Goal: Task Accomplishment & Management: Manage account settings

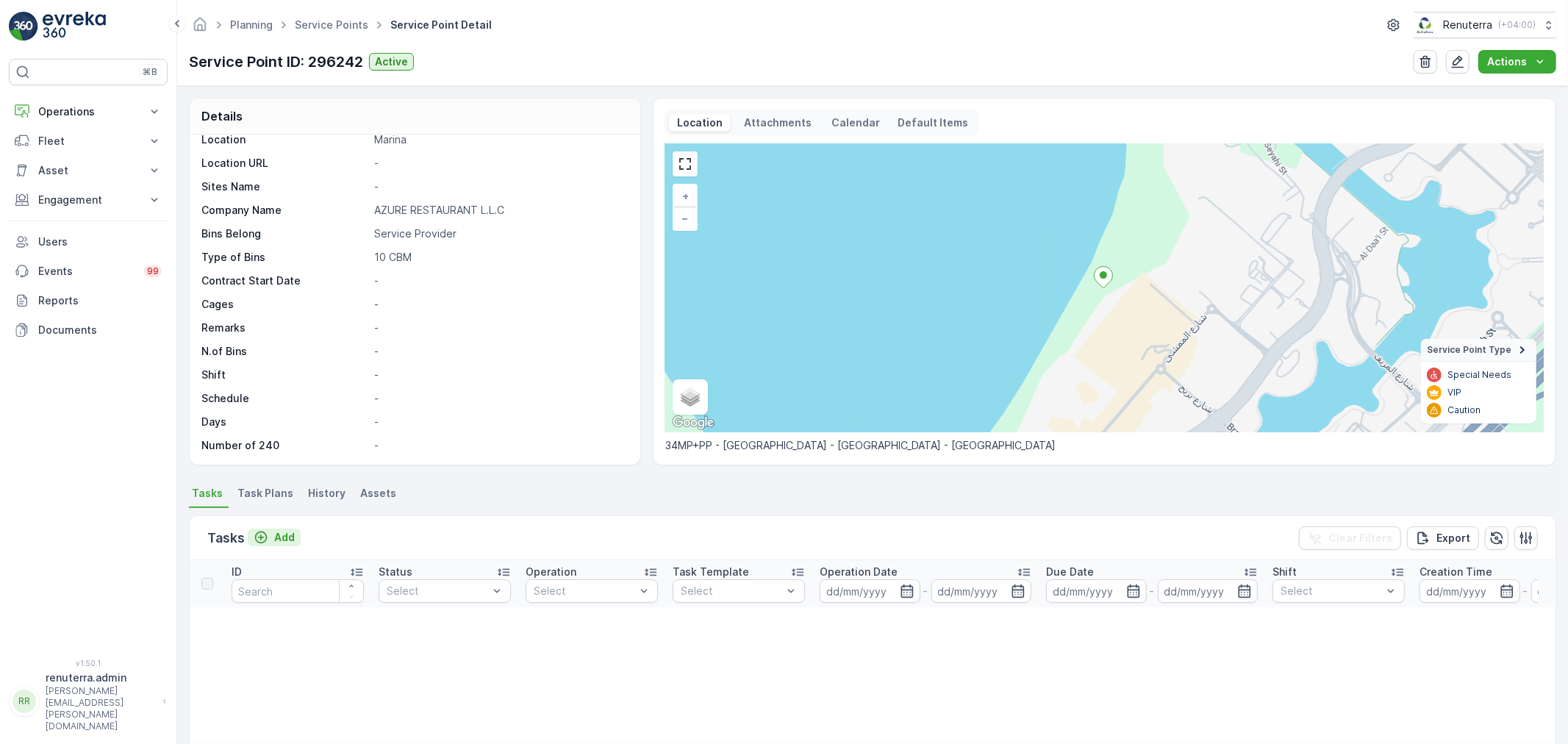
click at [277, 532] on p "Add" at bounding box center [284, 537] width 20 height 15
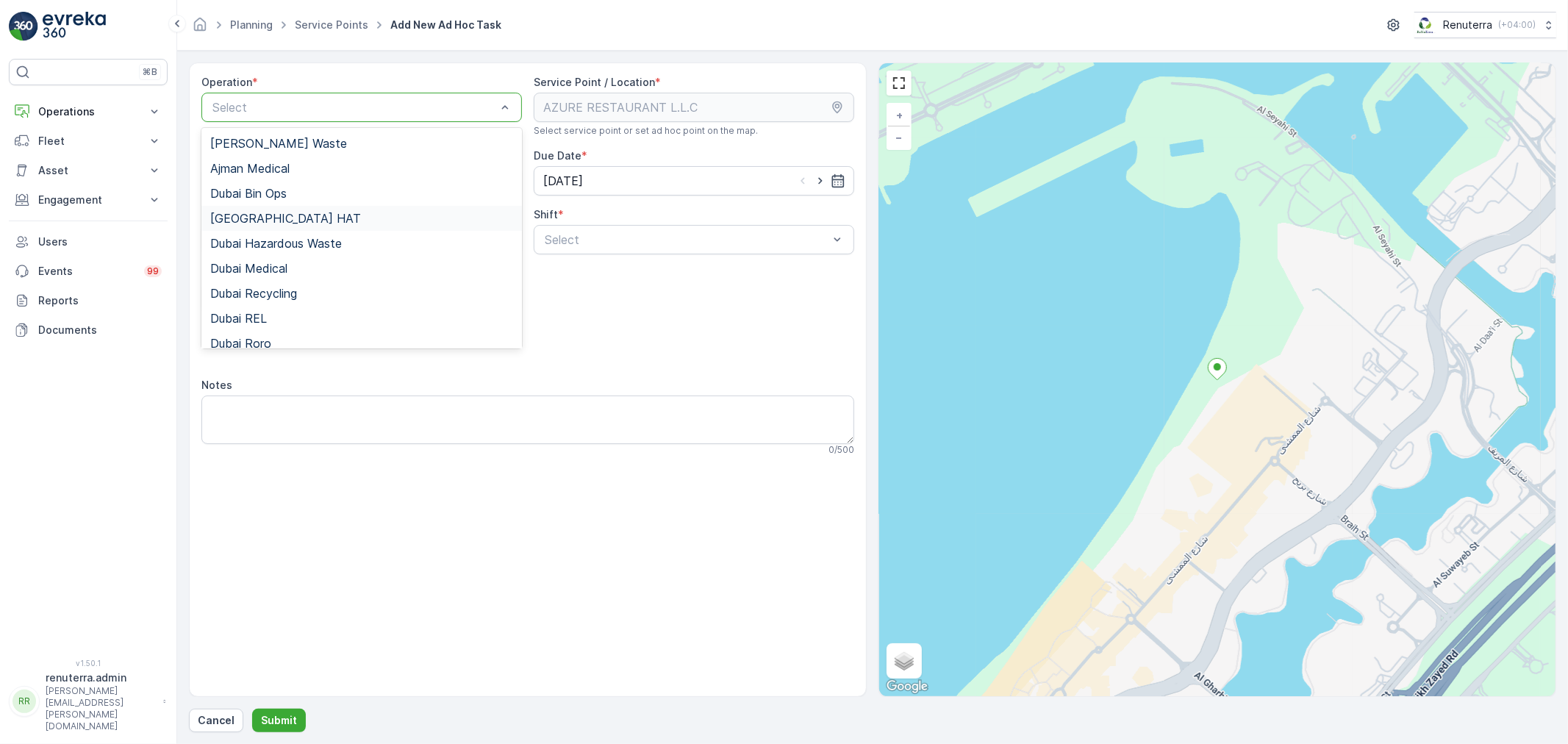
drag, startPoint x: 277, startPoint y: 209, endPoint x: 295, endPoint y: 219, distance: 20.6
click at [280, 210] on div "Dubai HAT" at bounding box center [361, 219] width 320 height 25
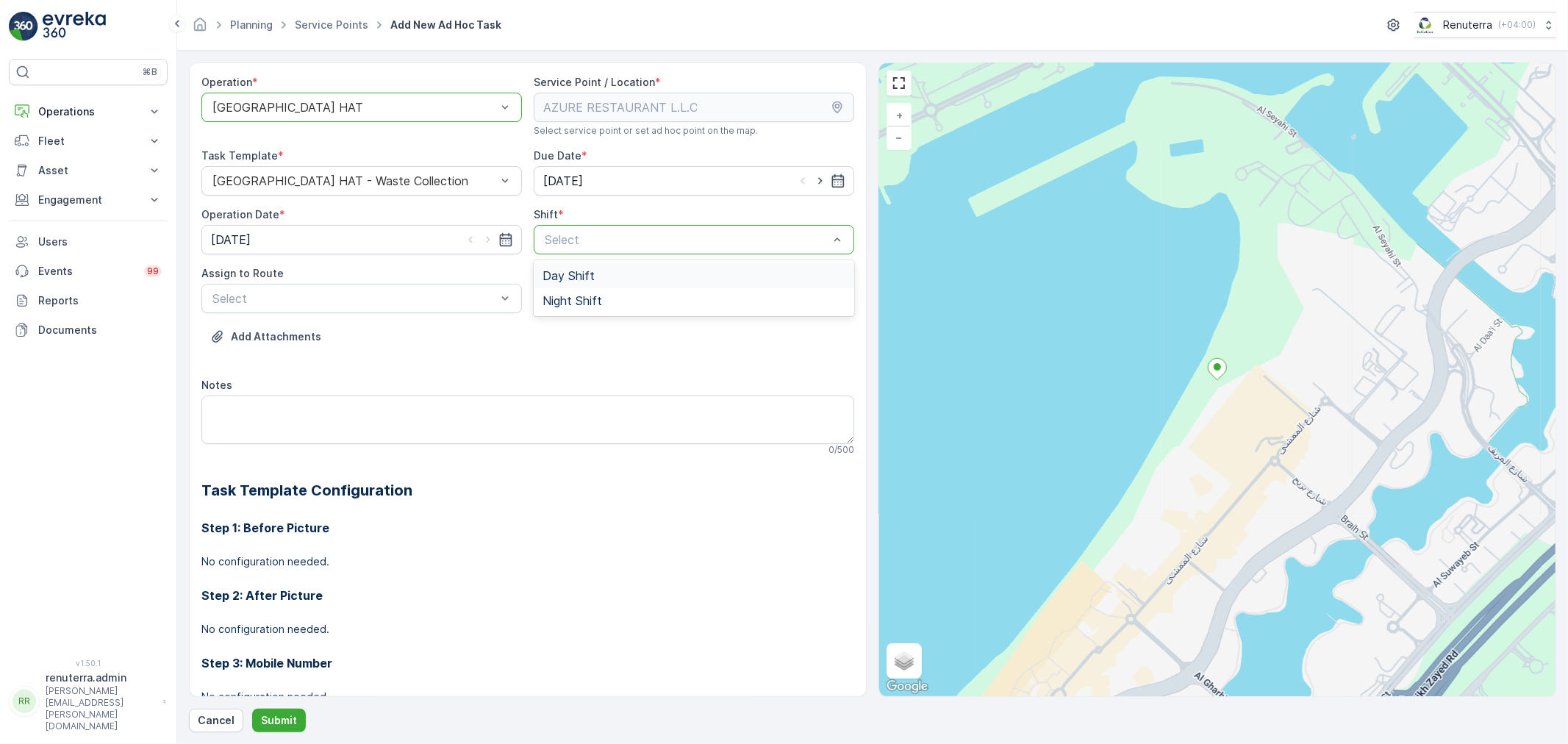
drag, startPoint x: 650, startPoint y: 241, endPoint x: 600, endPoint y: 291, distance: 70.7
click at [600, 281] on div "Day Shift" at bounding box center [693, 275] width 303 height 13
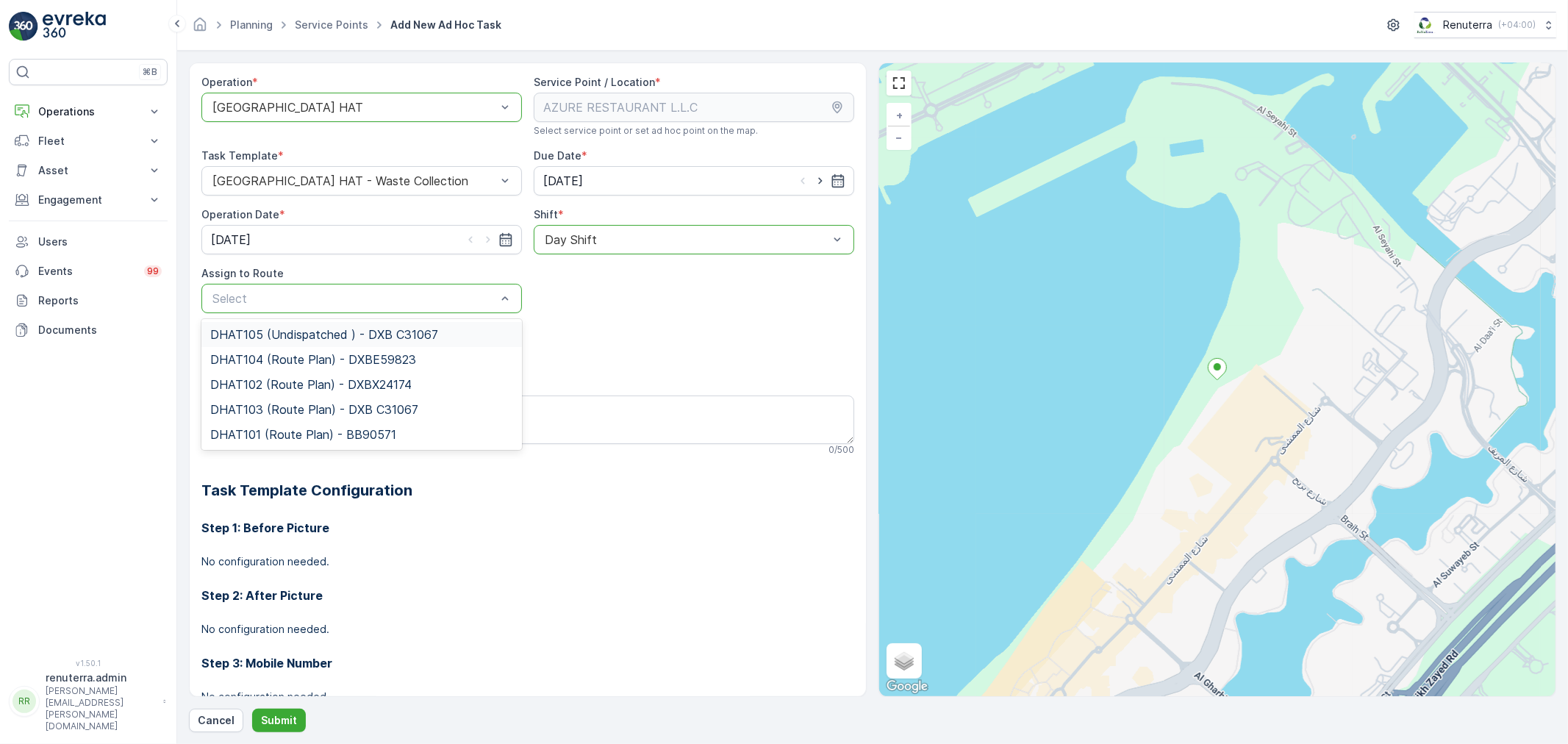
drag, startPoint x: 325, startPoint y: 295, endPoint x: 320, endPoint y: 328, distance: 33.4
click at [319, 328] on span "DHAT105 (Undispatched ) - DXB C31067" at bounding box center [324, 334] width 228 height 13
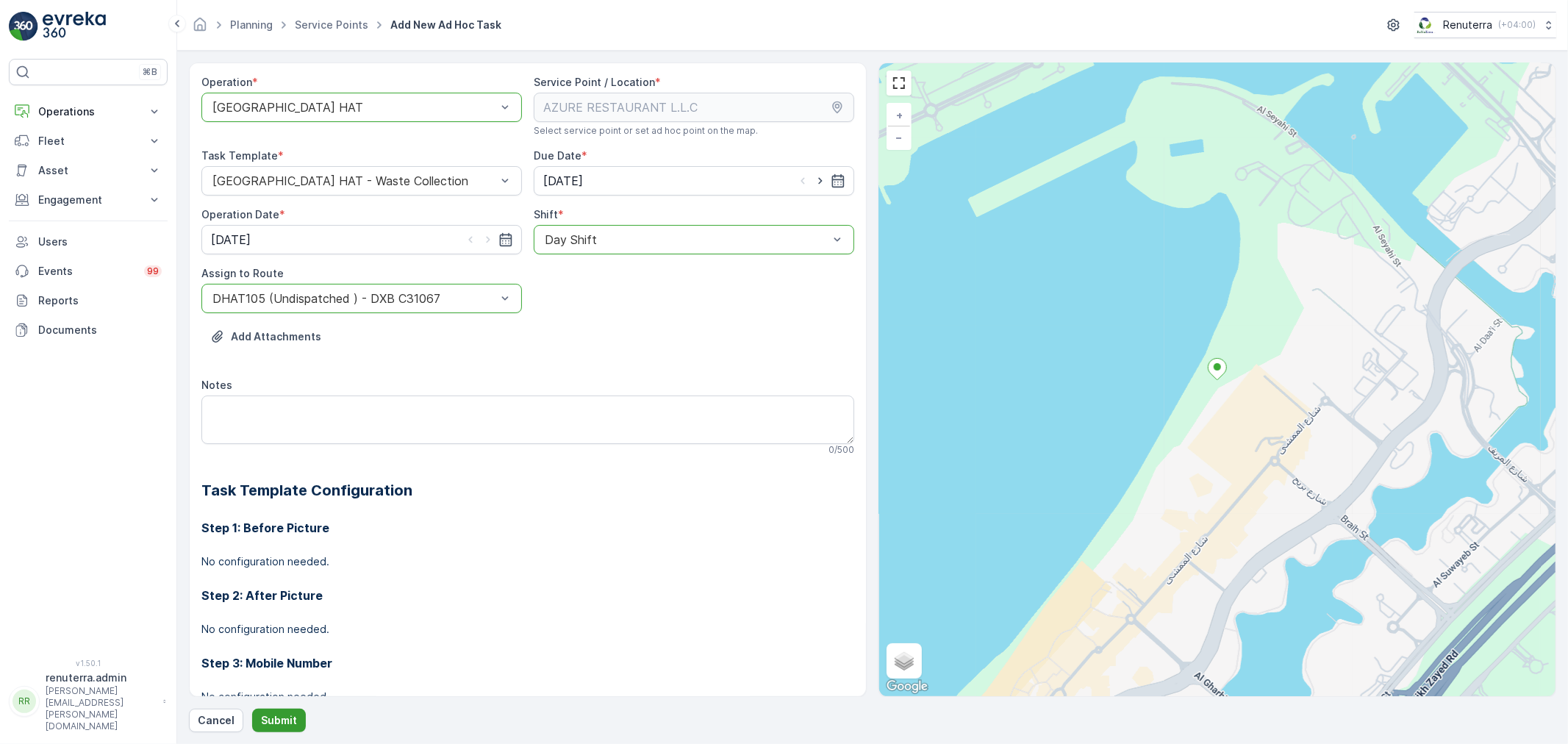
click at [280, 724] on p "Submit" at bounding box center [279, 720] width 36 height 15
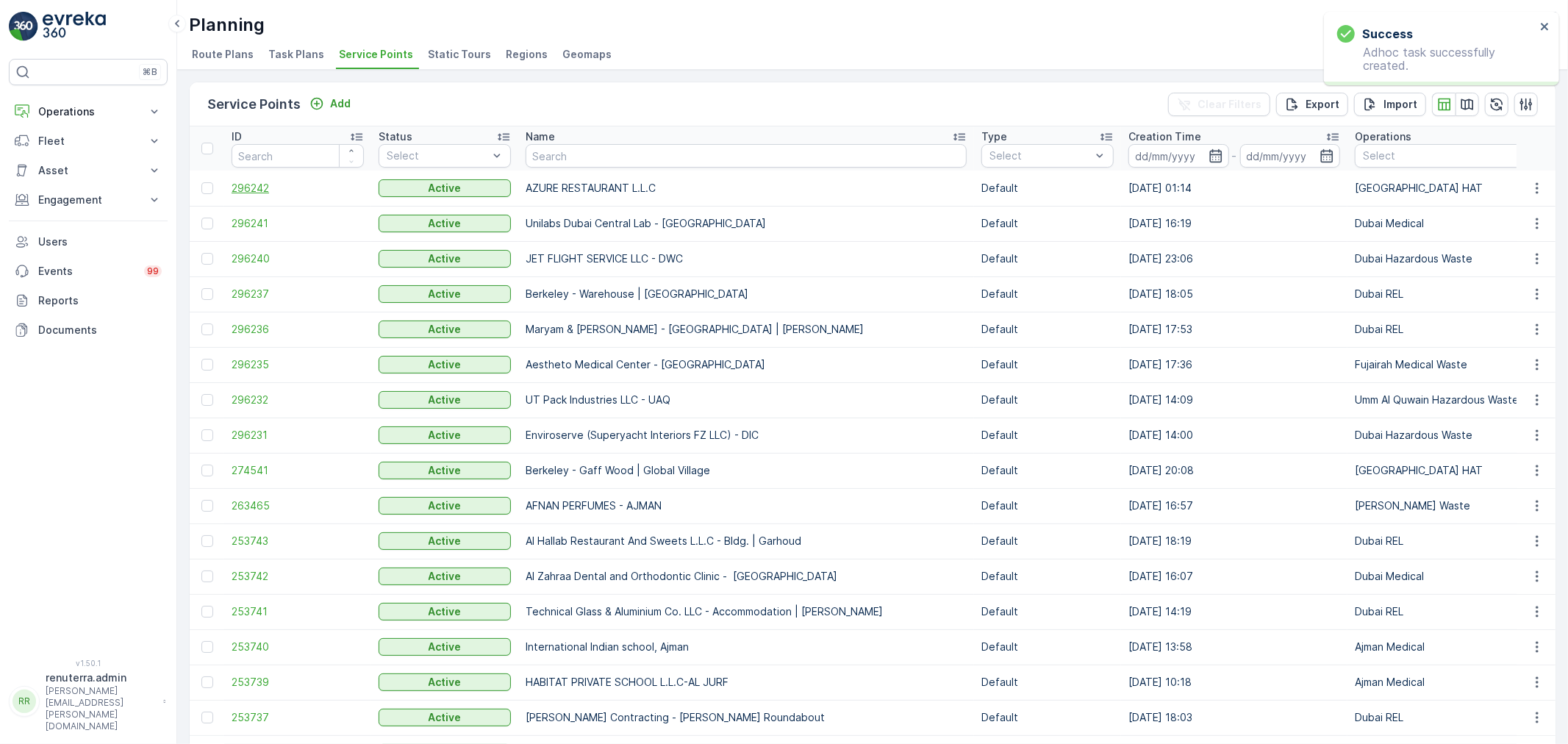
click at [263, 187] on span "296242" at bounding box center [298, 188] width 132 height 15
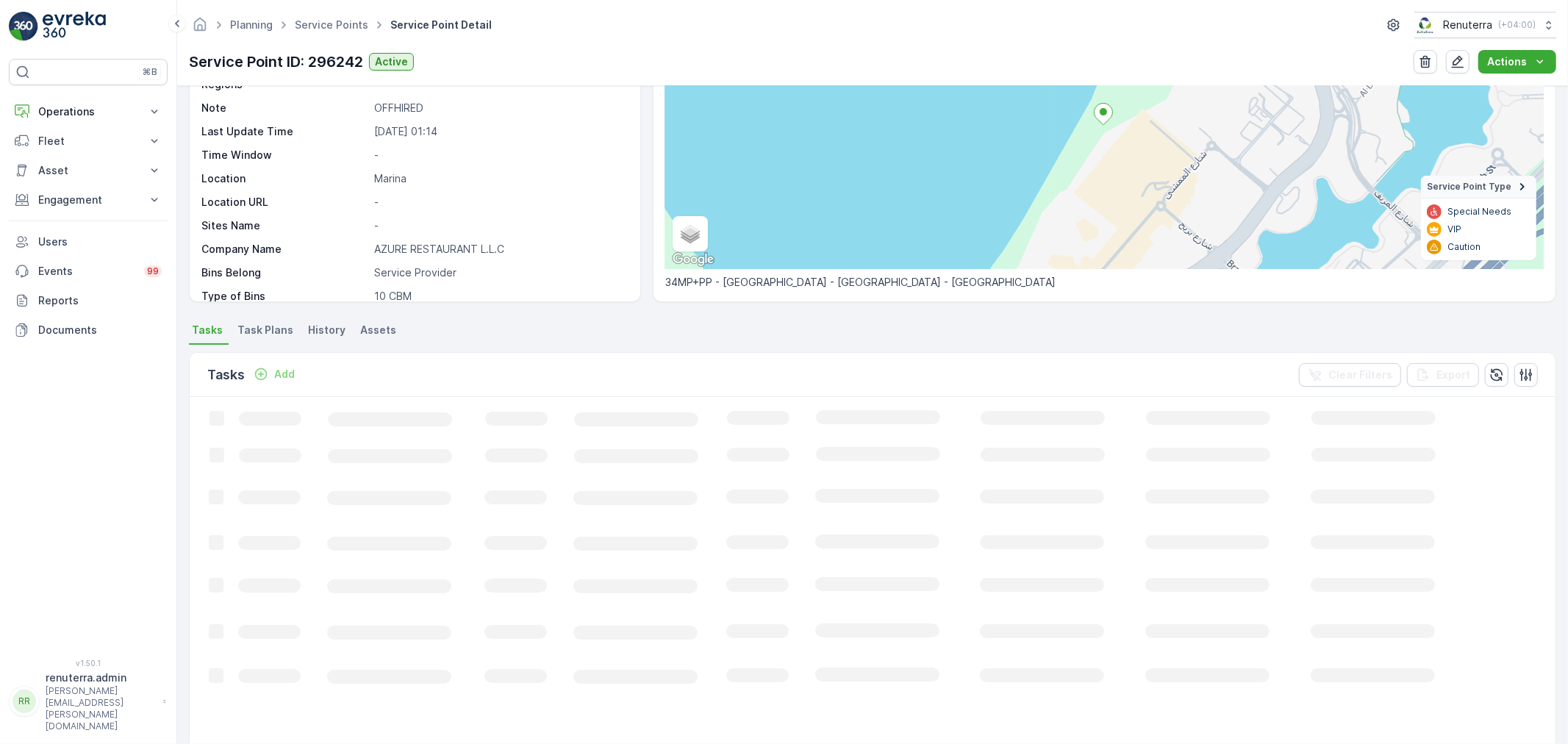
scroll to position [89, 0]
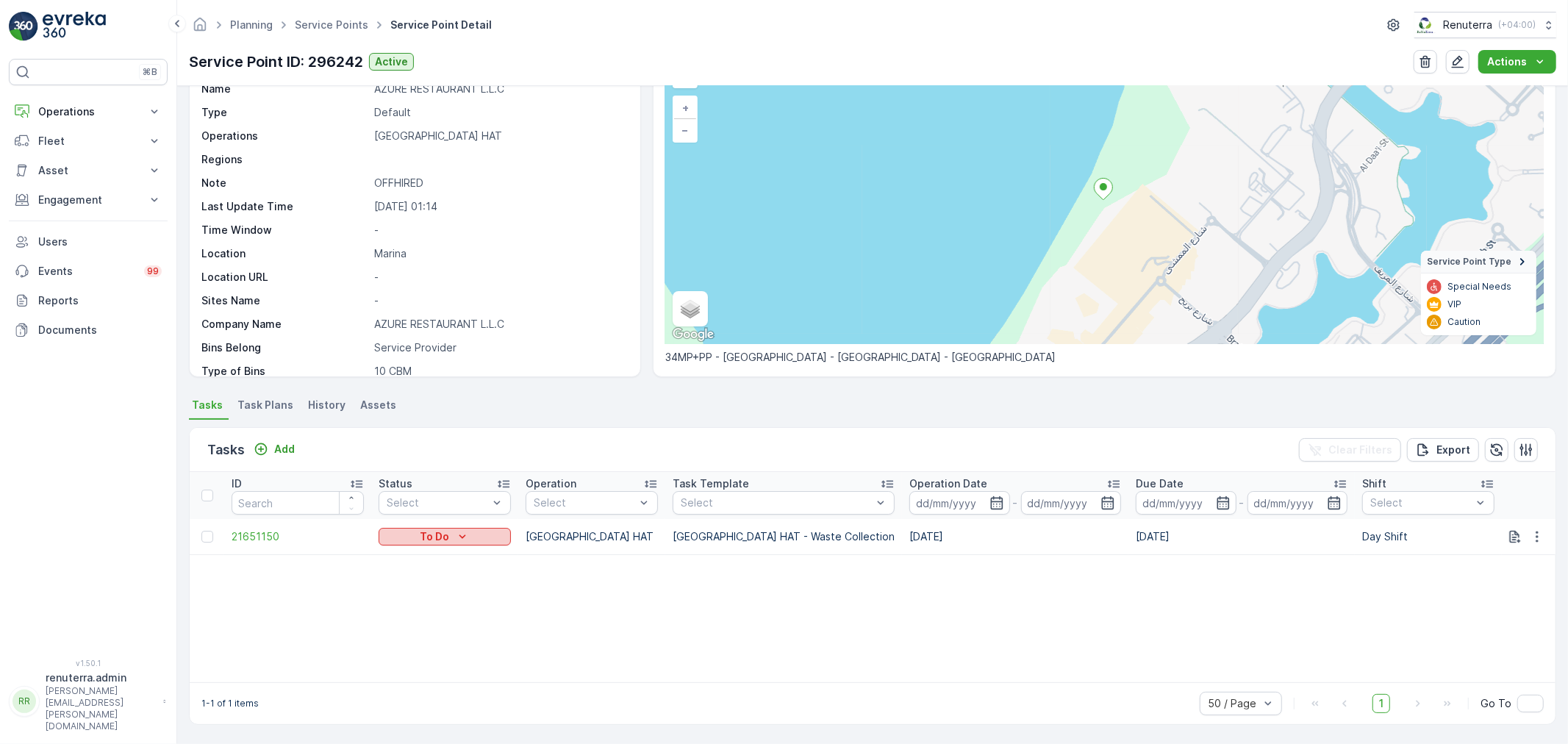
click at [423, 539] on p "To Do" at bounding box center [435, 537] width 30 height 15
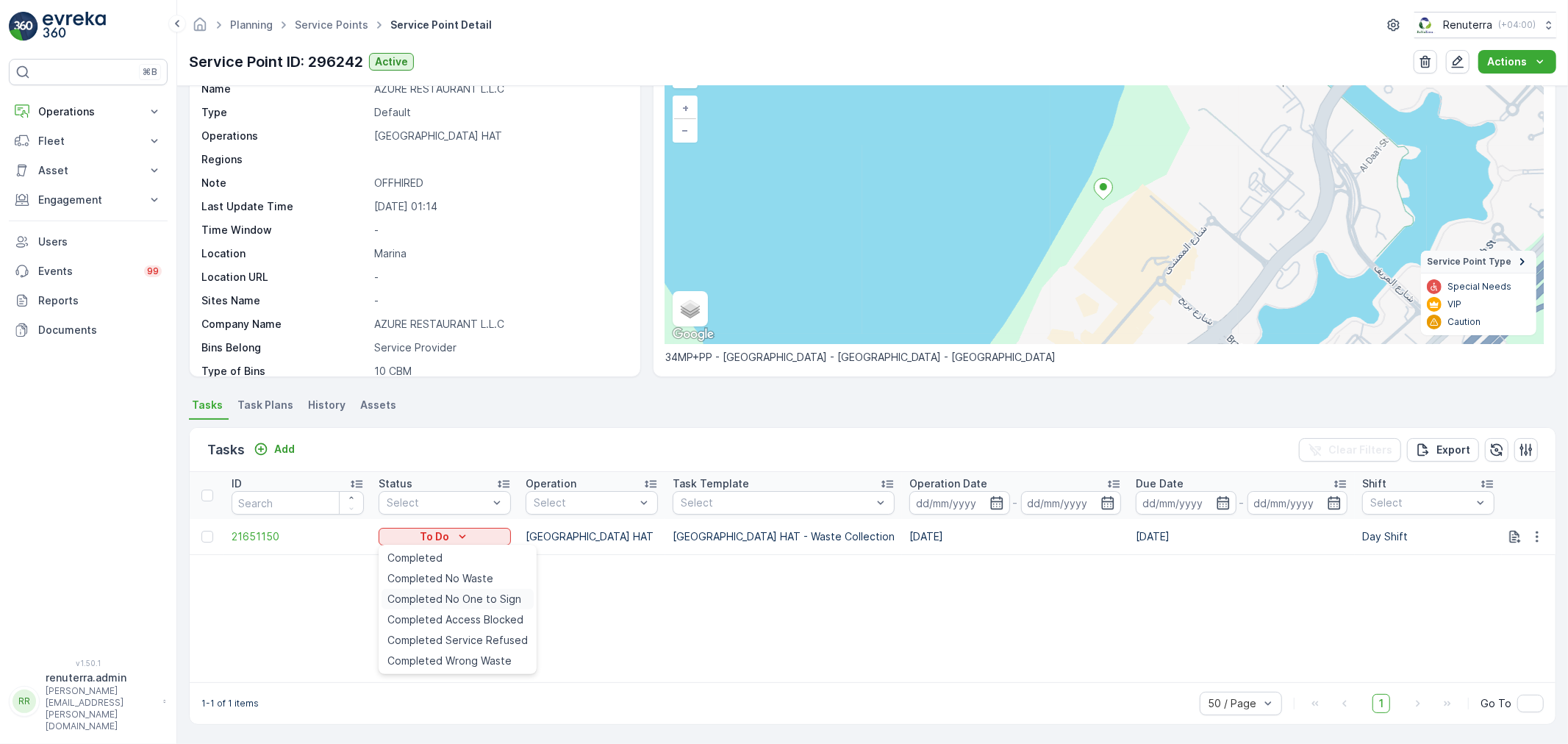
click at [438, 594] on span "Completed No One to Sign" at bounding box center [454, 599] width 134 height 15
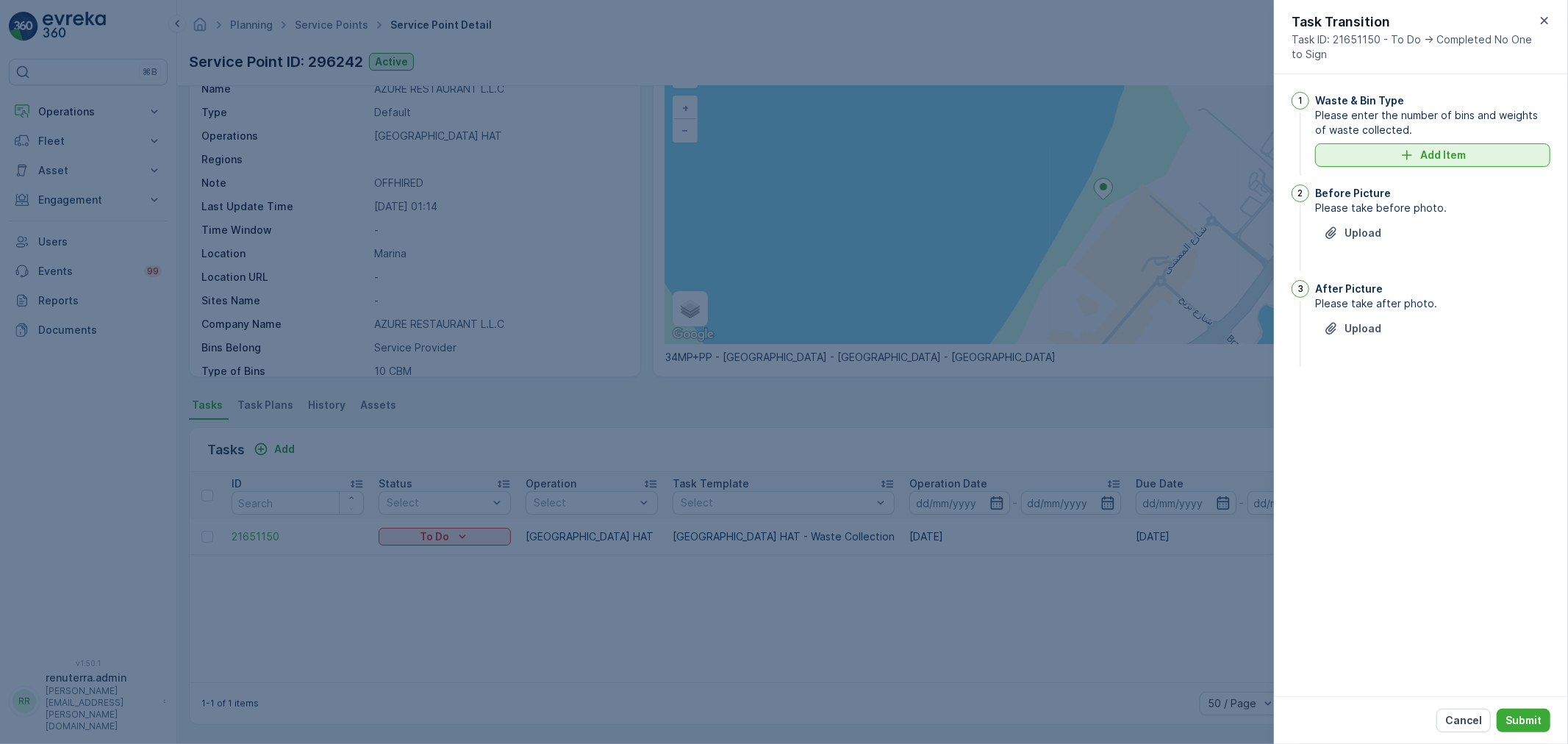
click at [1429, 155] on p "Add Item" at bounding box center [1443, 155] width 45 height 15
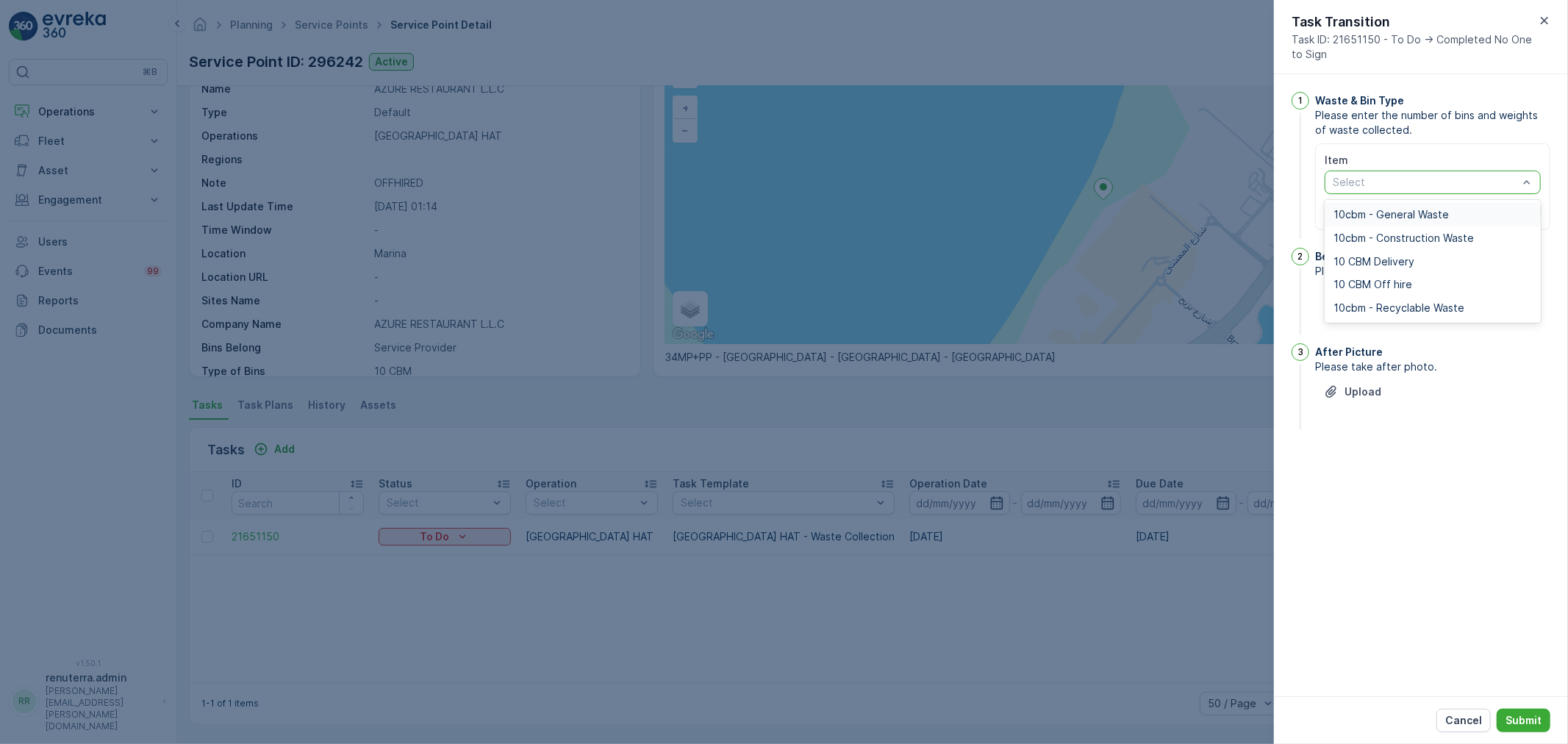
click at [1383, 213] on span "10cbm - General Waste" at bounding box center [1391, 214] width 115 height 12
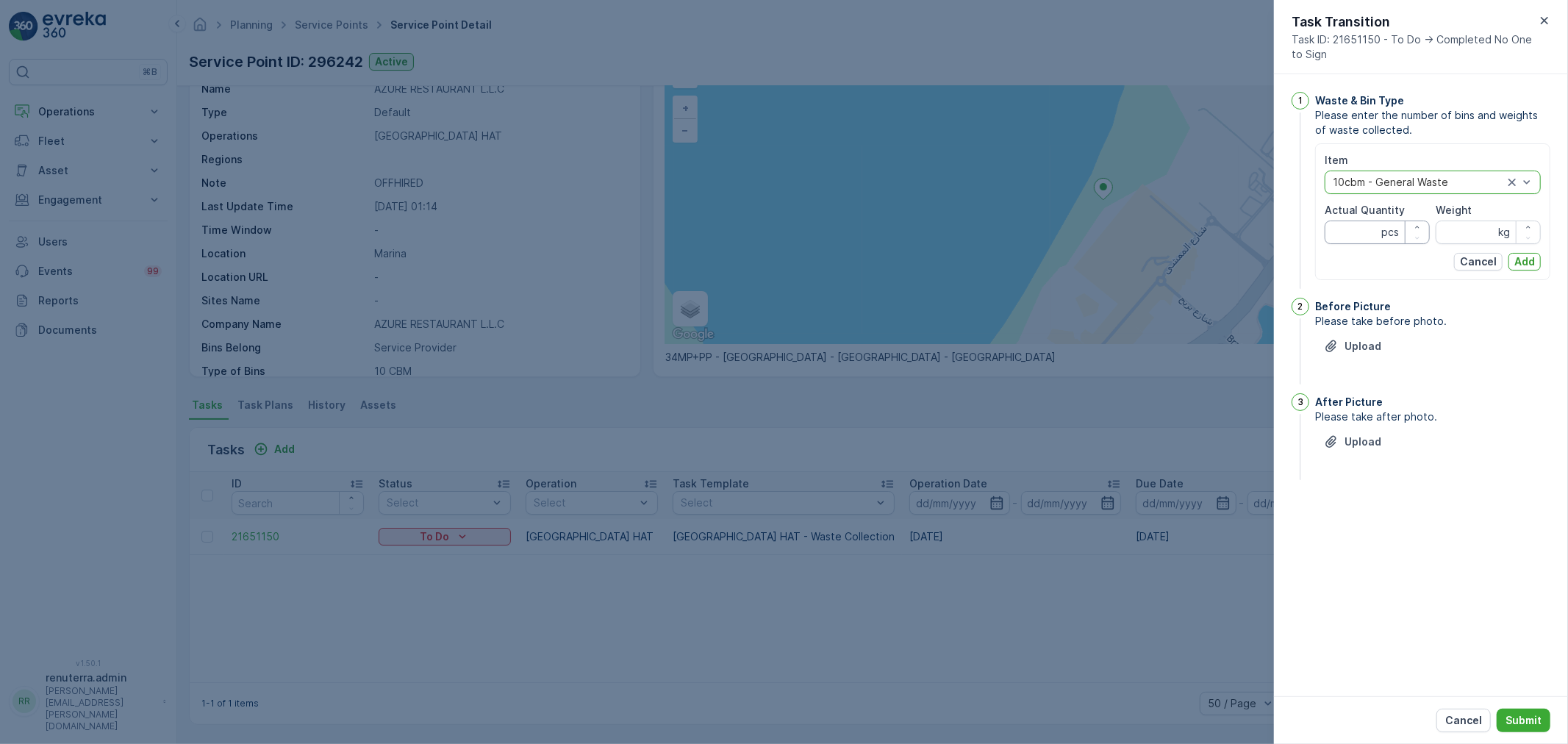
click at [1356, 235] on Quantity "Actual Quantity" at bounding box center [1378, 232] width 105 height 24
type Quantity "1"
click at [1473, 236] on input "Weight" at bounding box center [1488, 232] width 105 height 24
type input "0"
click at [1532, 268] on p "Add" at bounding box center [1525, 262] width 20 height 15
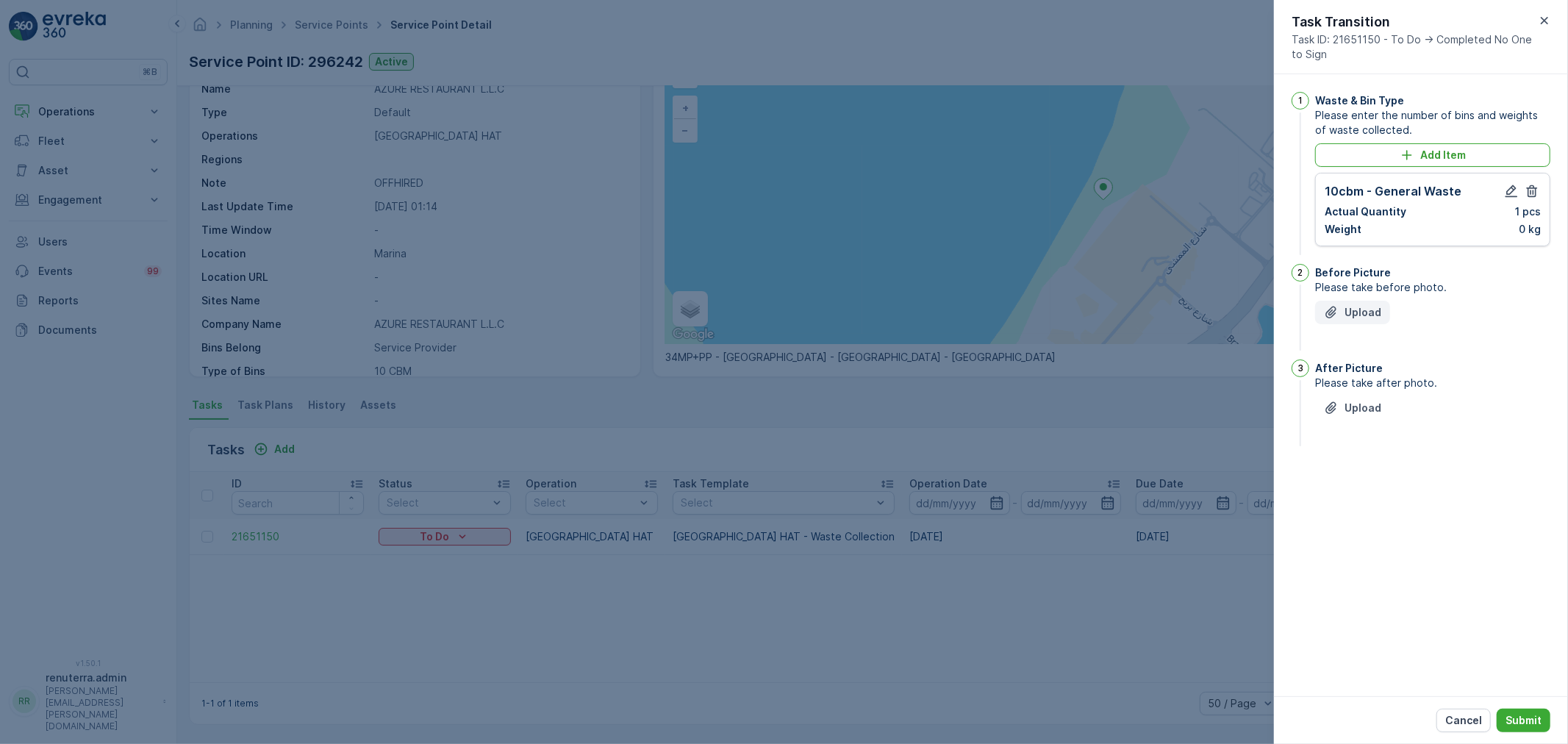
click at [1371, 312] on p "Upload" at bounding box center [1363, 312] width 37 height 15
click at [1339, 470] on button "Upload" at bounding box center [1353, 482] width 75 height 24
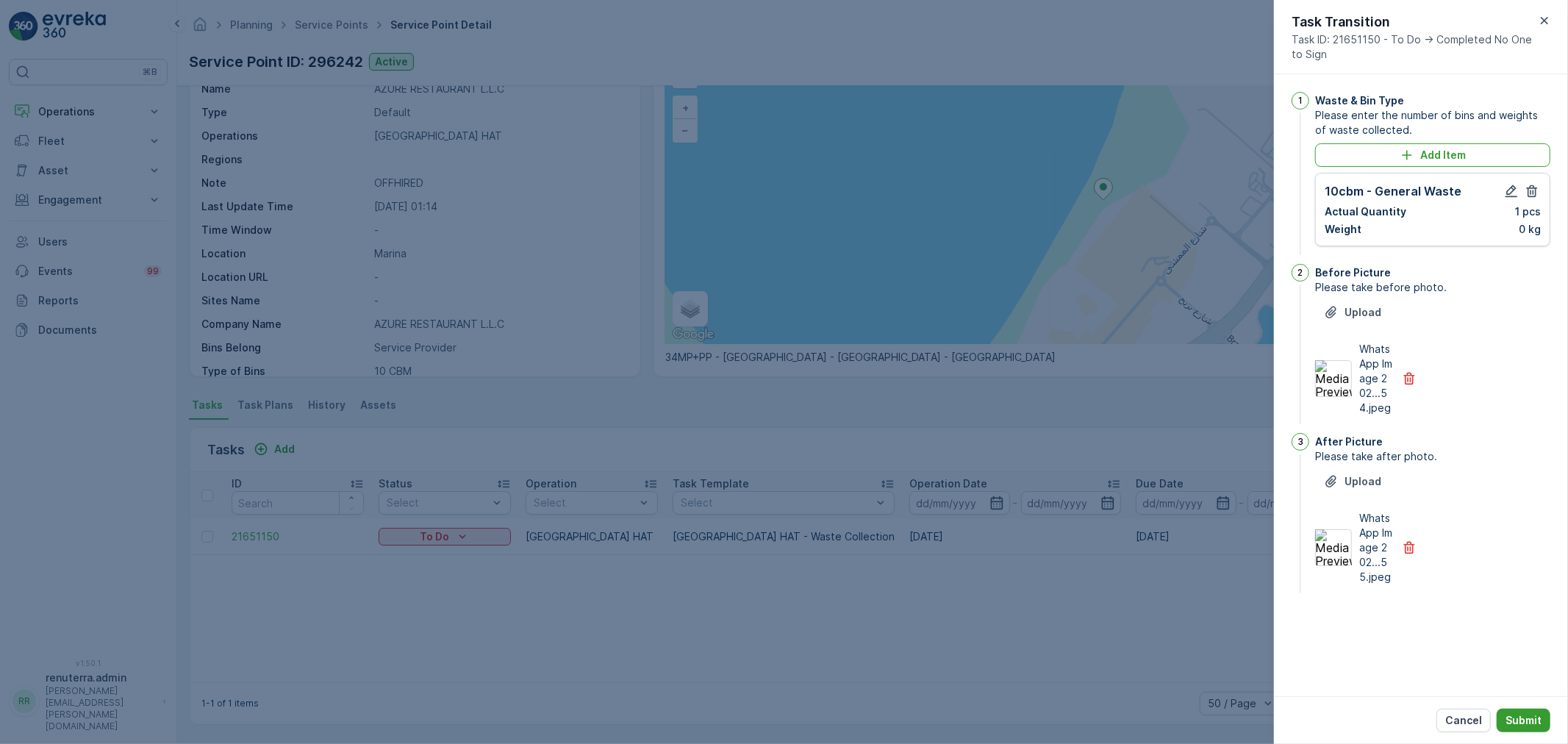
click at [1523, 718] on p "Submit" at bounding box center [1523, 720] width 36 height 15
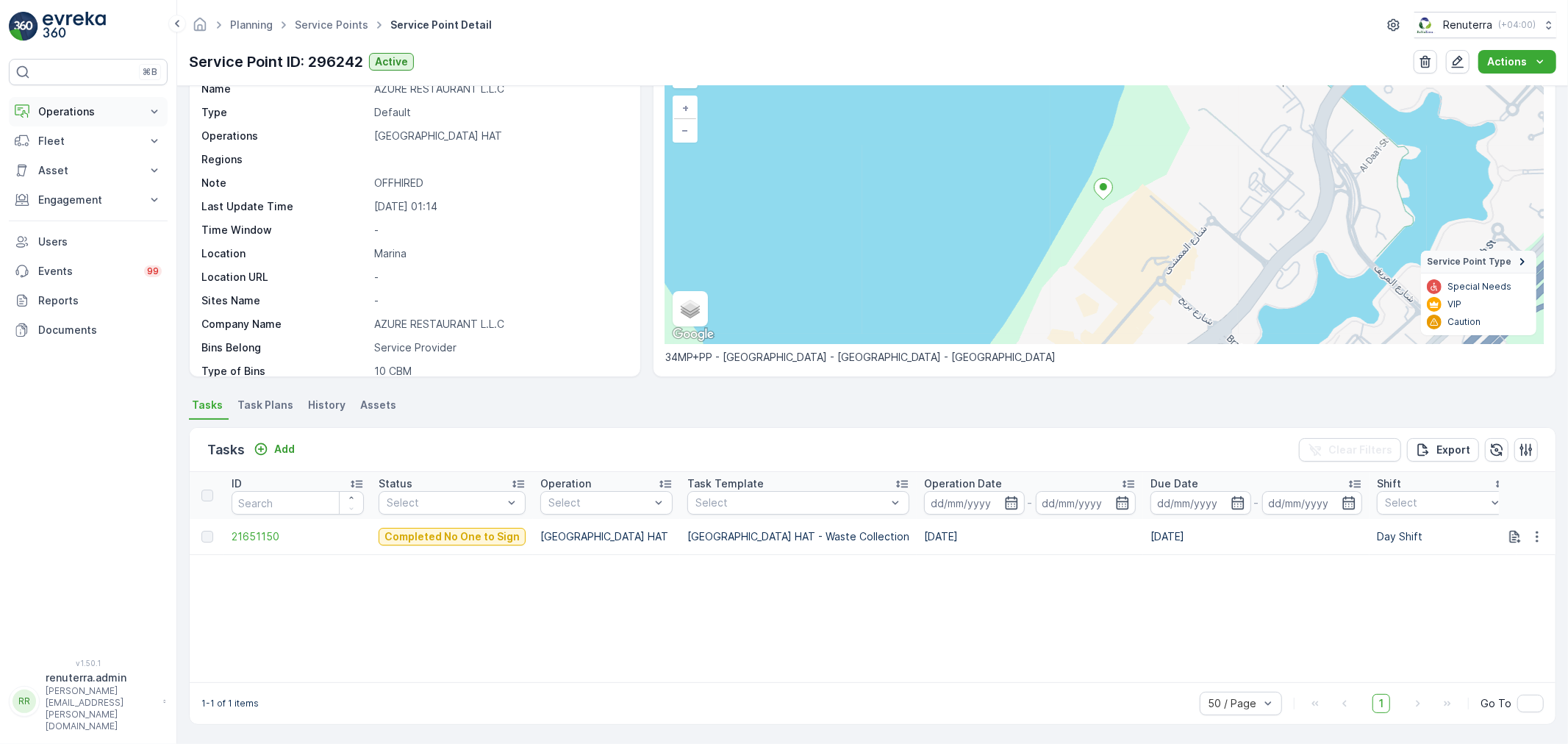
click at [63, 105] on p "Operations" at bounding box center [89, 111] width 100 height 15
click at [78, 172] on p "Routes & Tasks" at bounding box center [75, 178] width 76 height 15
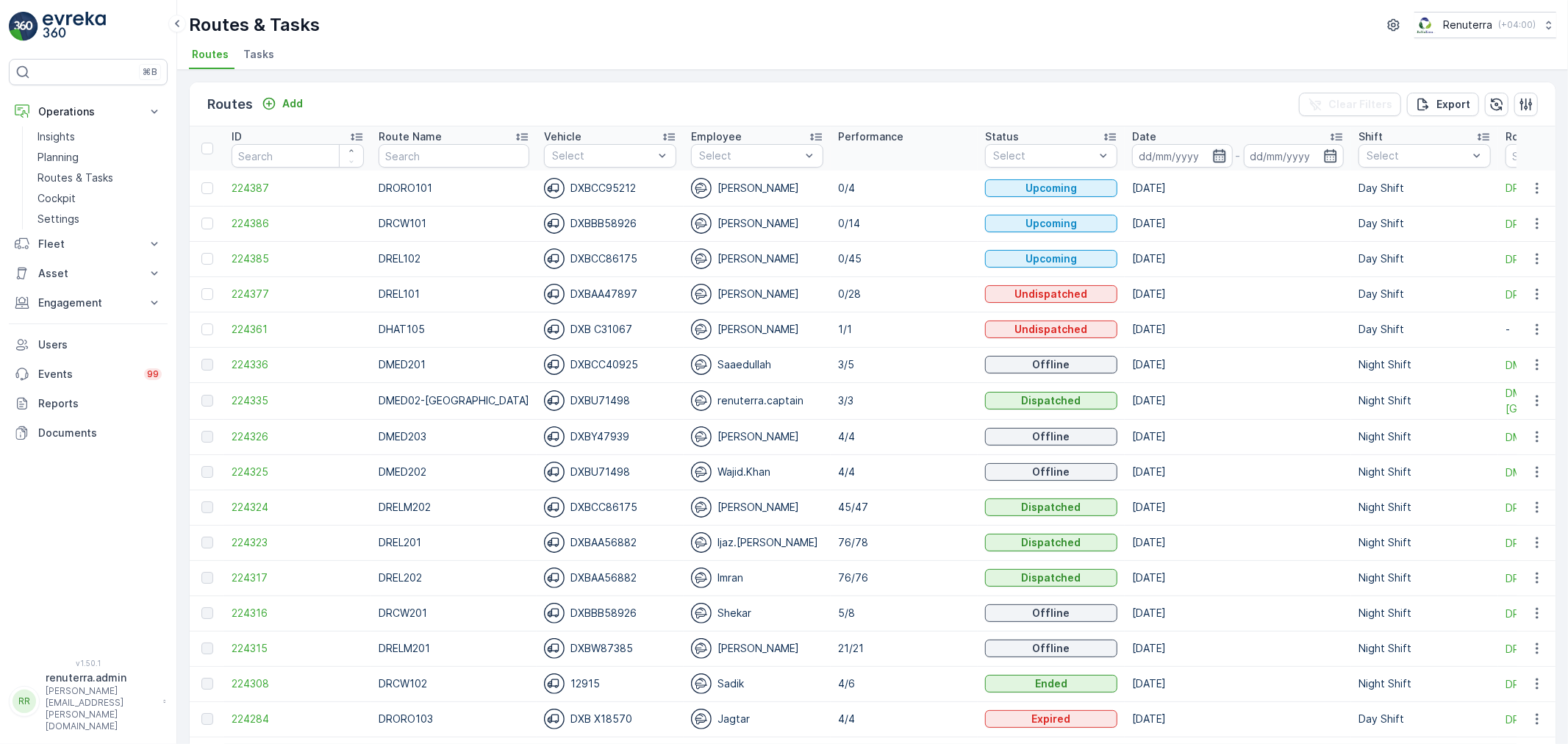
click at [1212, 155] on icon "button" at bounding box center [1219, 156] width 15 height 15
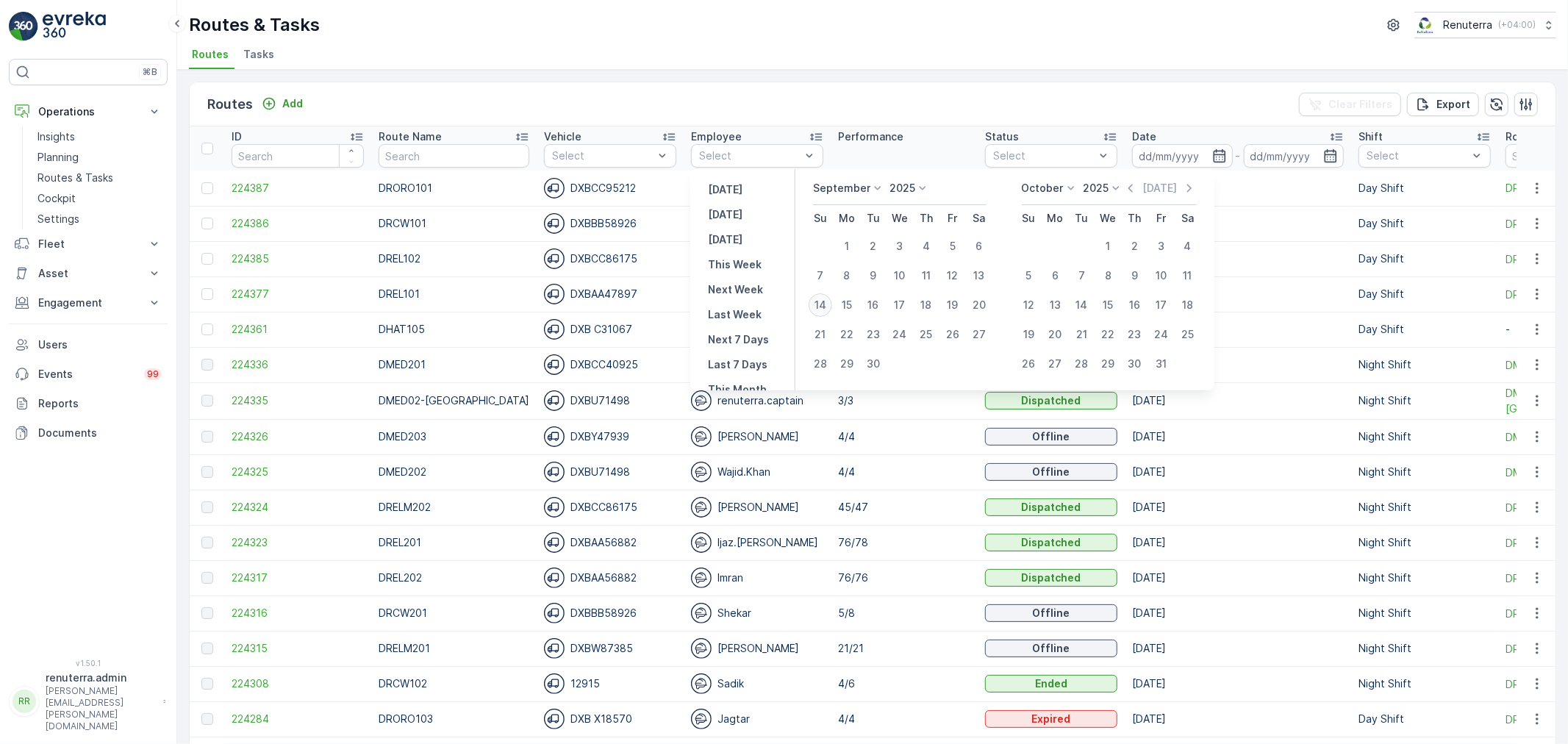
click at [824, 307] on div "14" at bounding box center [820, 305] width 24 height 24
type input "[DATE]"
click at [824, 307] on div "14" at bounding box center [820, 305] width 24 height 24
type input "[DATE]"
click at [824, 307] on div "14" at bounding box center [820, 305] width 24 height 24
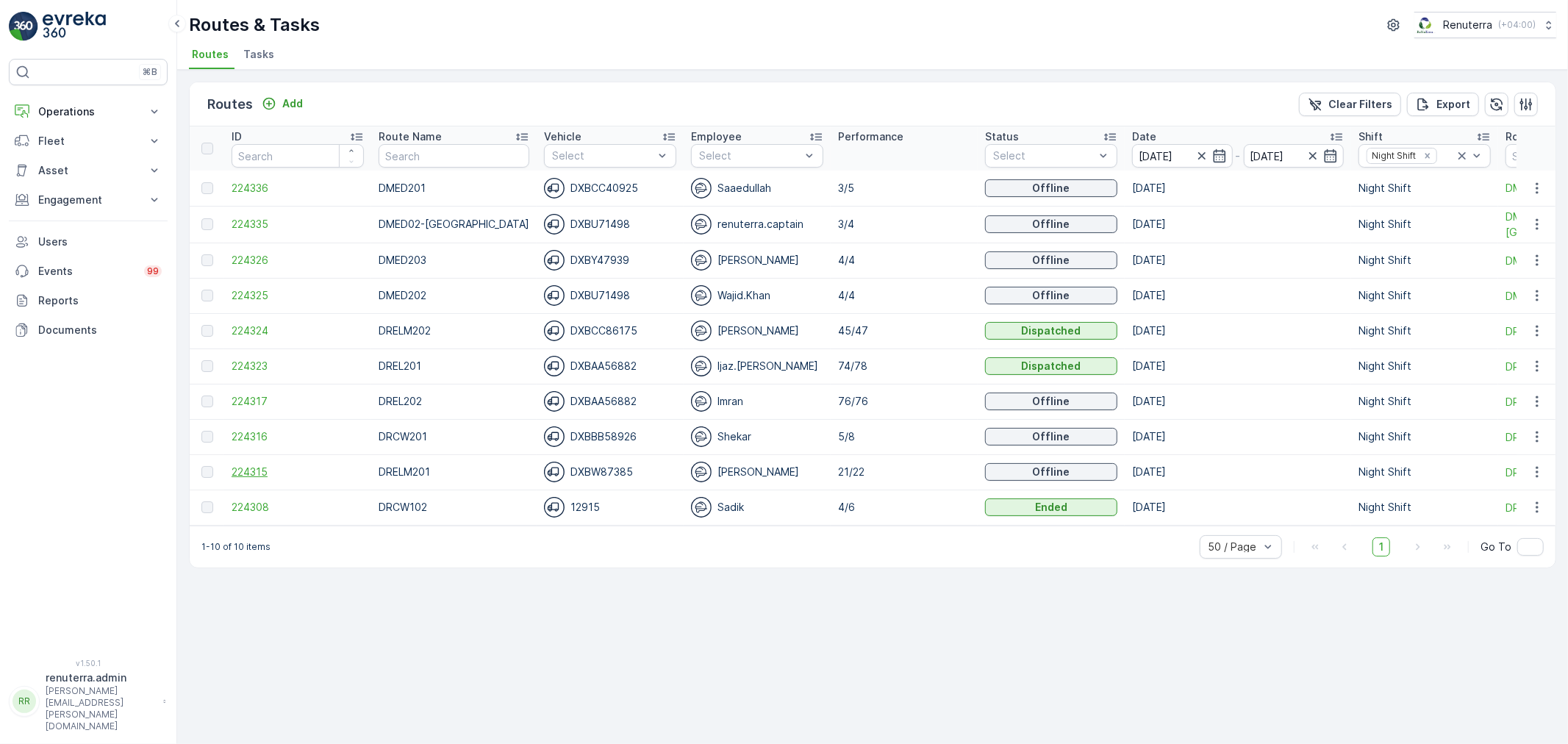
click at [259, 474] on span "224315" at bounding box center [298, 472] width 132 height 15
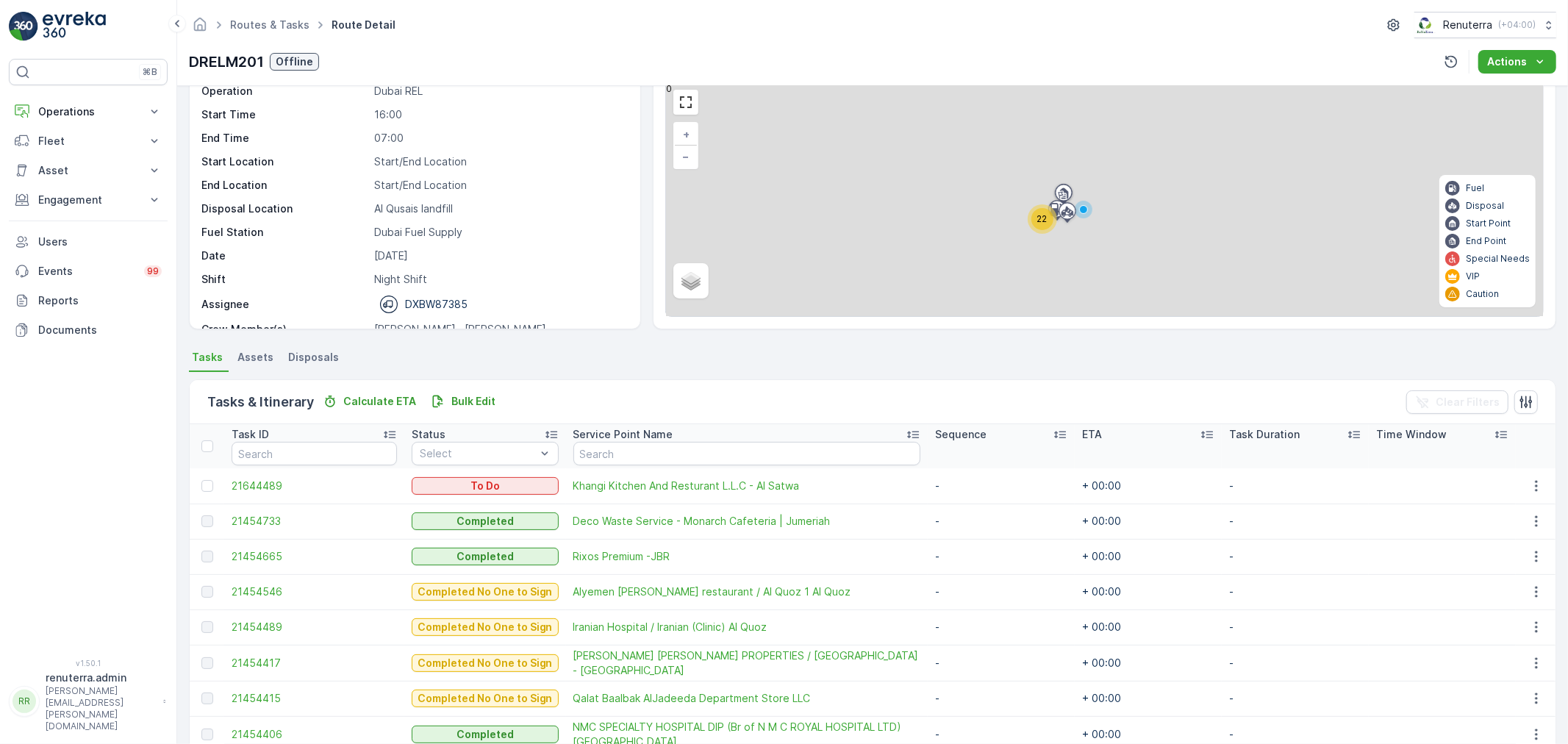
scroll to position [245, 0]
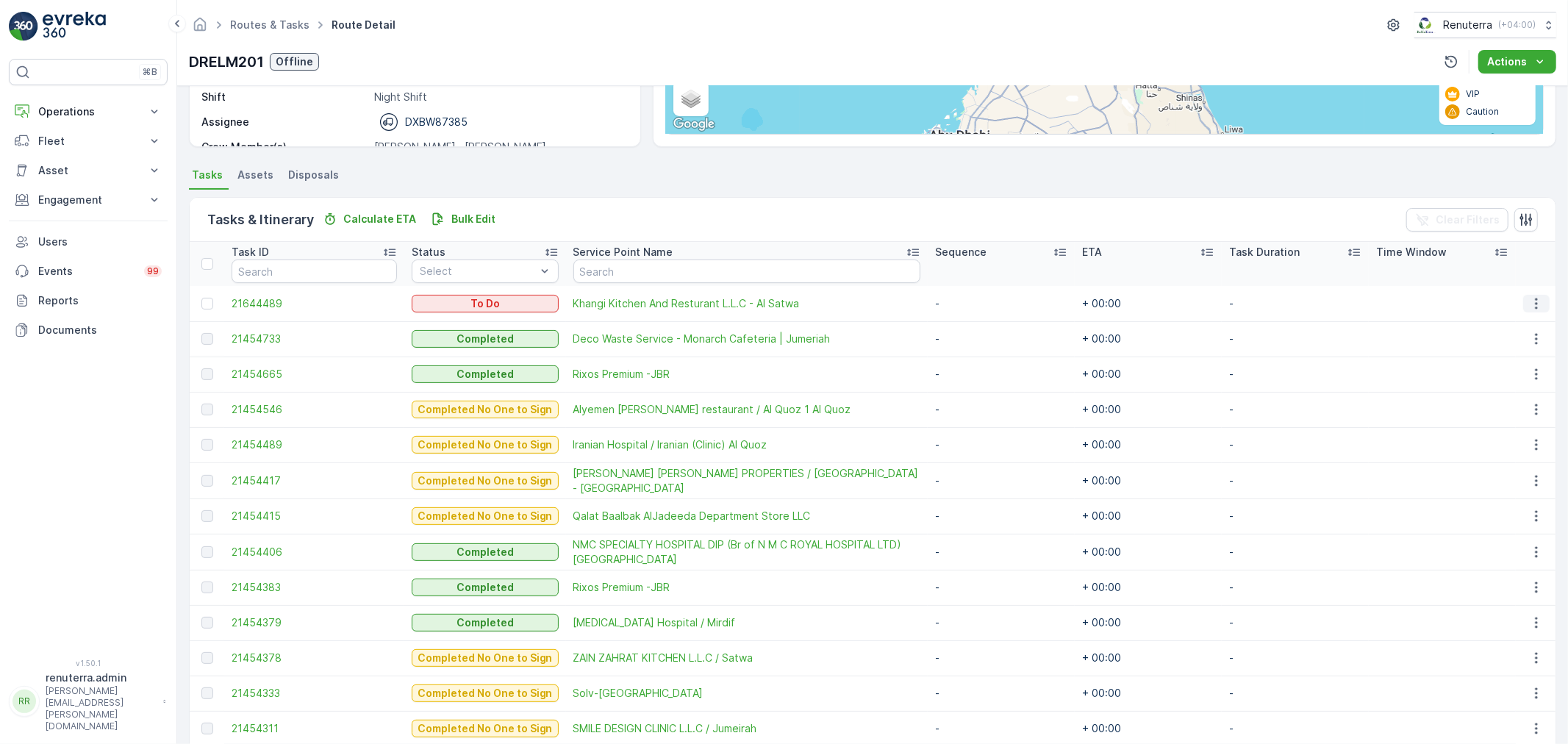
click at [1530, 306] on icon "button" at bounding box center [1536, 303] width 15 height 15
click at [1535, 295] on button "button" at bounding box center [1537, 303] width 27 height 18
click at [709, 299] on span "Khangi Kitchen And Resturant L.L.C - Al Satwa" at bounding box center [747, 303] width 347 height 15
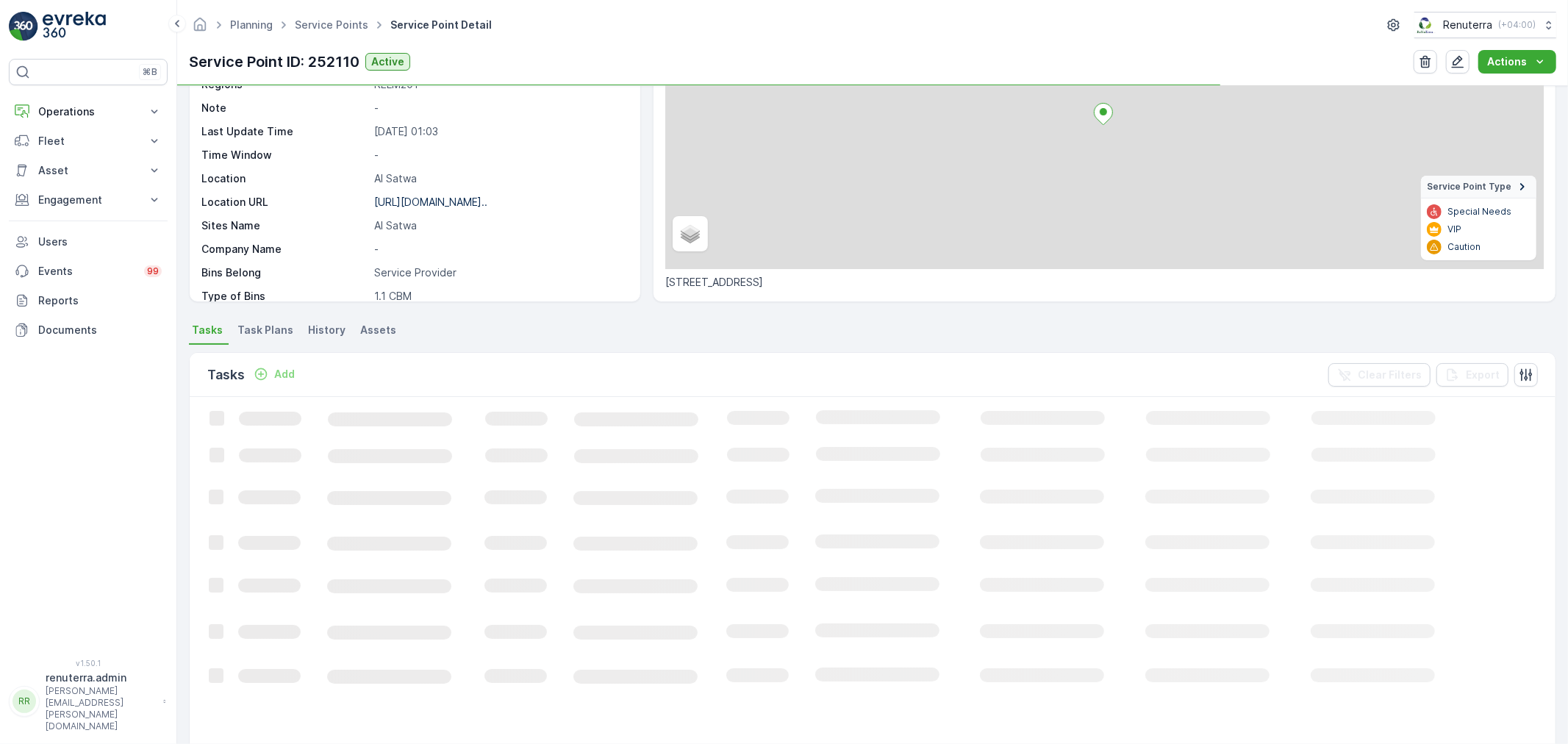
scroll to position [163, 0]
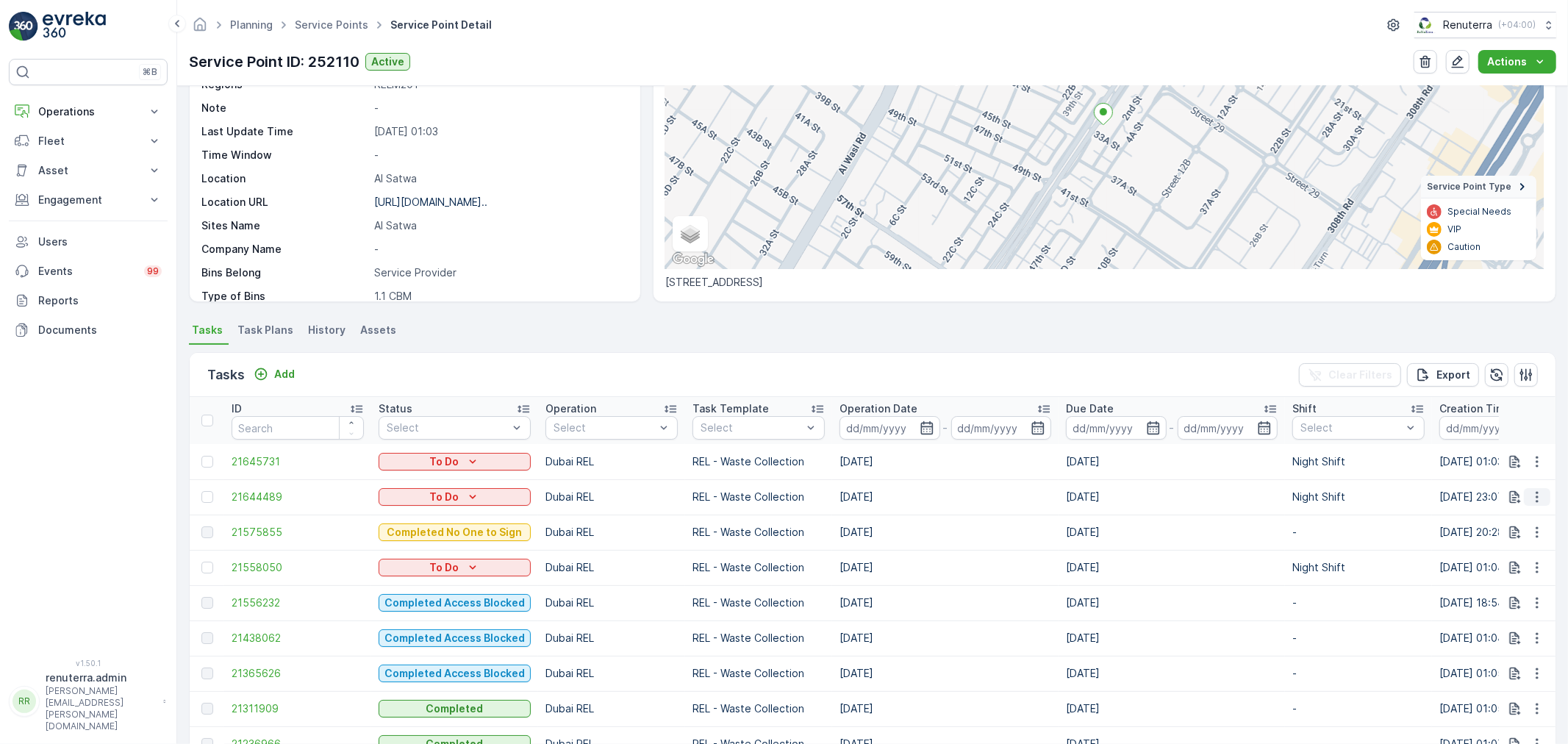
drag, startPoint x: 1520, startPoint y: 500, endPoint x: 1528, endPoint y: 497, distance: 8.5
click at [1527, 497] on button "button" at bounding box center [1537, 497] width 27 height 18
click at [1488, 557] on span "Change Route" at bounding box center [1499, 560] width 71 height 15
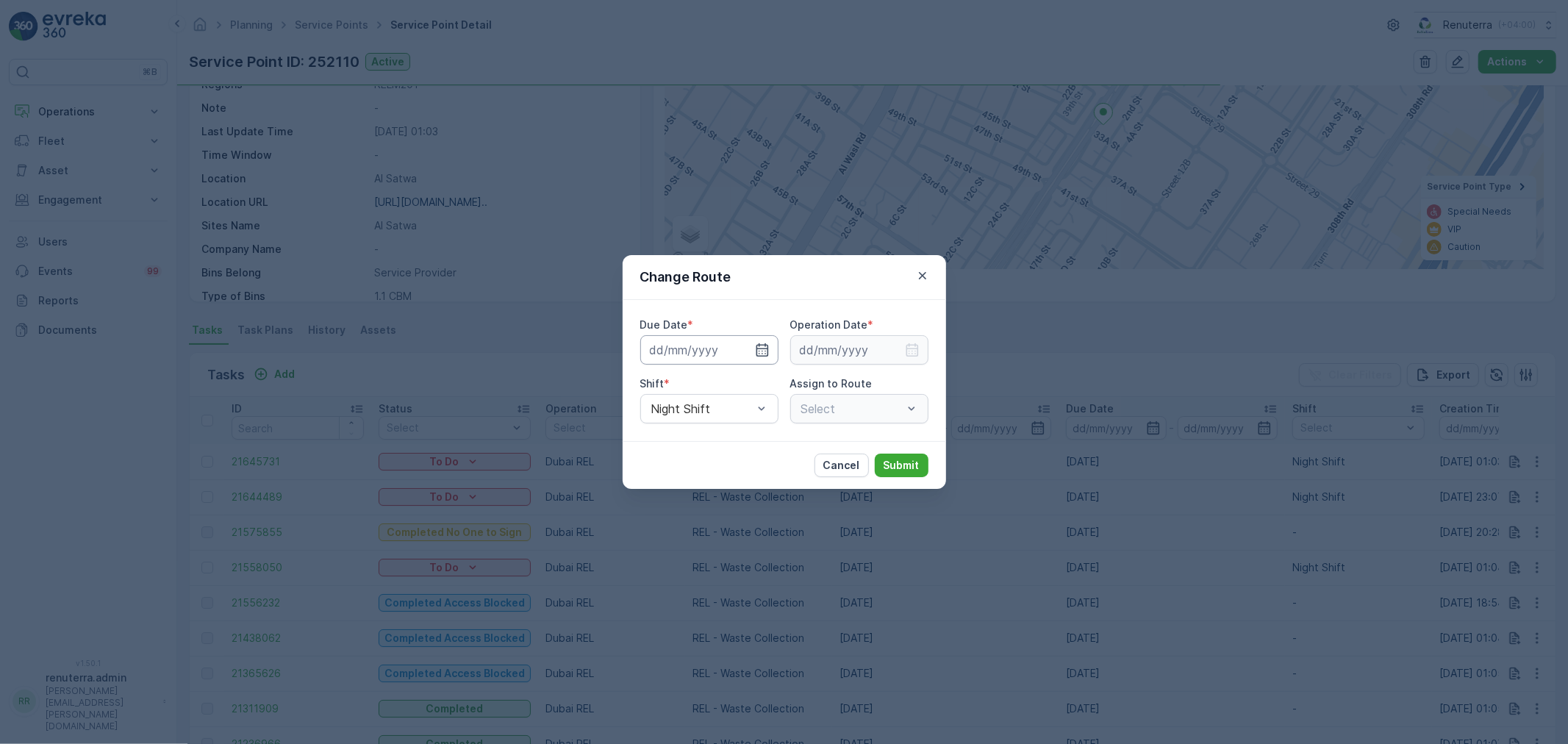
type input "[DATE]"
drag, startPoint x: 748, startPoint y: 349, endPoint x: 761, endPoint y: 369, distance: 23.9
click at [747, 349] on icon "button" at bounding box center [744, 350] width 15 height 15
type input "[DATE]"
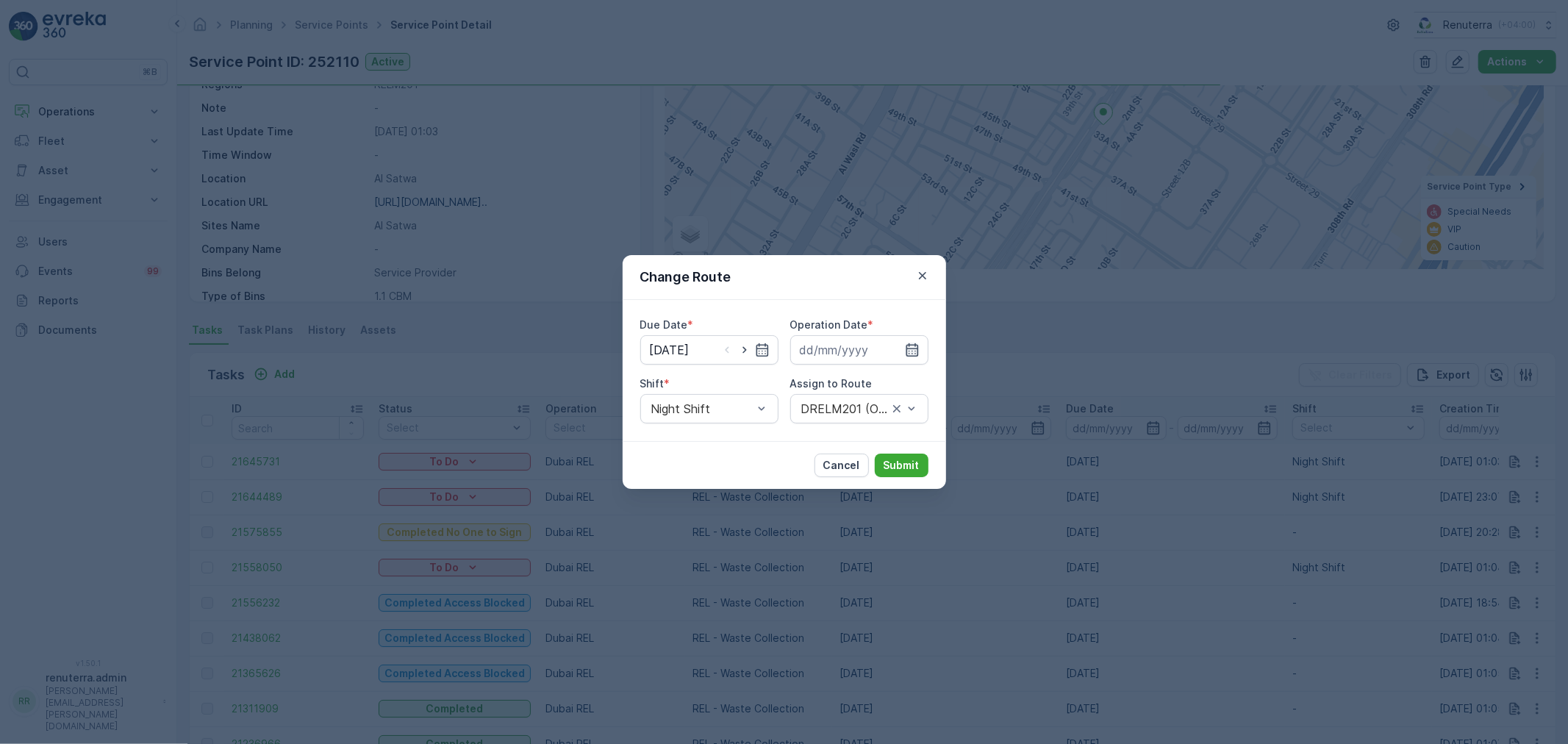
drag, startPoint x: 907, startPoint y: 343, endPoint x: 909, endPoint y: 354, distance: 11.2
click at [909, 344] on icon "button" at bounding box center [912, 350] width 15 height 15
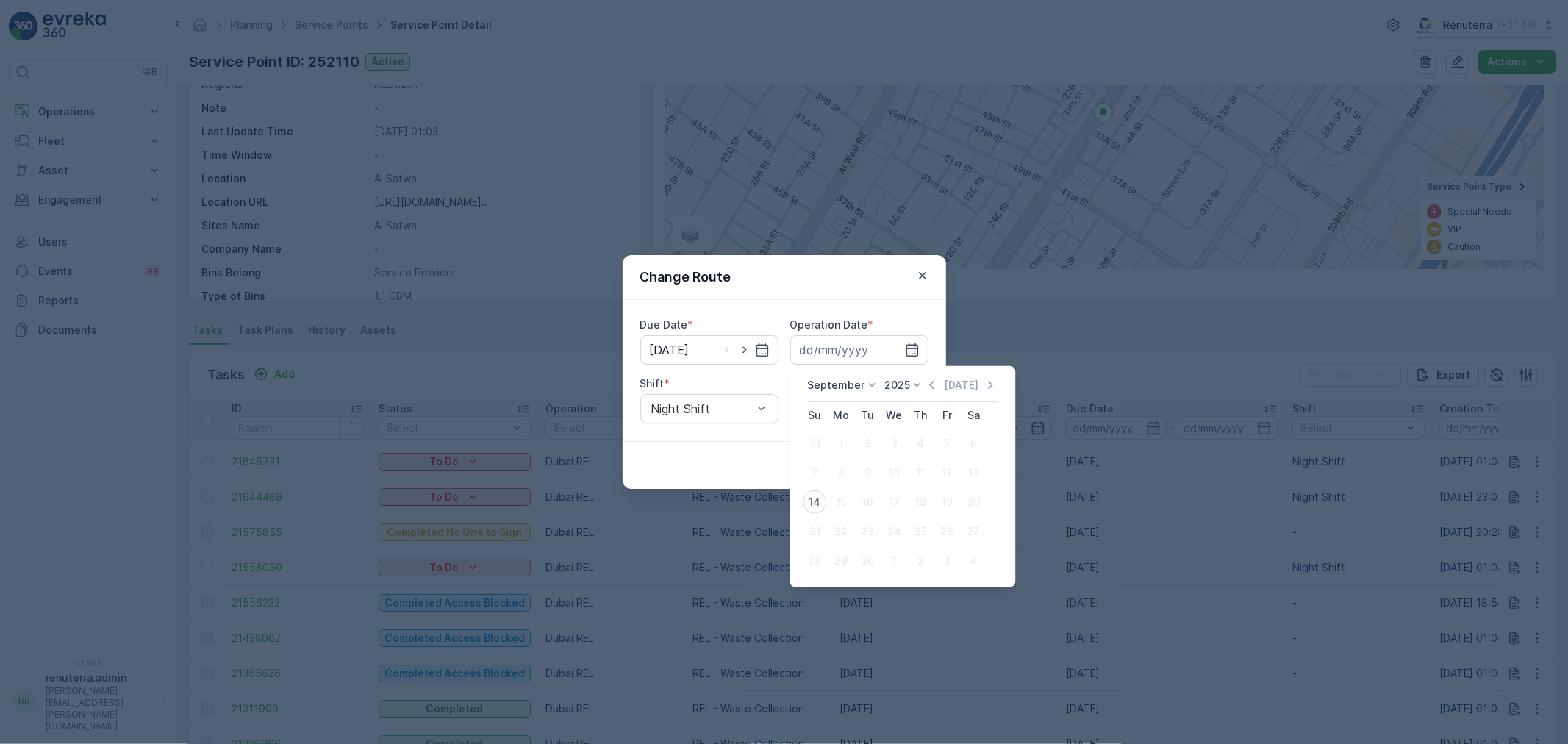
drag, startPoint x: 816, startPoint y: 498, endPoint x: 812, endPoint y: 453, distance: 45.2
click at [817, 497] on div "14" at bounding box center [815, 503] width 24 height 24
type input "[DATE]"
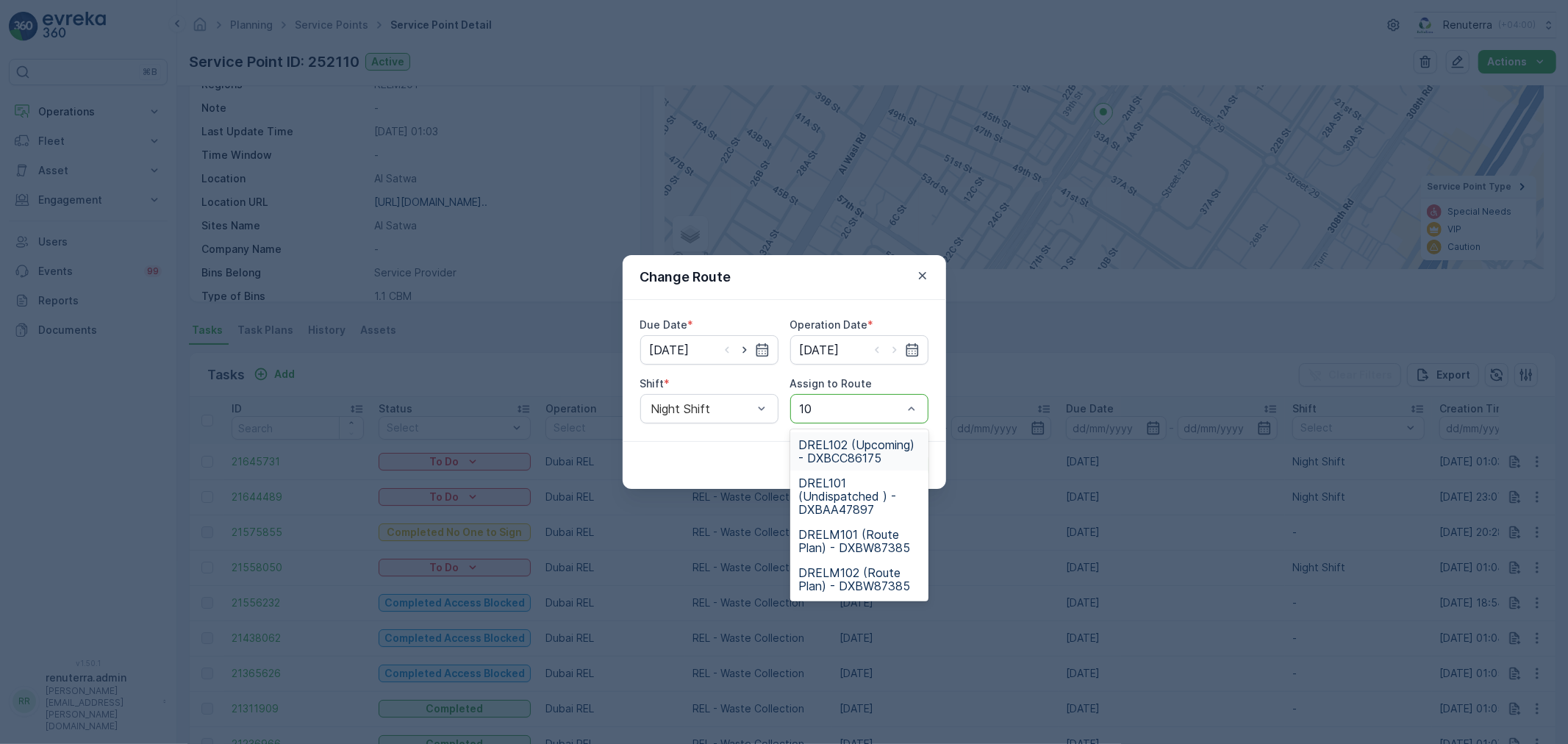
type input "102"
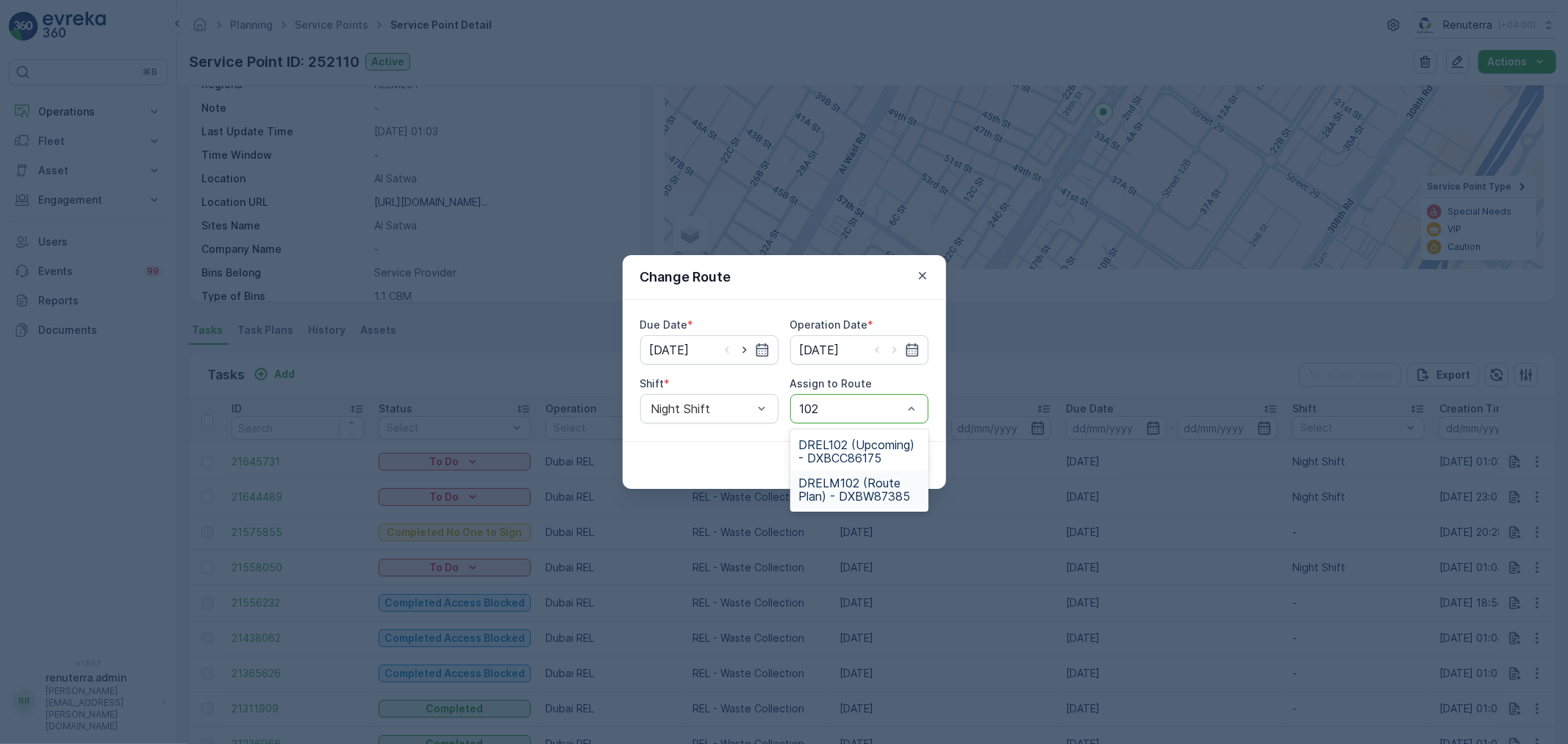
click at [867, 471] on div "DRELM102 (Route Plan) - DXBW87385" at bounding box center [860, 489] width 138 height 38
click at [908, 459] on p "Submit" at bounding box center [902, 466] width 36 height 15
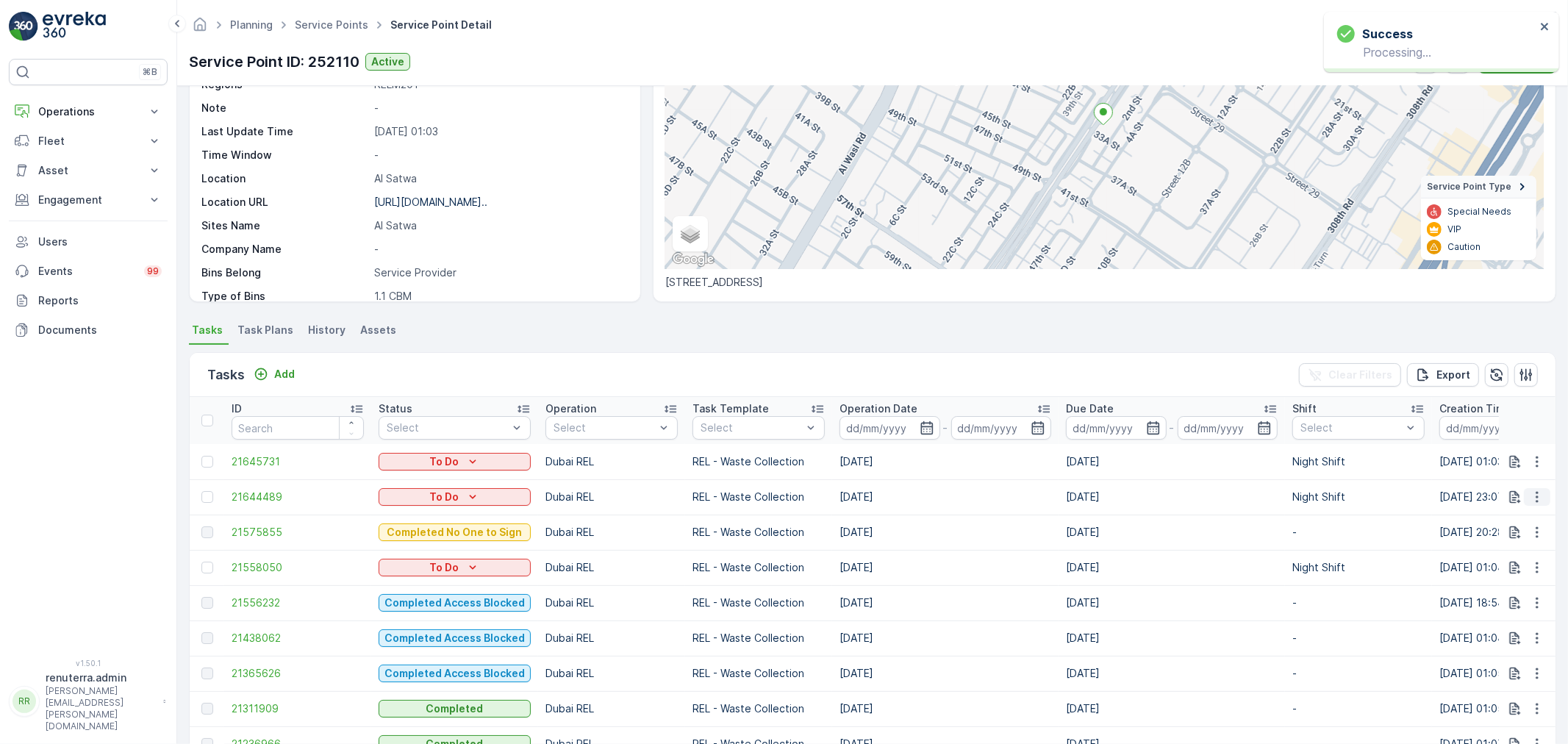
click at [1530, 494] on icon "button" at bounding box center [1537, 497] width 15 height 15
click at [1497, 555] on span "Change Route" at bounding box center [1499, 560] width 71 height 15
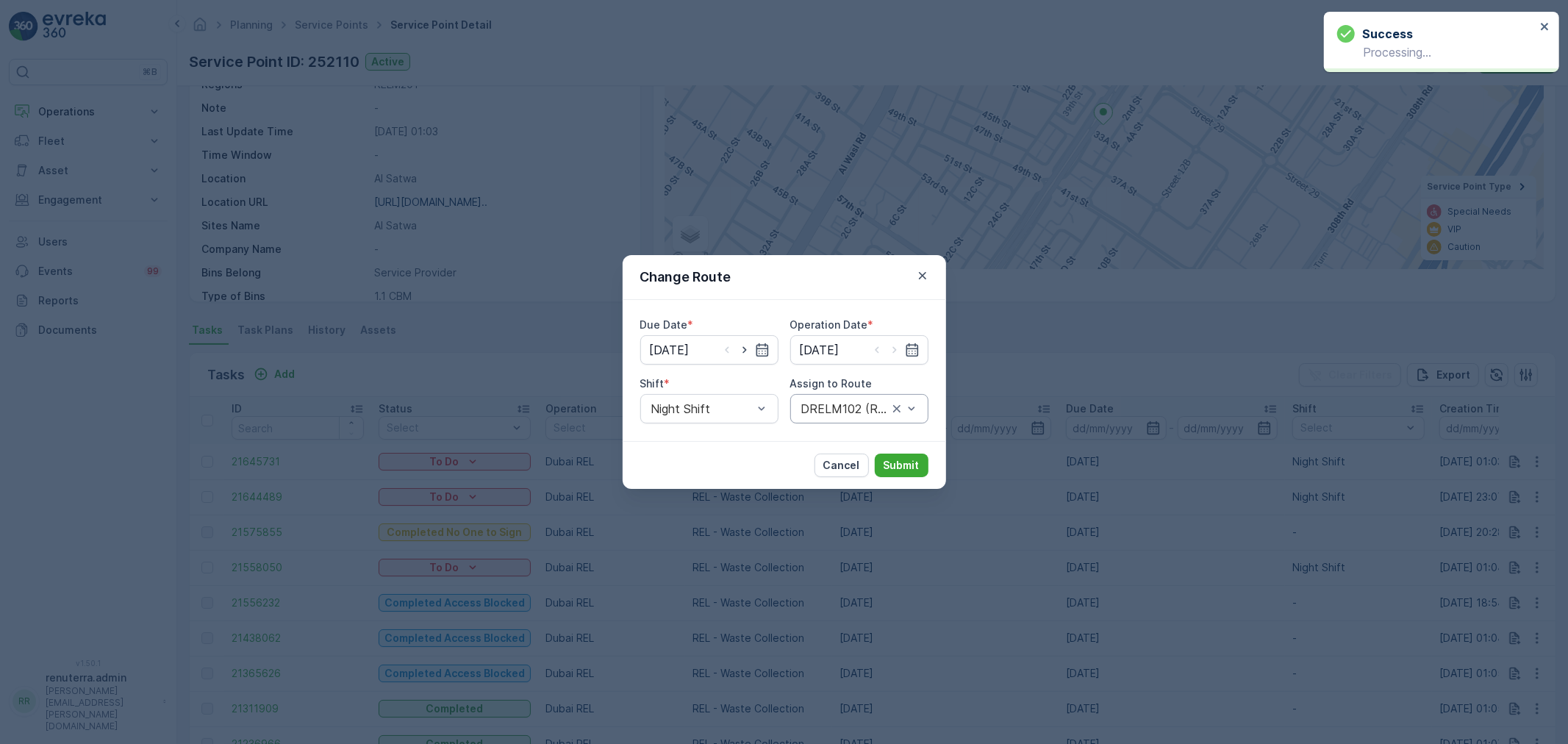
click at [870, 400] on div "DRELM102 (Route Plan) - DXBW87385" at bounding box center [860, 409] width 138 height 30
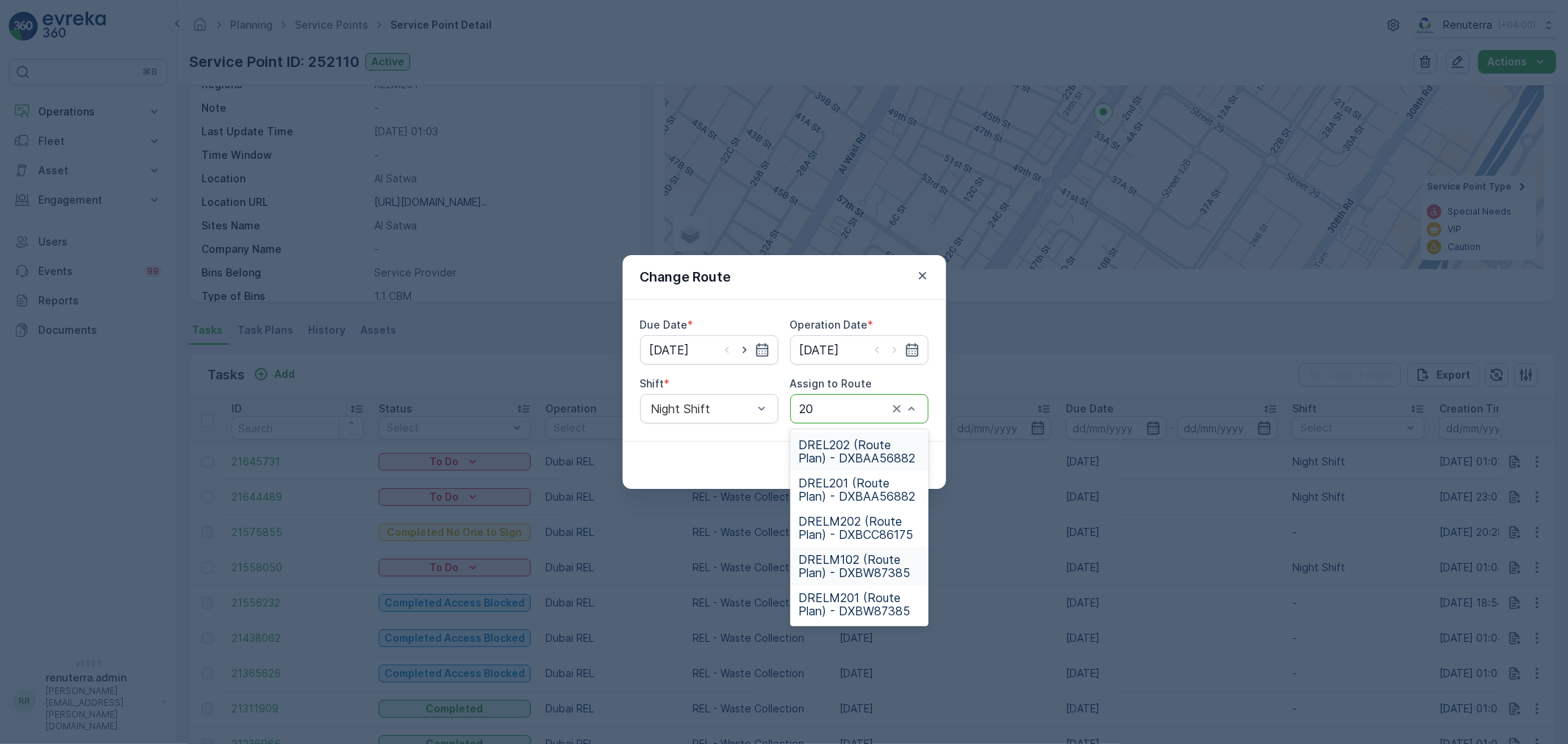
type input "201"
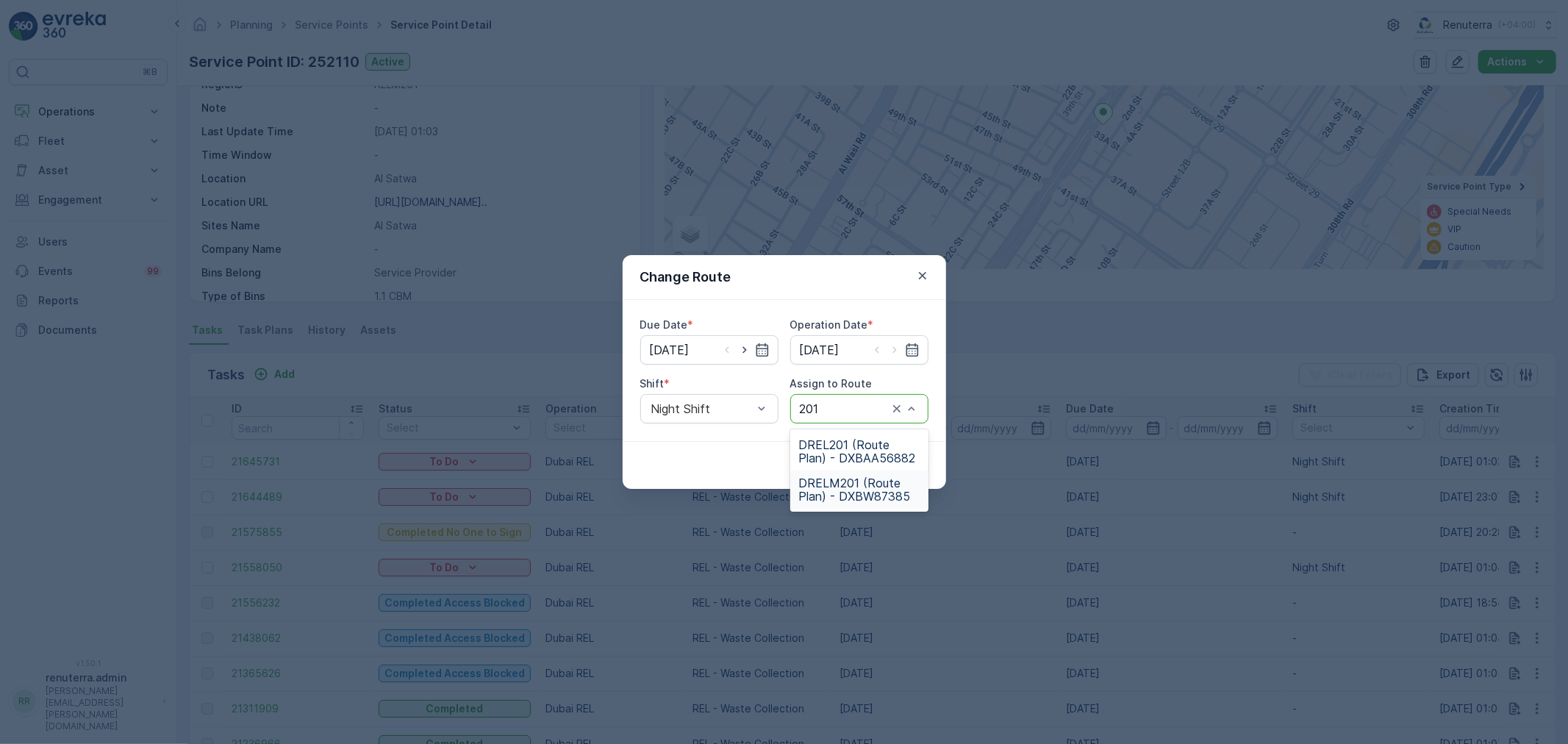
drag, startPoint x: 861, startPoint y: 483, endPoint x: 853, endPoint y: 500, distance: 18.8
click at [860, 483] on span "DRELM201 (Route Plan) - DXBW87385" at bounding box center [860, 490] width 121 height 27
click at [913, 457] on button "Submit" at bounding box center [901, 466] width 53 height 24
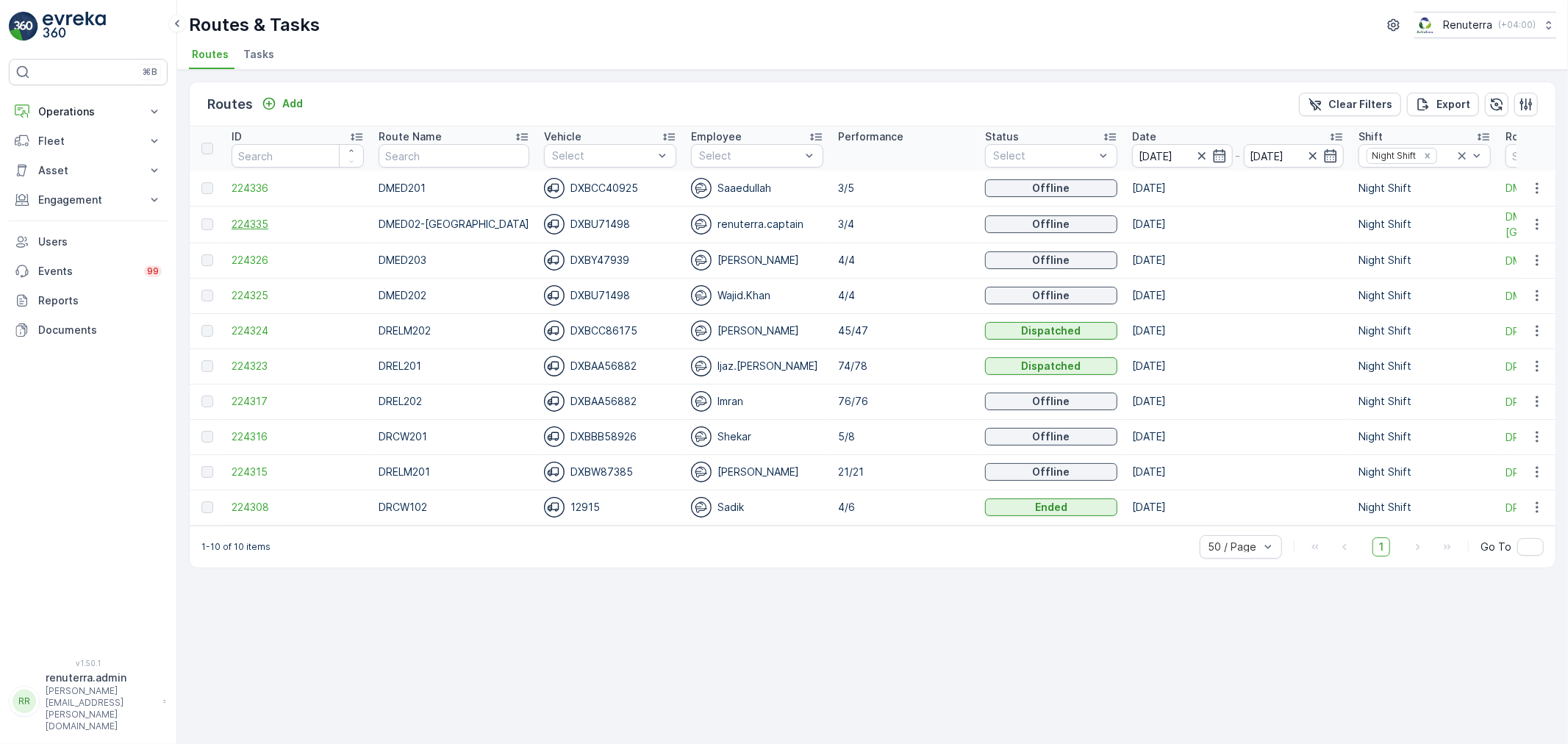
click at [232, 224] on span "224335" at bounding box center [298, 224] width 132 height 15
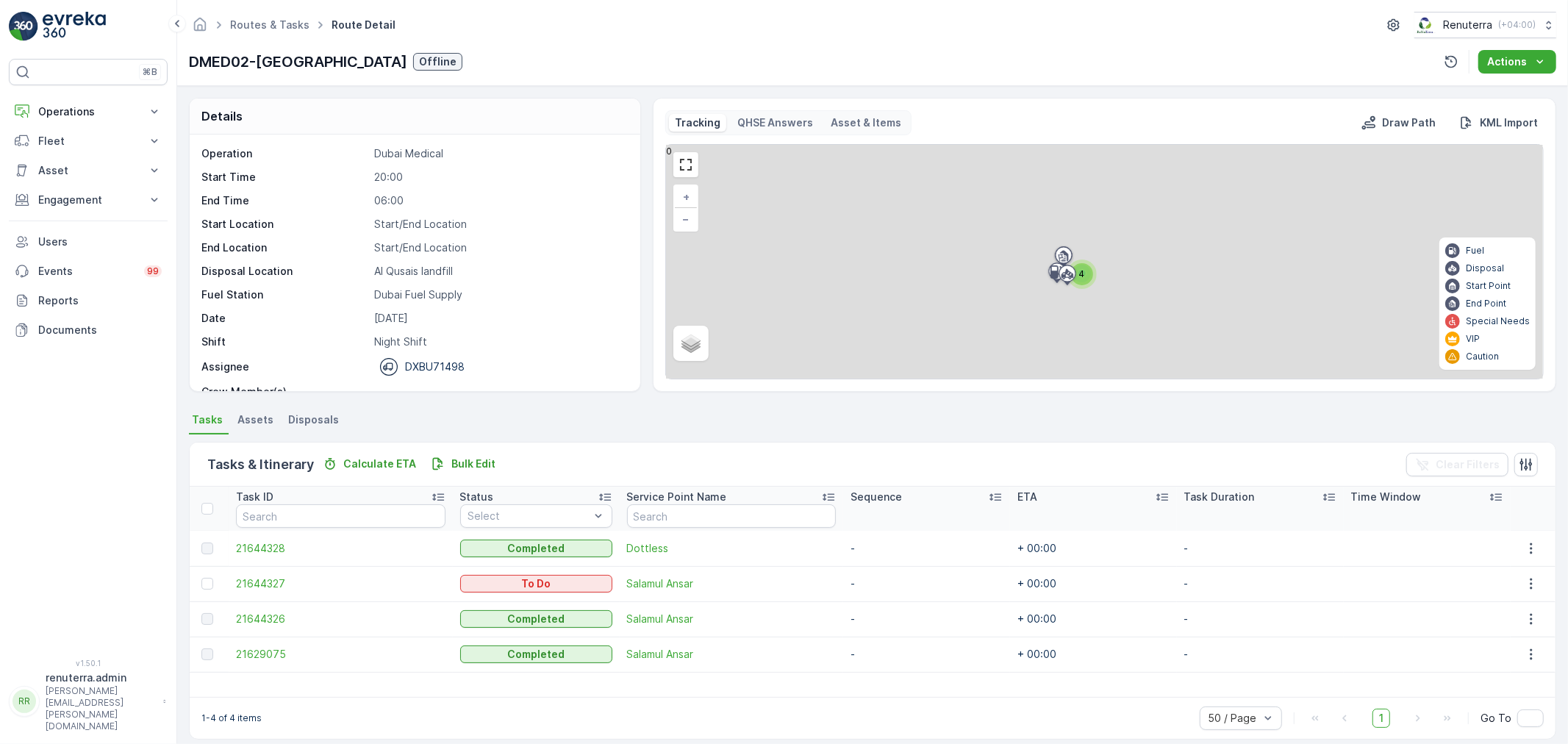
scroll to position [8, 0]
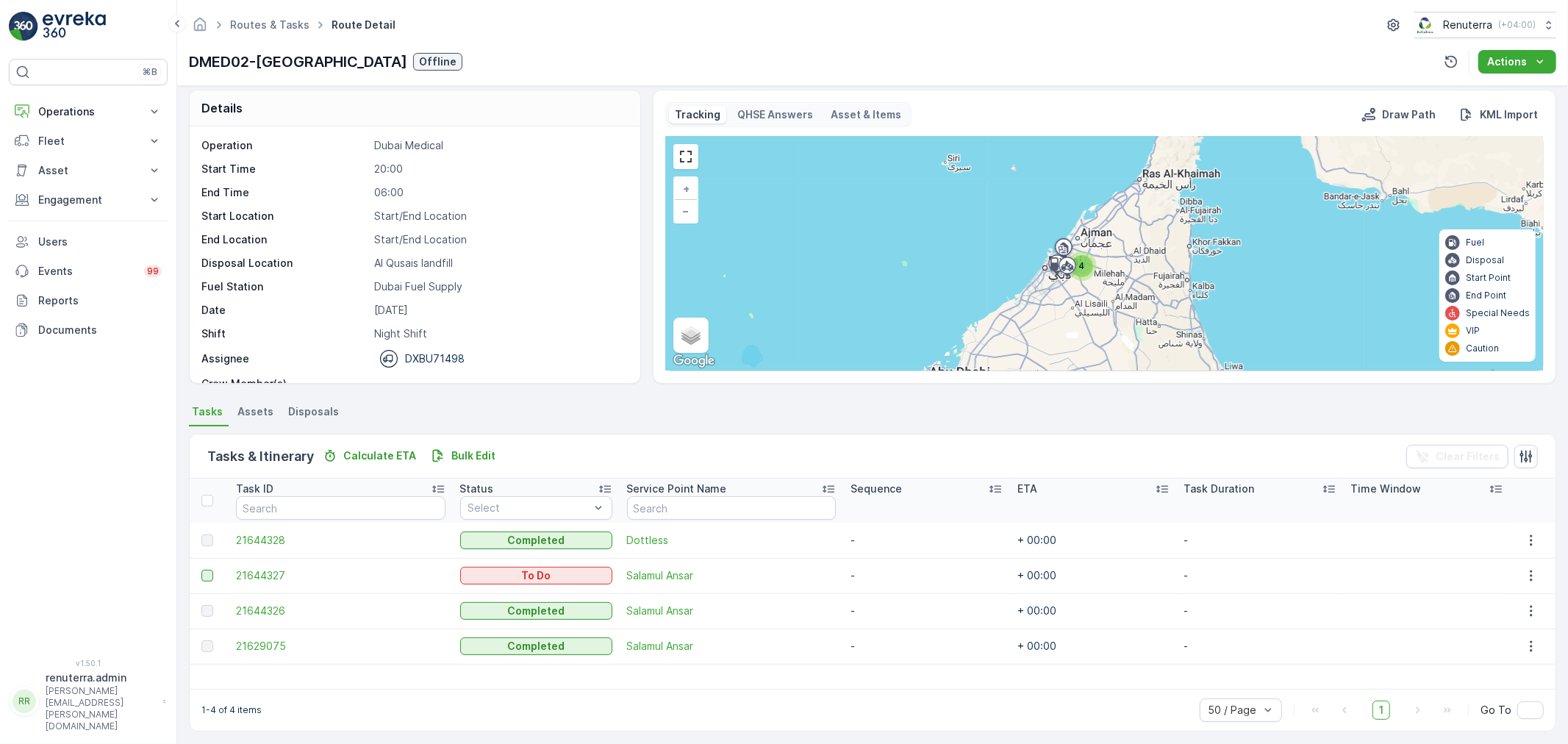
click at [209, 572] on div at bounding box center [207, 575] width 12 height 12
click at [201, 570] on input "checkbox" at bounding box center [201, 570] width 0 height 0
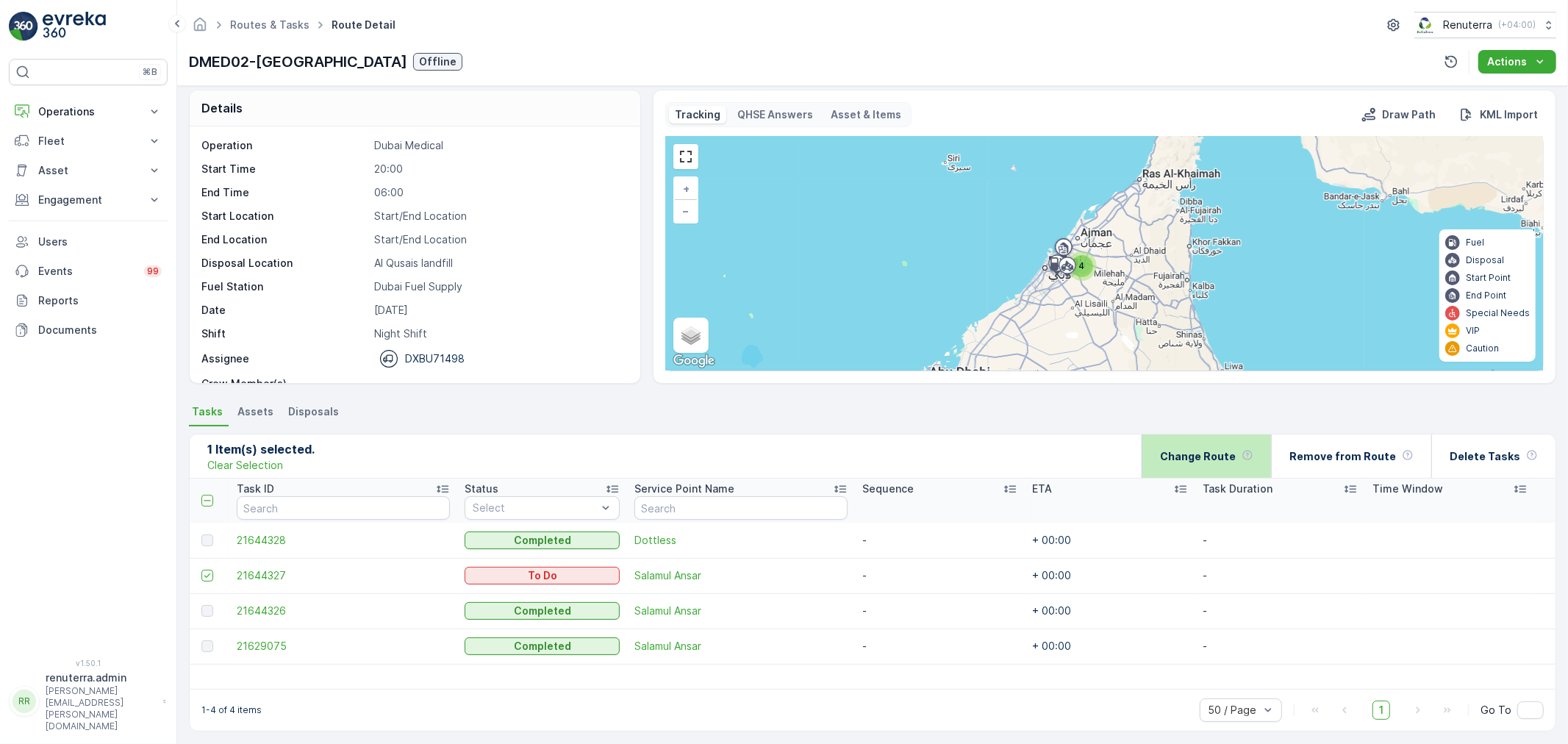
click at [1163, 452] on div "Change Route" at bounding box center [1206, 455] width 129 height 43
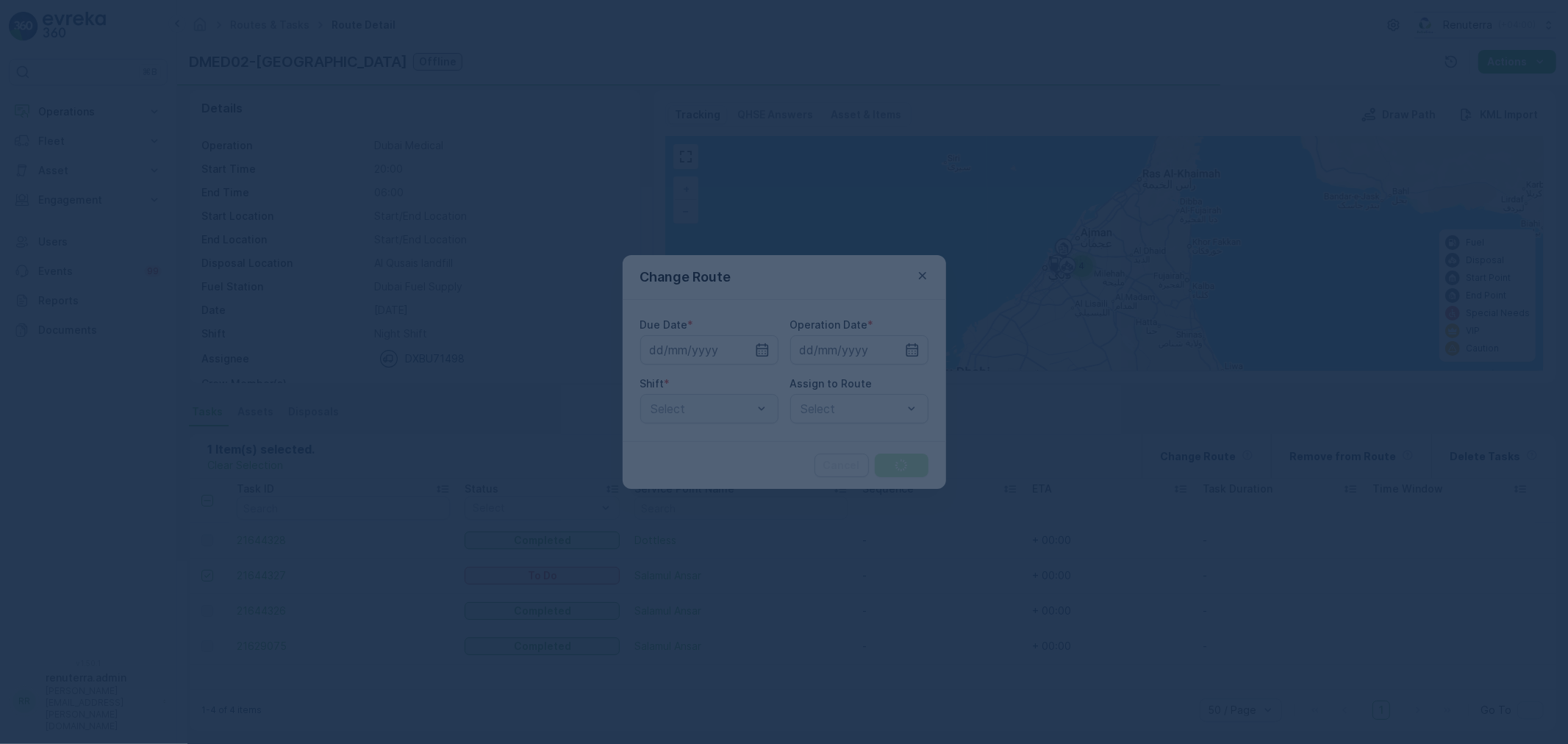
type input "[DATE]"
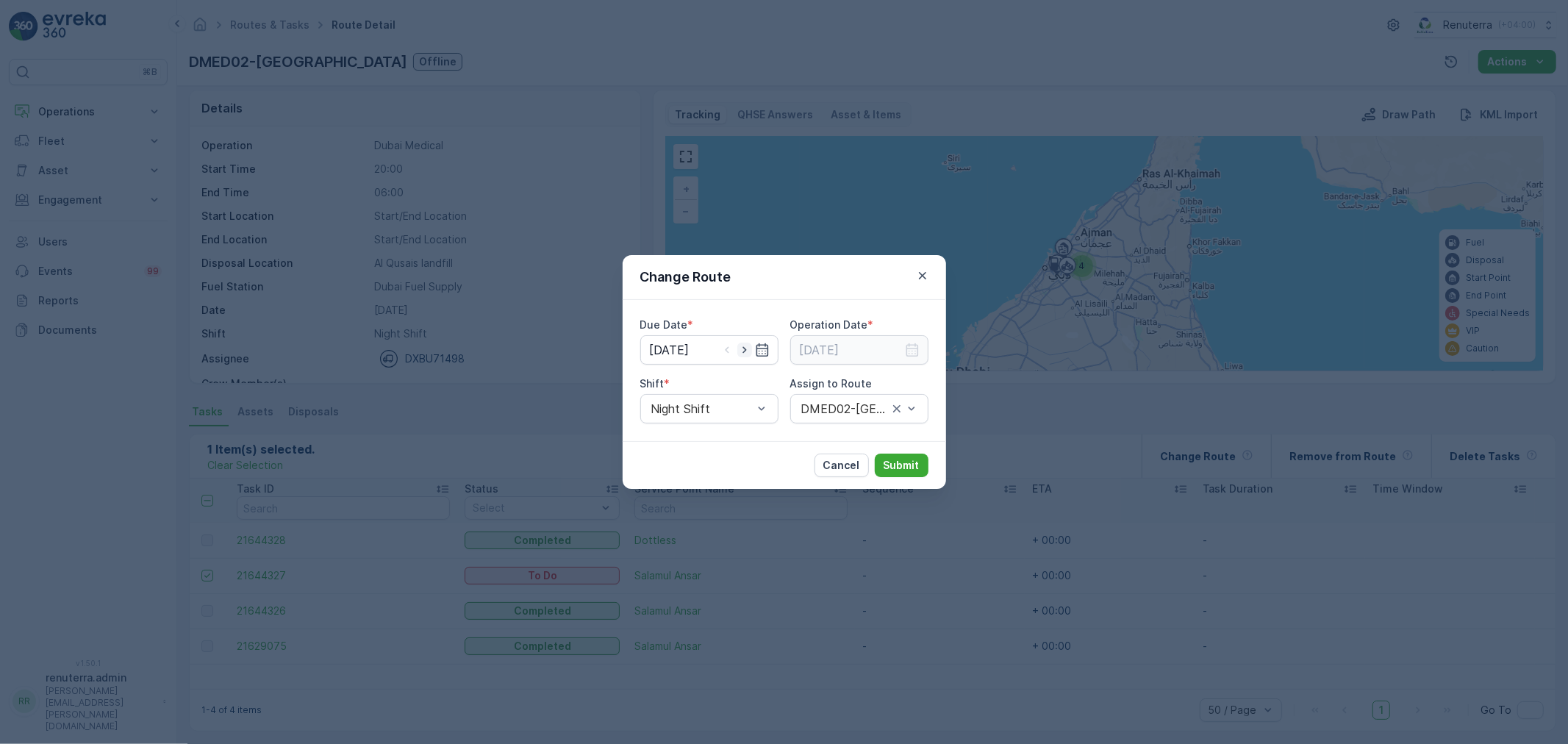
click at [747, 353] on icon "button" at bounding box center [744, 350] width 15 height 15
type input "[DATE]"
drag, startPoint x: 914, startPoint y: 343, endPoint x: 910, endPoint y: 361, distance: 18.4
click at [914, 347] on icon "button" at bounding box center [912, 350] width 15 height 15
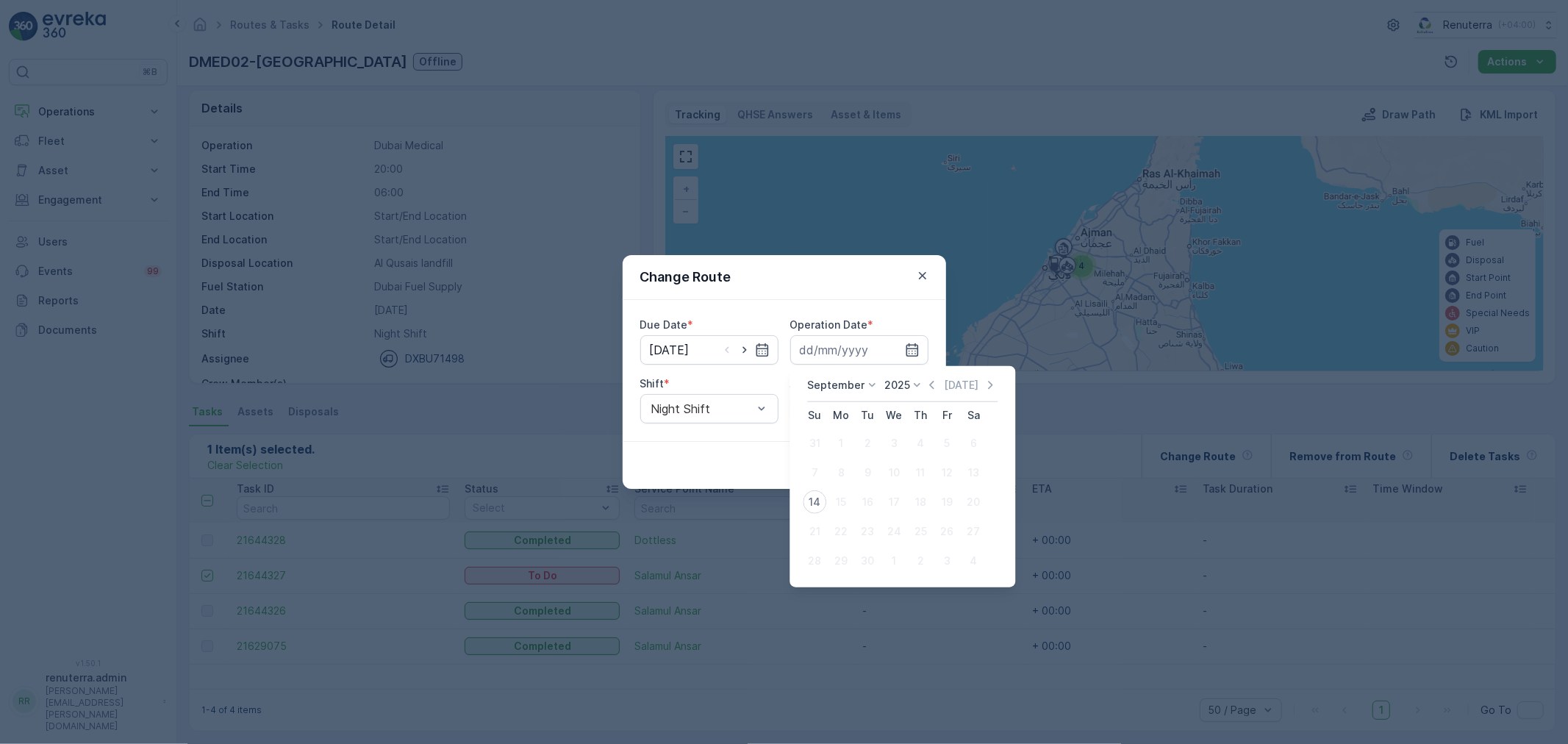
drag, startPoint x: 824, startPoint y: 498, endPoint x: 804, endPoint y: 494, distance: 20.4
click at [820, 498] on div "14" at bounding box center [815, 503] width 24 height 24
type input "[DATE]"
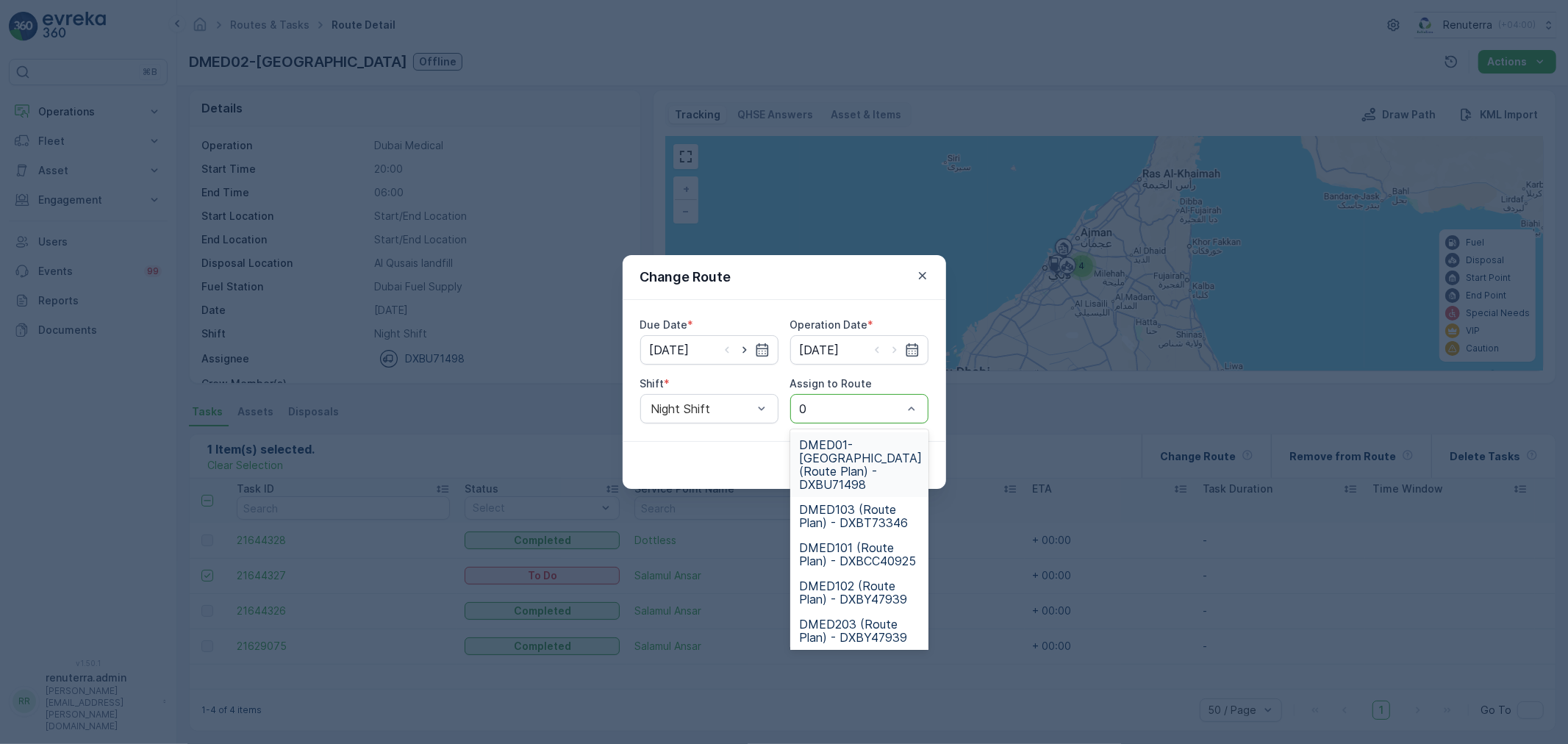
type input "02"
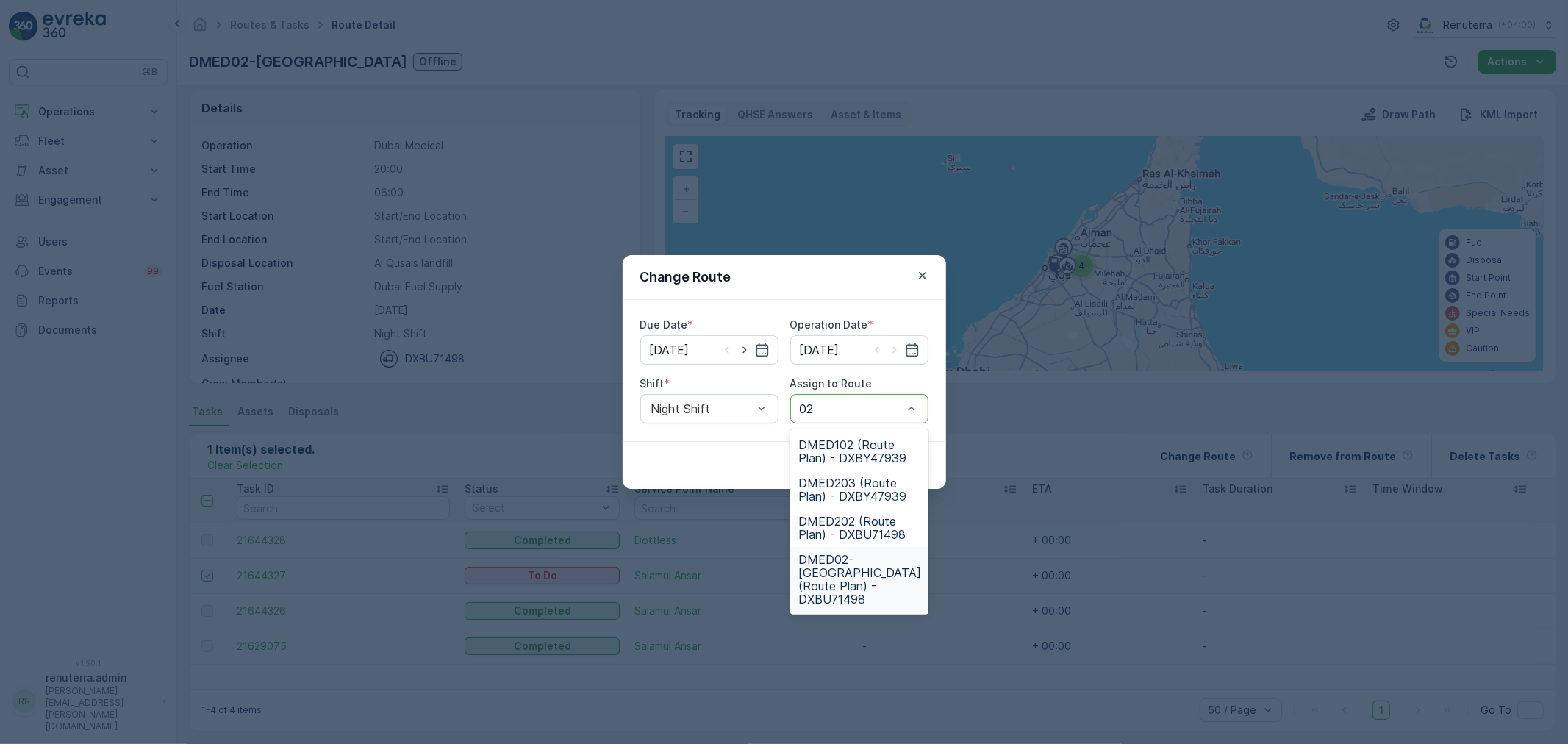
drag, startPoint x: 863, startPoint y: 570, endPoint x: 880, endPoint y: 532, distance: 41.6
click at [864, 566] on span "DMED02-Khawaneej Yard (Route Plan) - DXBU71498" at bounding box center [860, 580] width 123 height 53
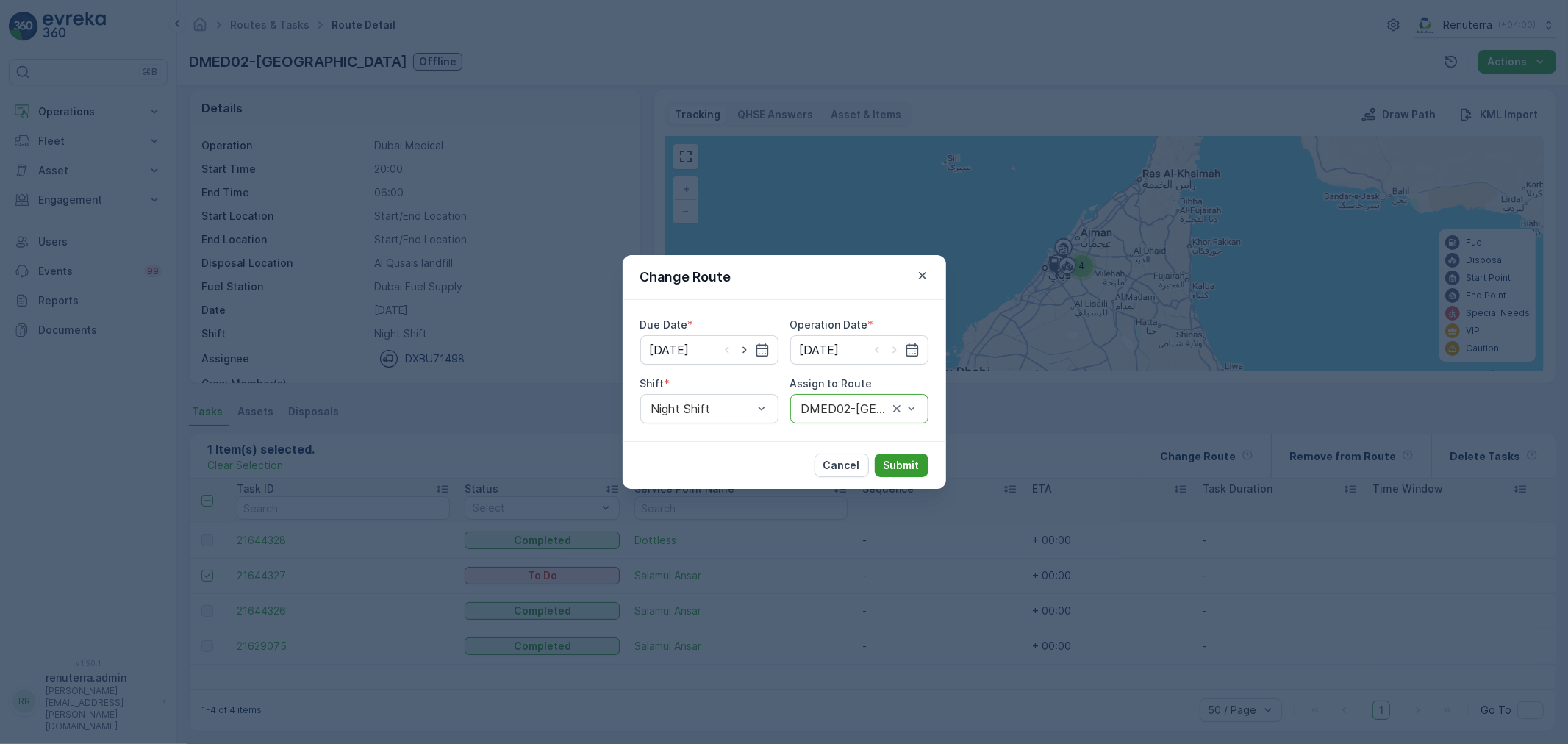
click at [908, 459] on p "Submit" at bounding box center [902, 466] width 36 height 15
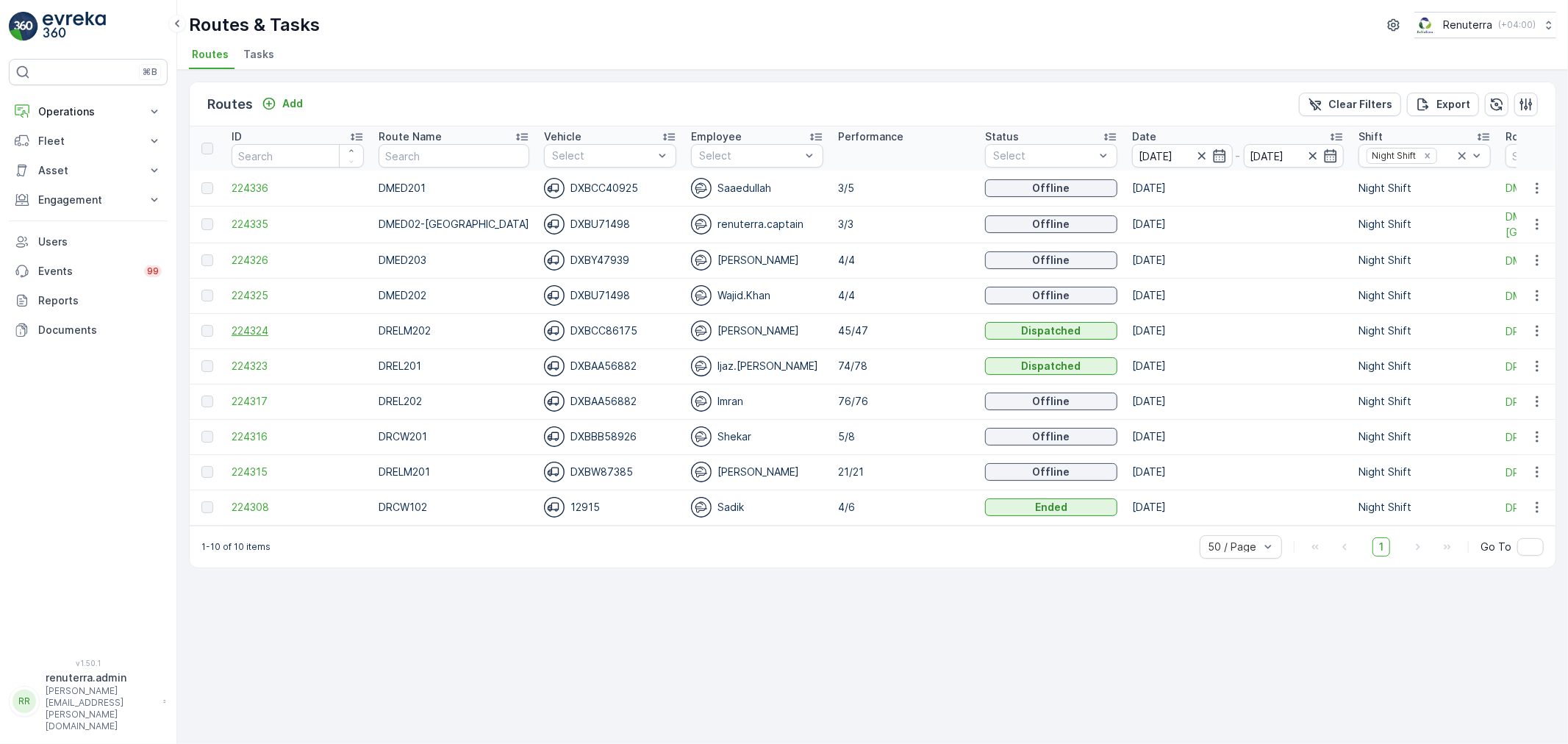
click at [268, 332] on span "224324" at bounding box center [298, 331] width 132 height 15
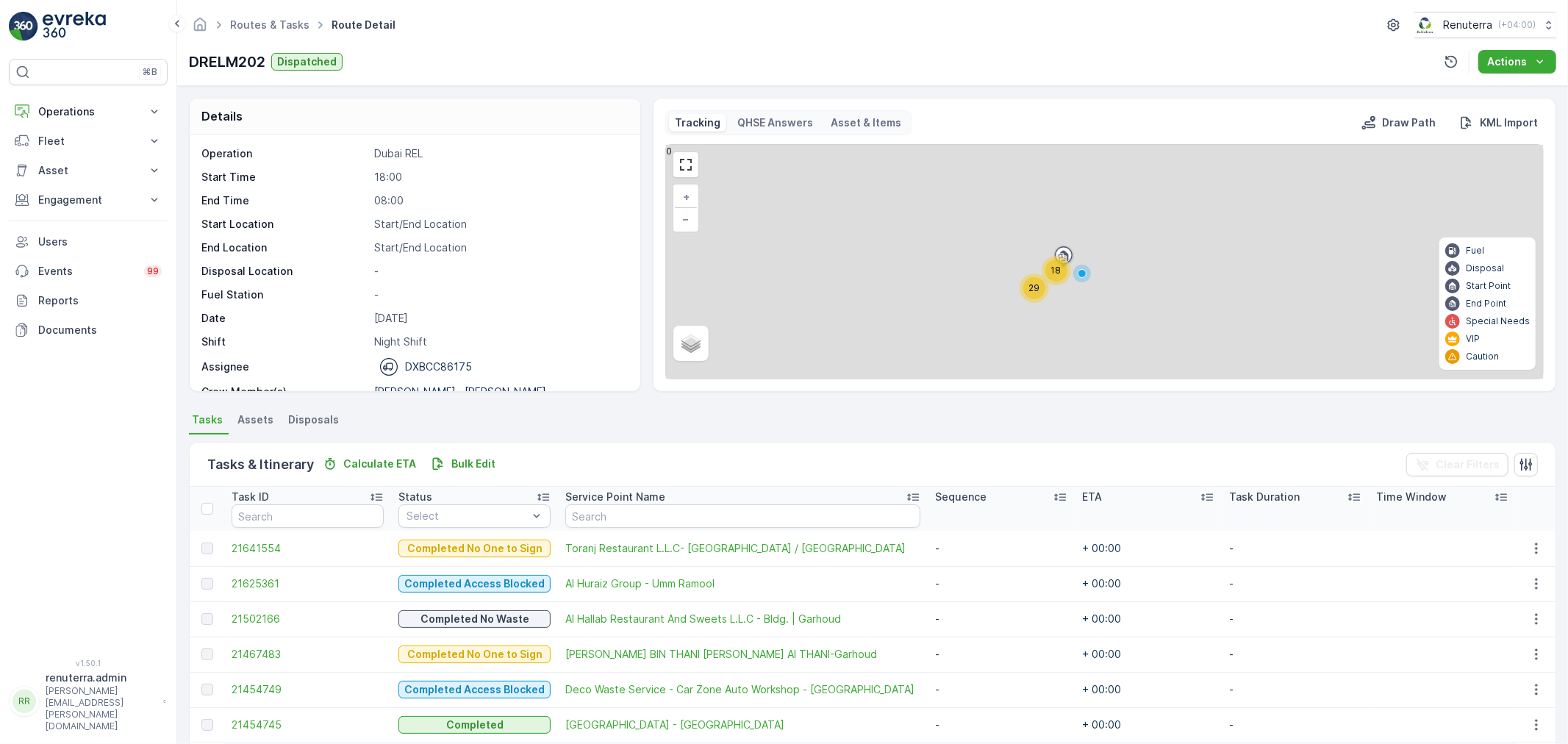
scroll to position [82, 0]
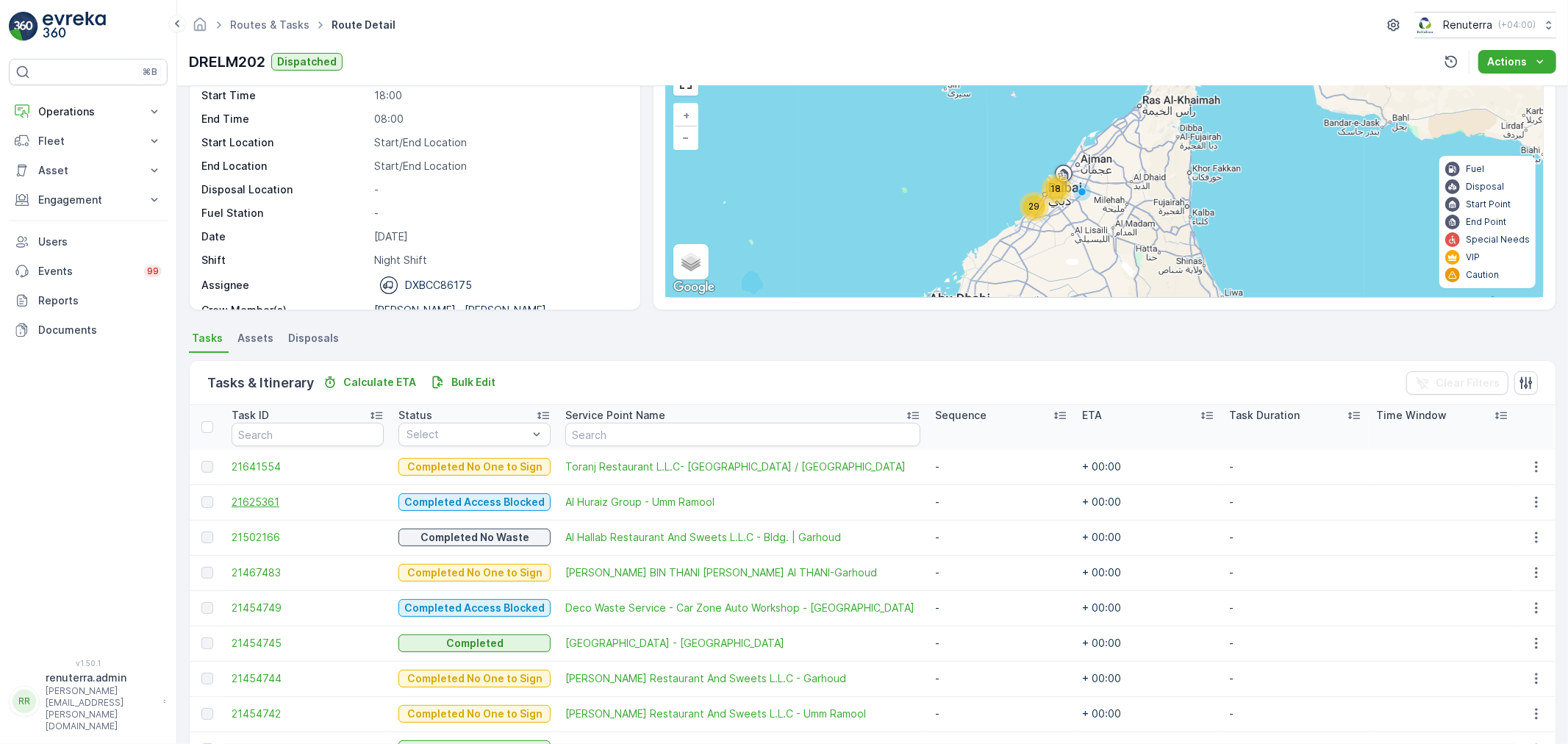
click at [255, 504] on span "21625361" at bounding box center [308, 502] width 152 height 15
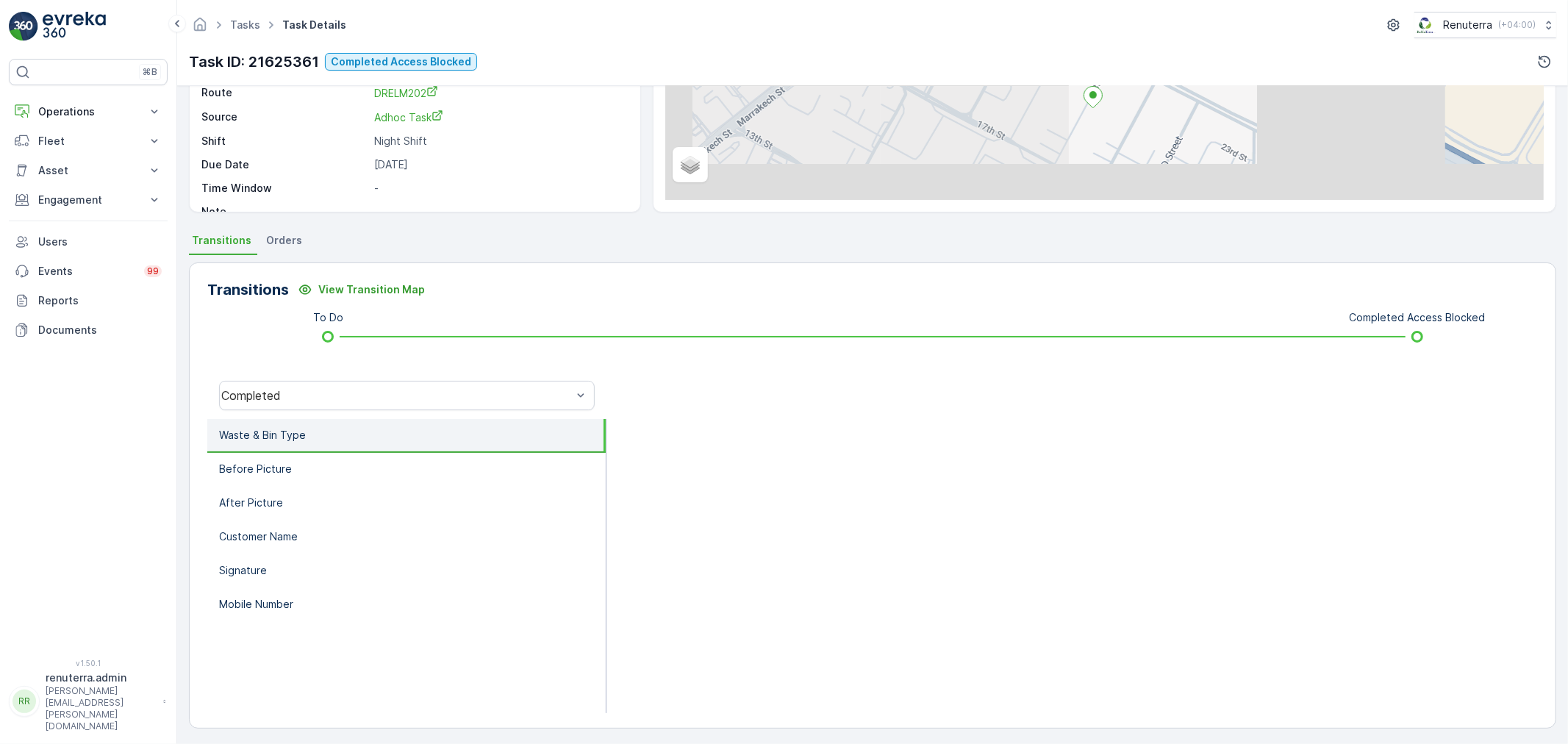
scroll to position [182, 0]
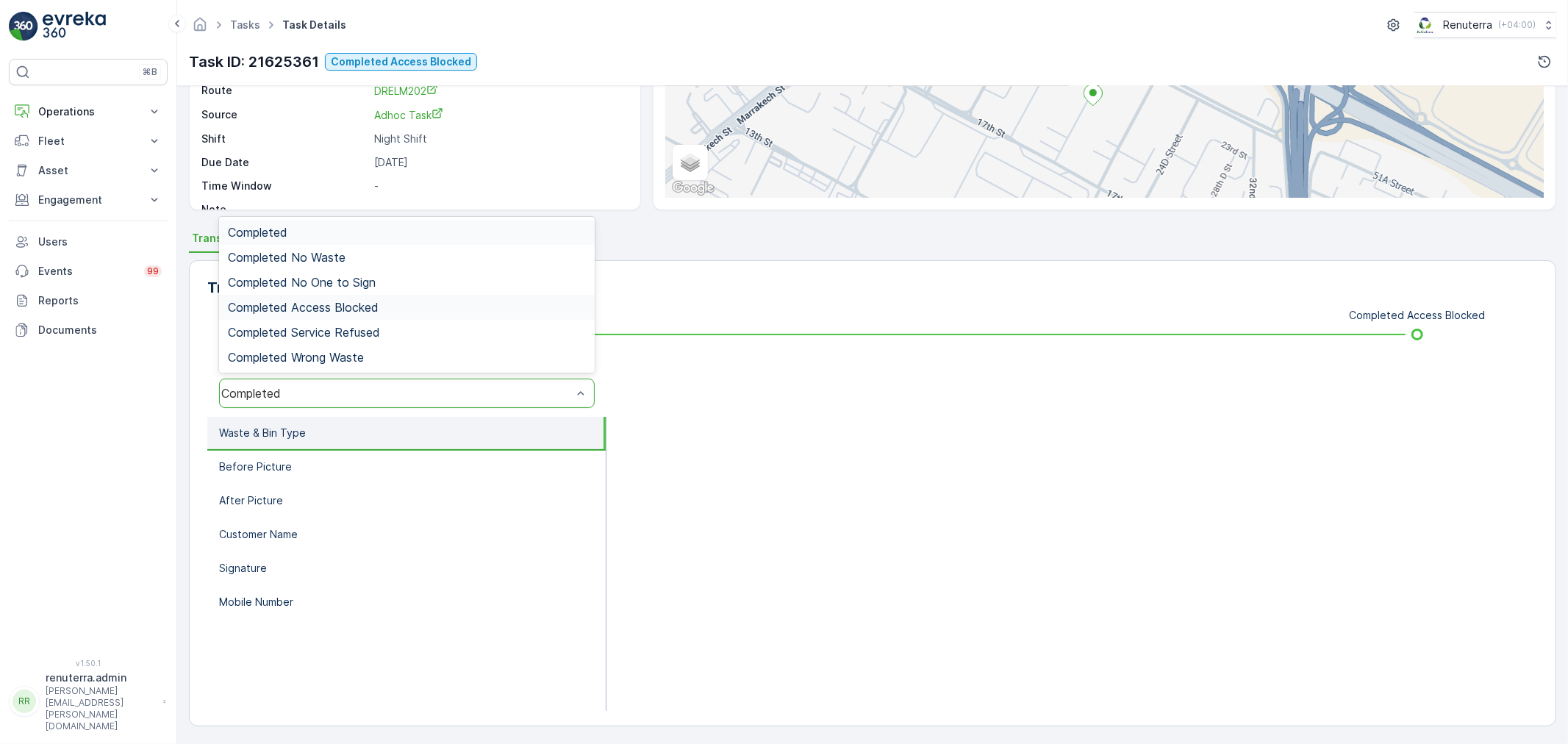
click at [328, 310] on span "Completed Access Blocked" at bounding box center [303, 307] width 150 height 13
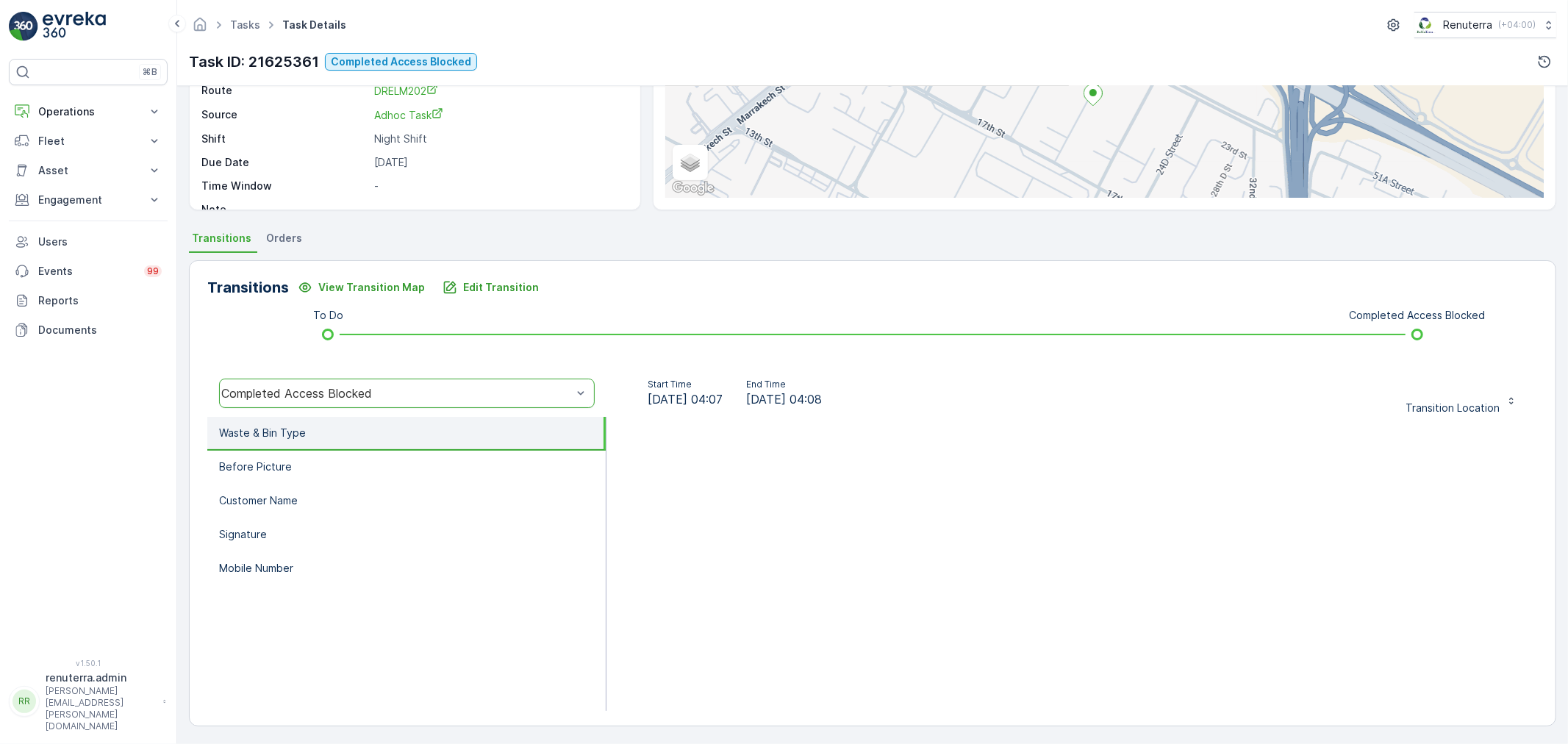
click at [383, 393] on div "Completed Access Blocked" at bounding box center [397, 394] width 351 height 13
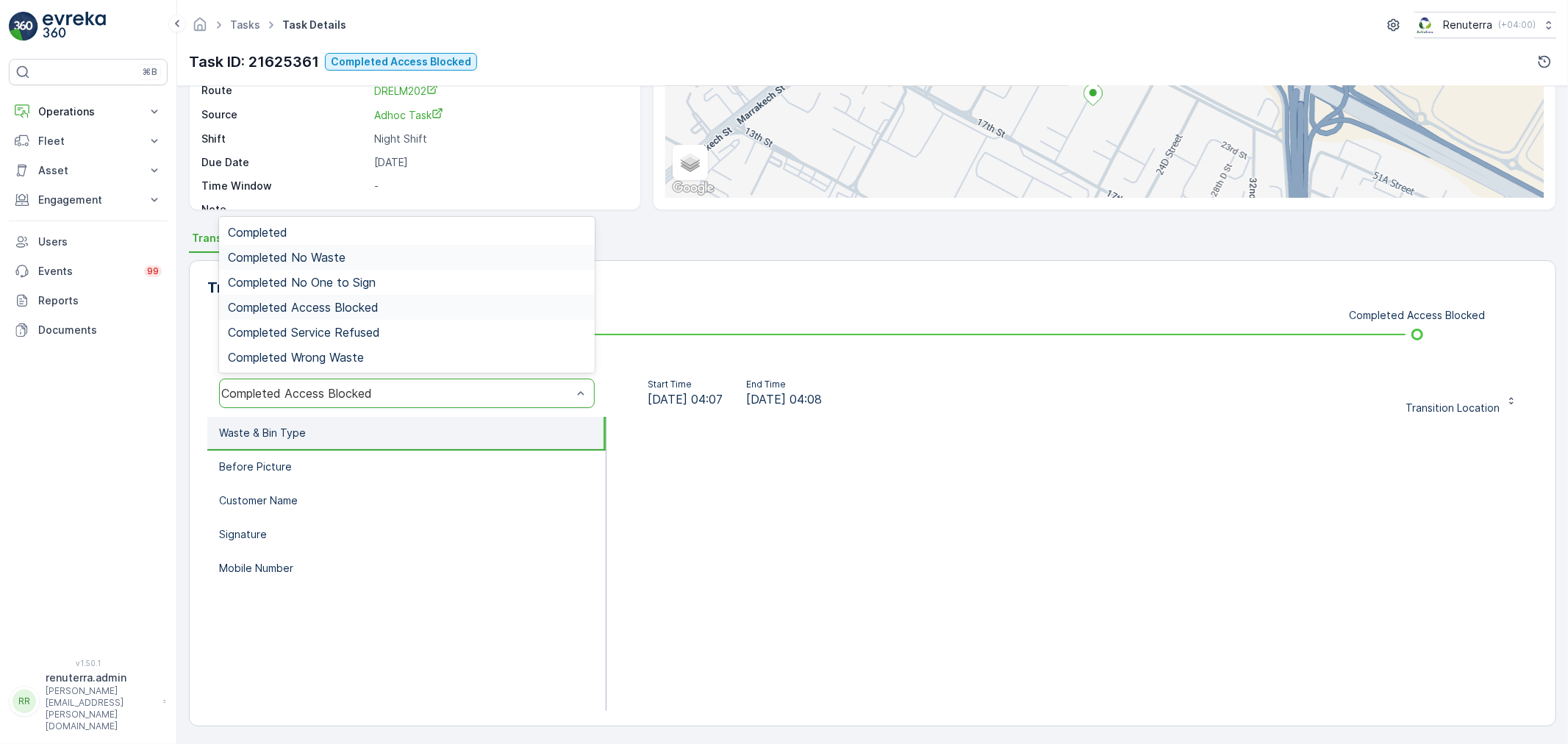
click at [371, 256] on div "Completed No Waste" at bounding box center [407, 257] width 358 height 13
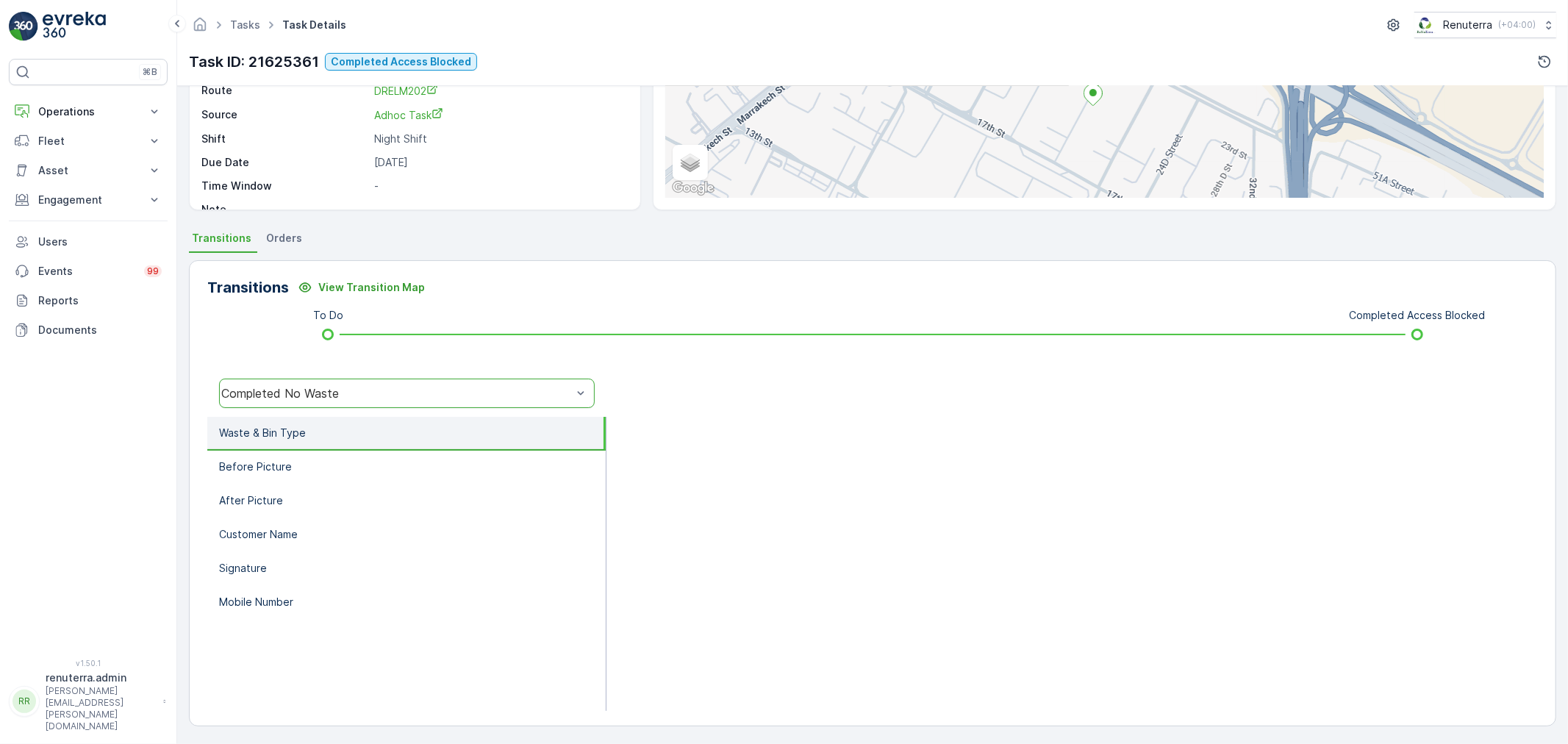
drag, startPoint x: 866, startPoint y: 441, endPoint x: 829, endPoint y: 446, distance: 37.3
click at [846, 446] on div at bounding box center [1072, 564] width 932 height 294
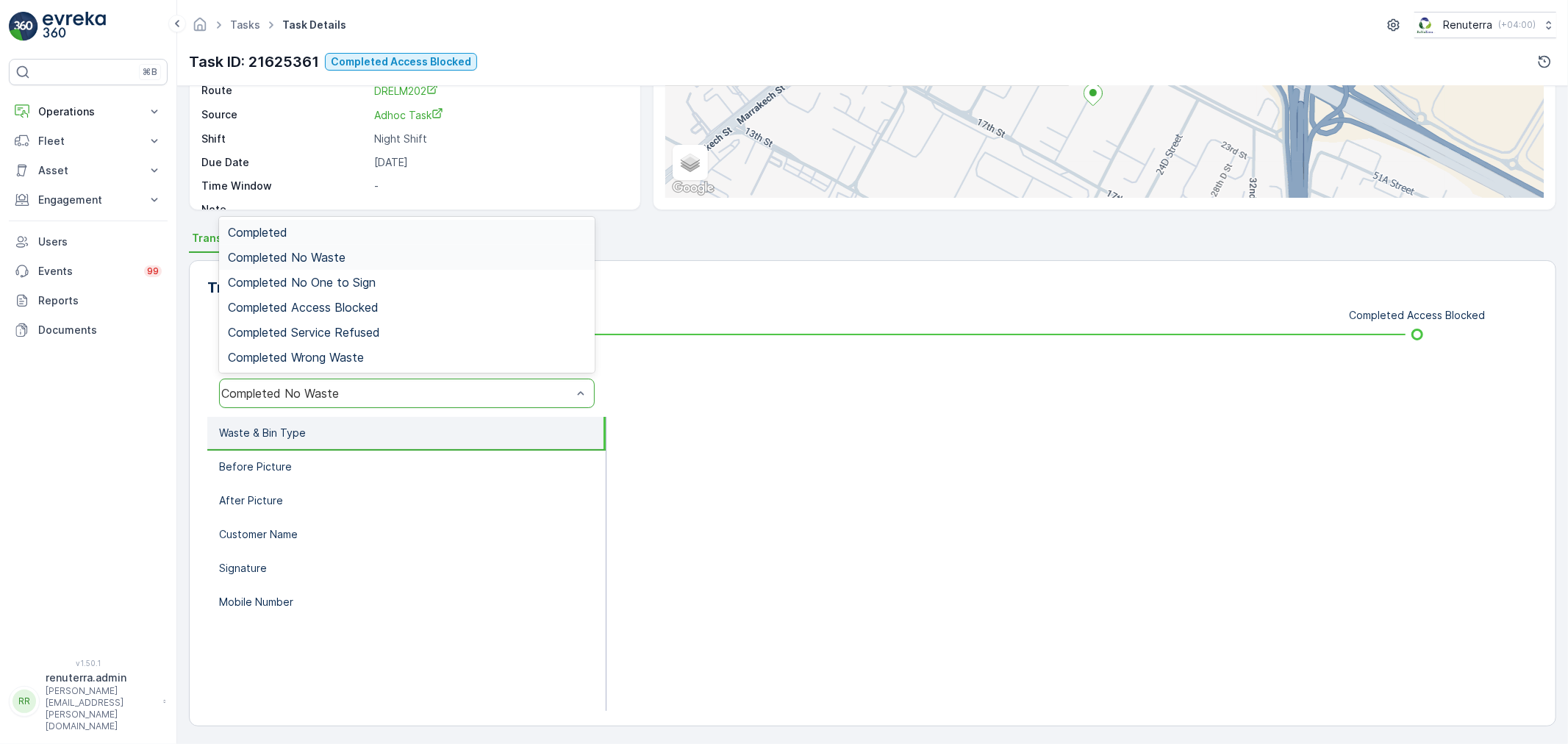
click at [364, 387] on div "Completed No Waste" at bounding box center [397, 394] width 353 height 13
click at [371, 305] on span "Completed Access Blocked" at bounding box center [303, 307] width 150 height 13
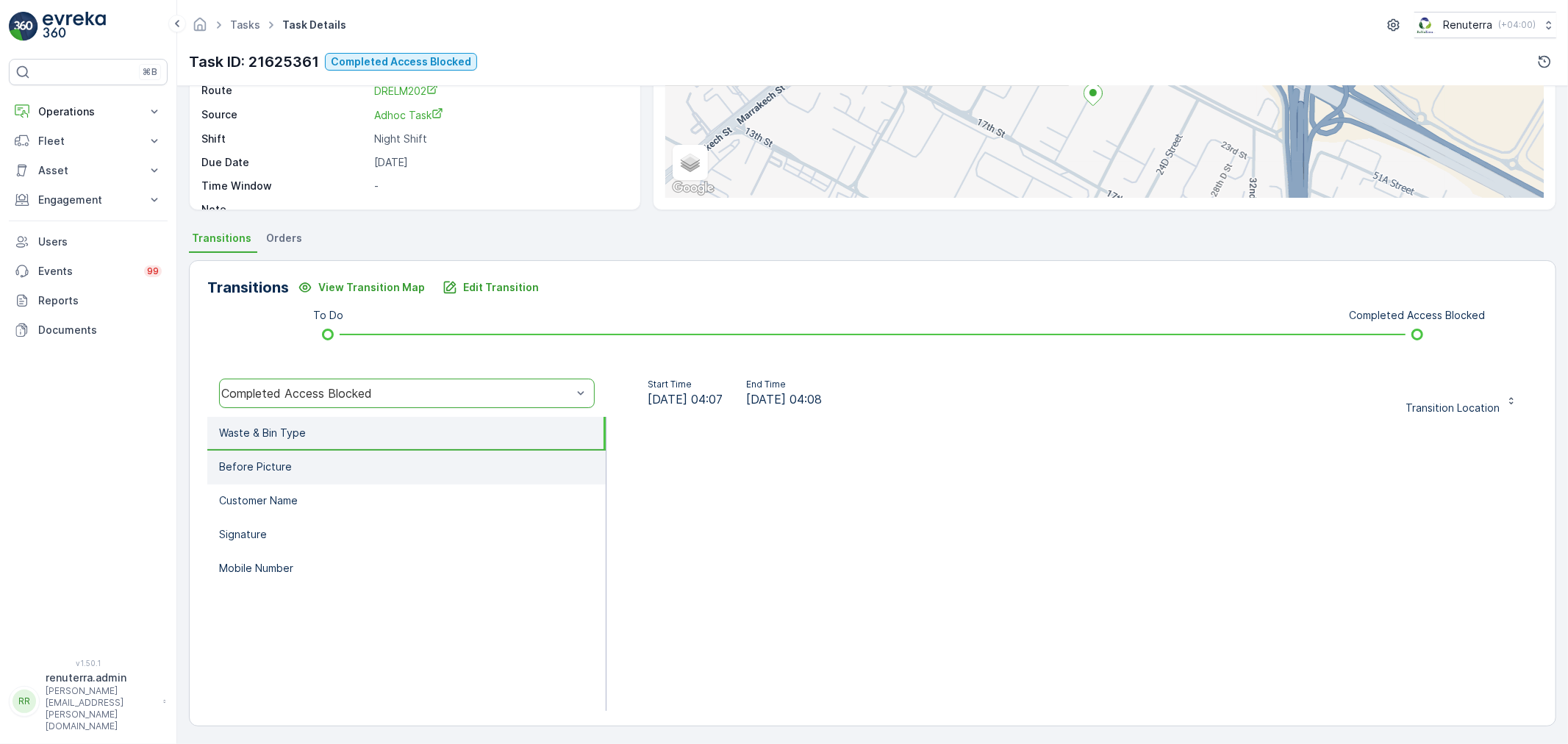
click at [288, 460] on li "Before Picture" at bounding box center [407, 467] width 399 height 34
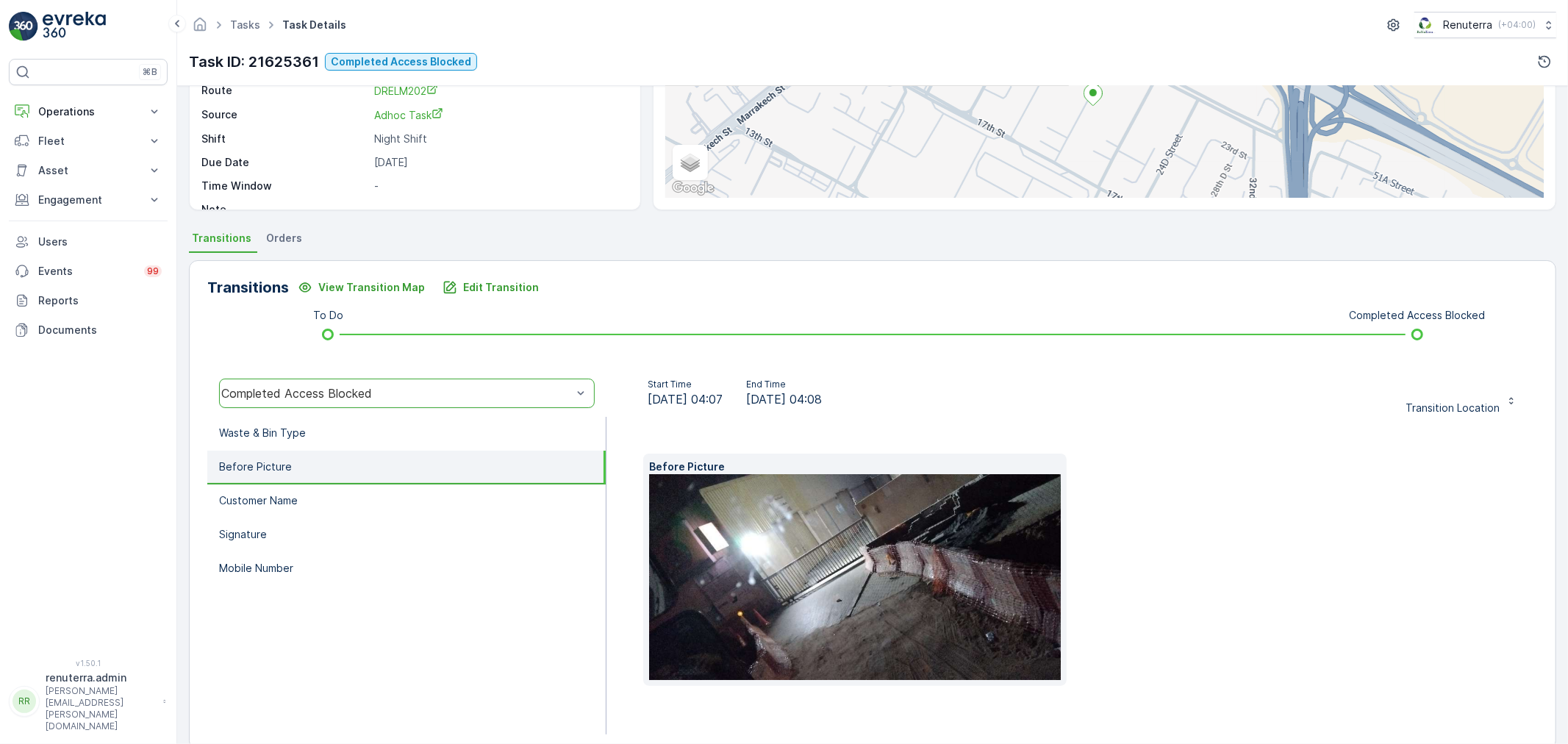
click at [877, 540] on img at bounding box center [878, 577] width 458 height 206
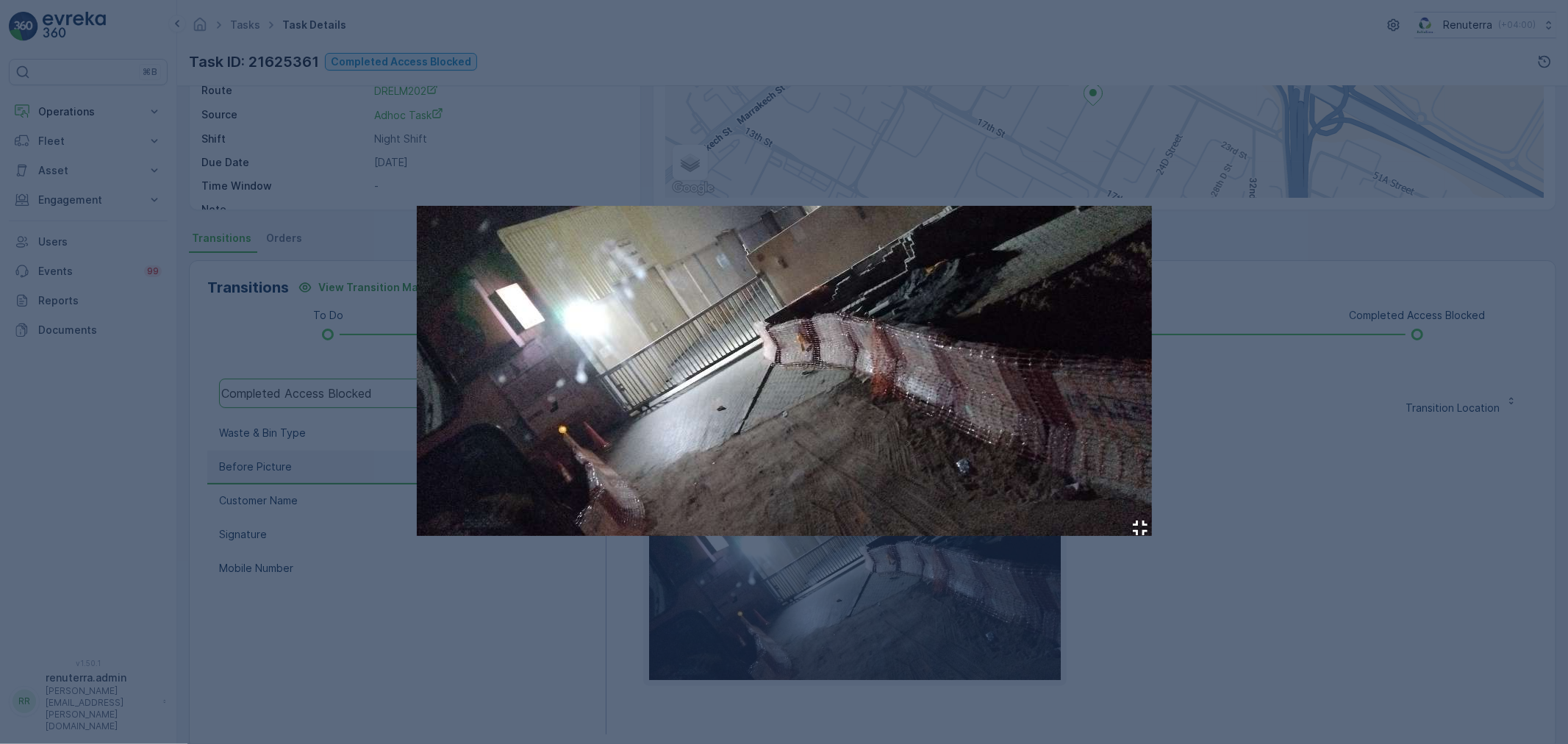
click at [1224, 437] on div at bounding box center [784, 372] width 1568 height 744
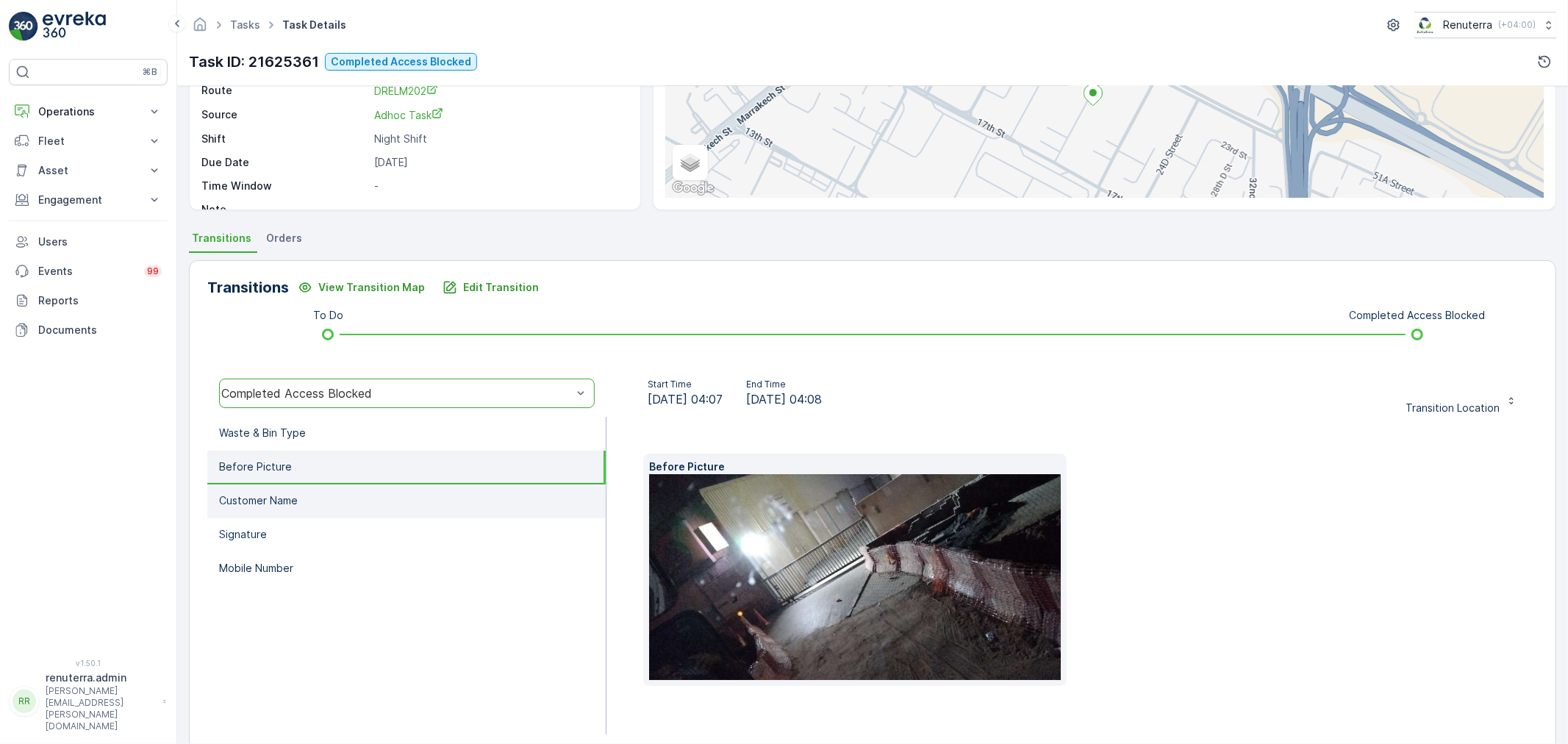
click at [270, 498] on p "Customer Name" at bounding box center [259, 501] width 78 height 15
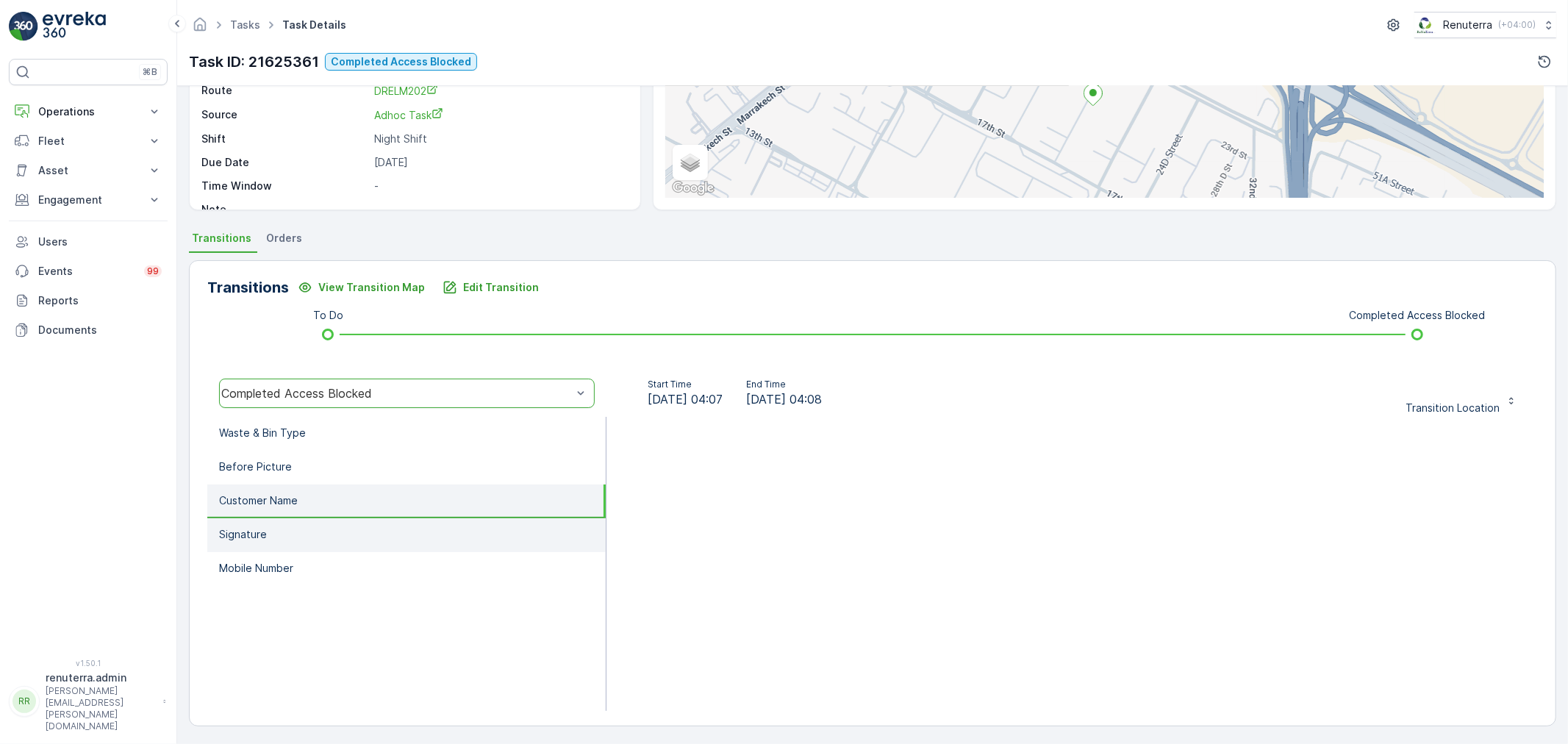
click at [273, 527] on li "Signature" at bounding box center [407, 535] width 399 height 34
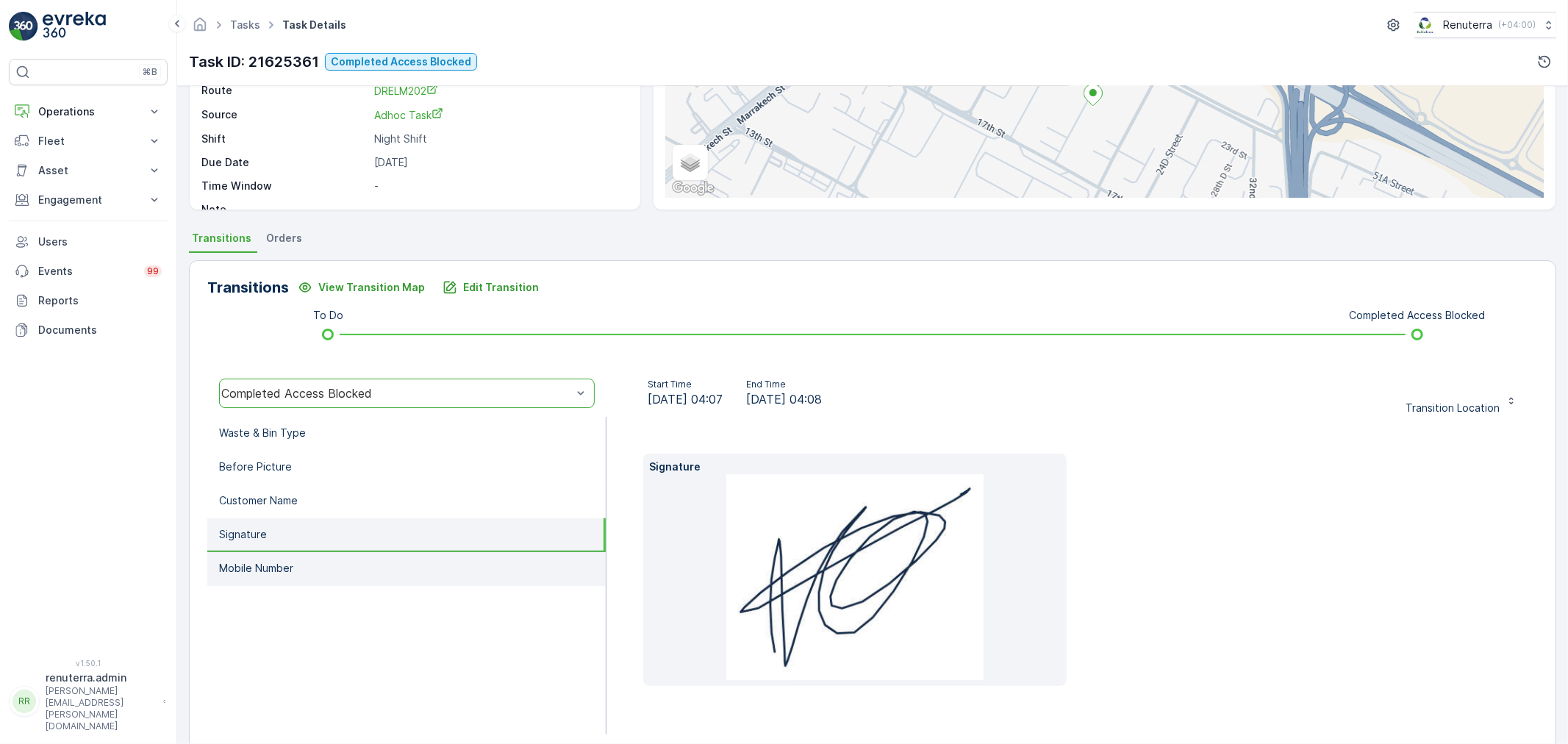
click at [267, 562] on p "Mobile Number" at bounding box center [256, 568] width 74 height 15
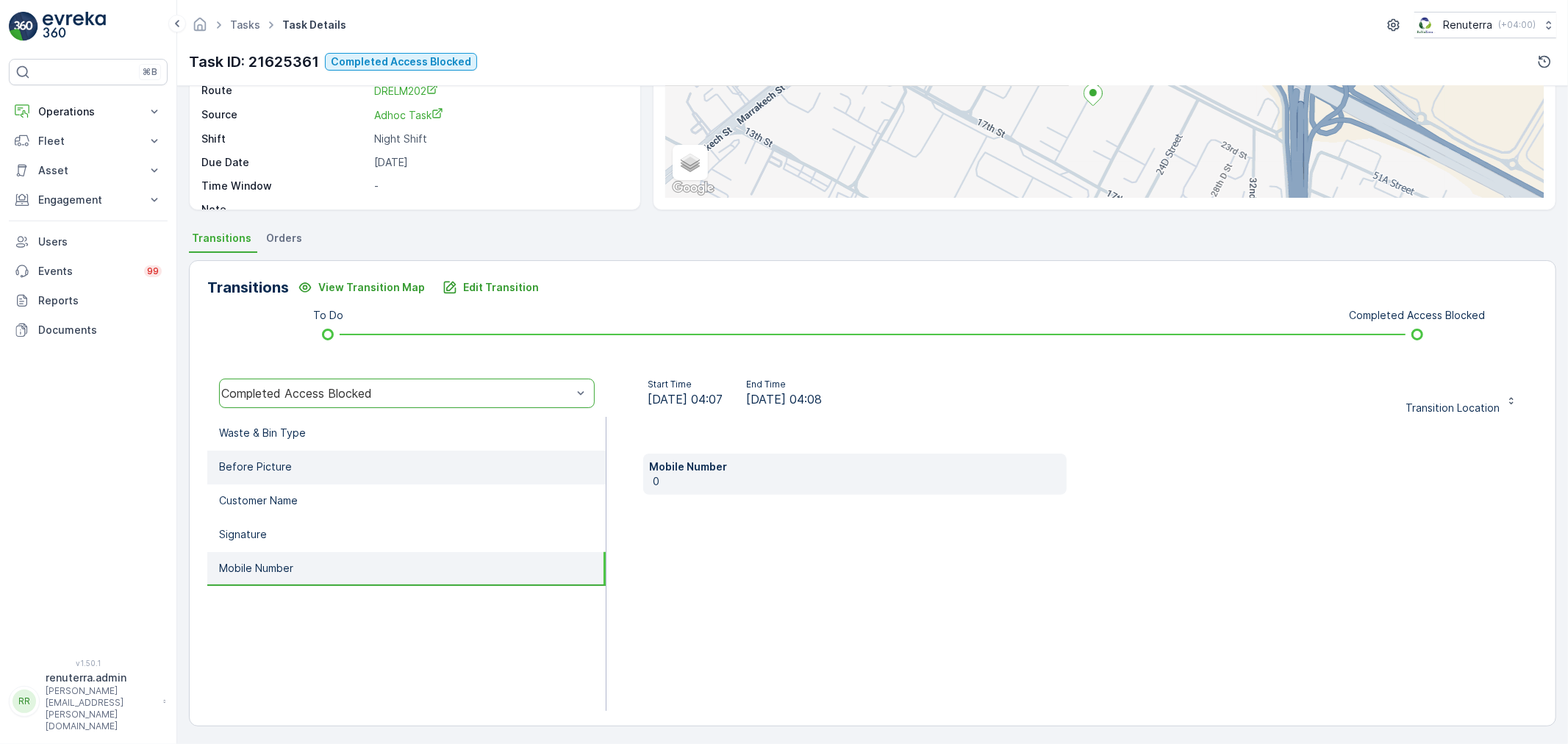
click at [282, 476] on li "Before Picture" at bounding box center [407, 467] width 399 height 34
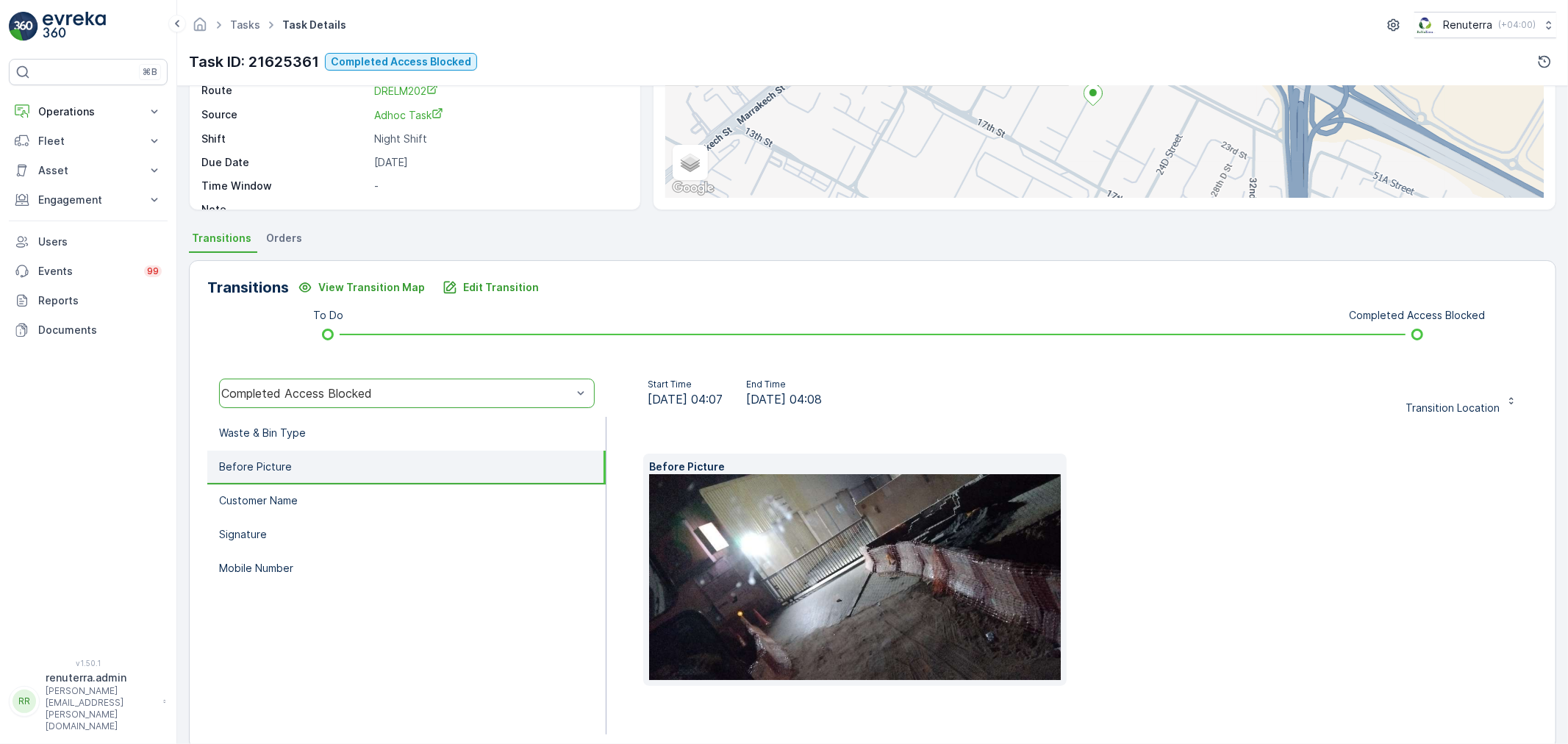
click at [822, 568] on img at bounding box center [878, 577] width 458 height 206
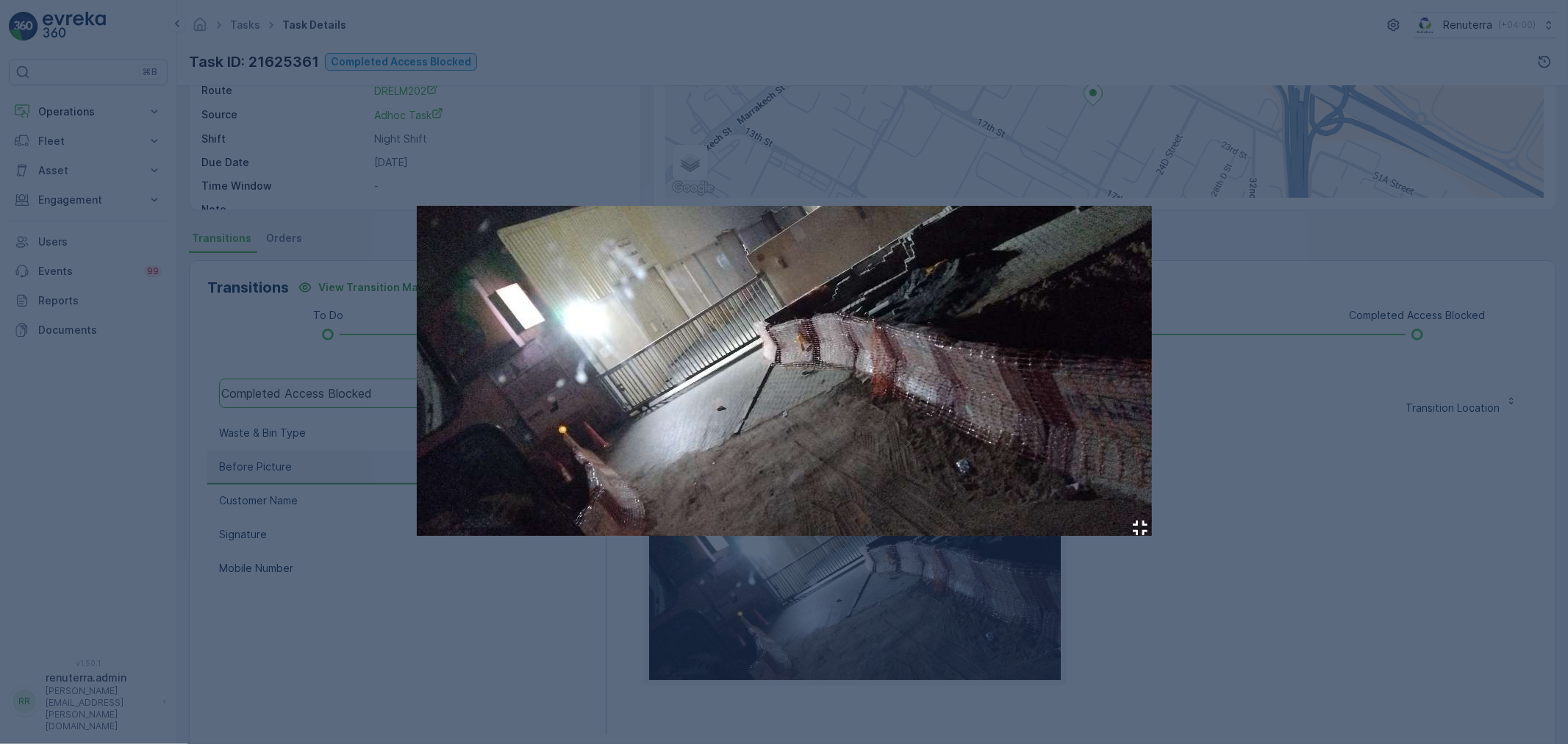
click at [1272, 391] on div at bounding box center [784, 372] width 1568 height 744
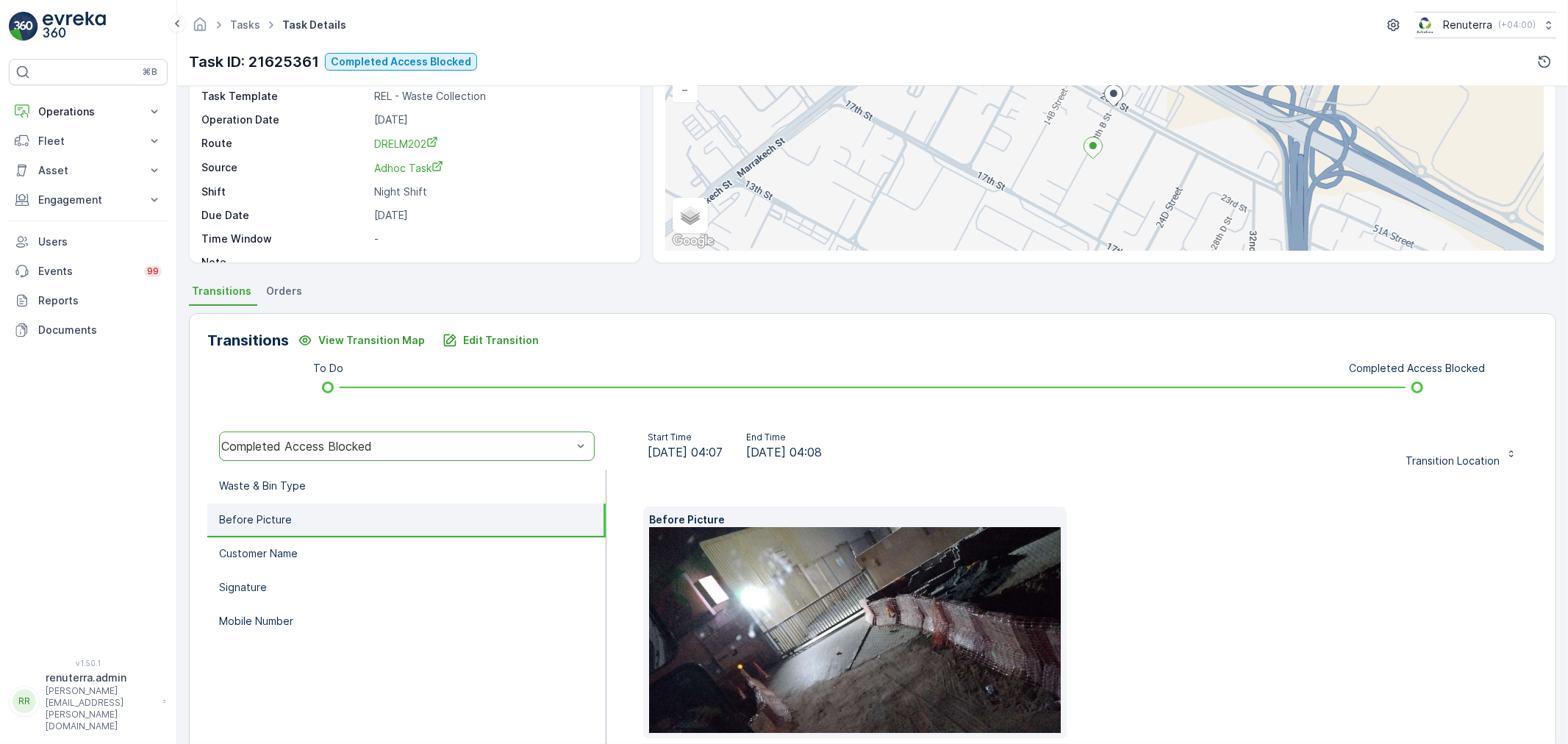
scroll to position [0, 0]
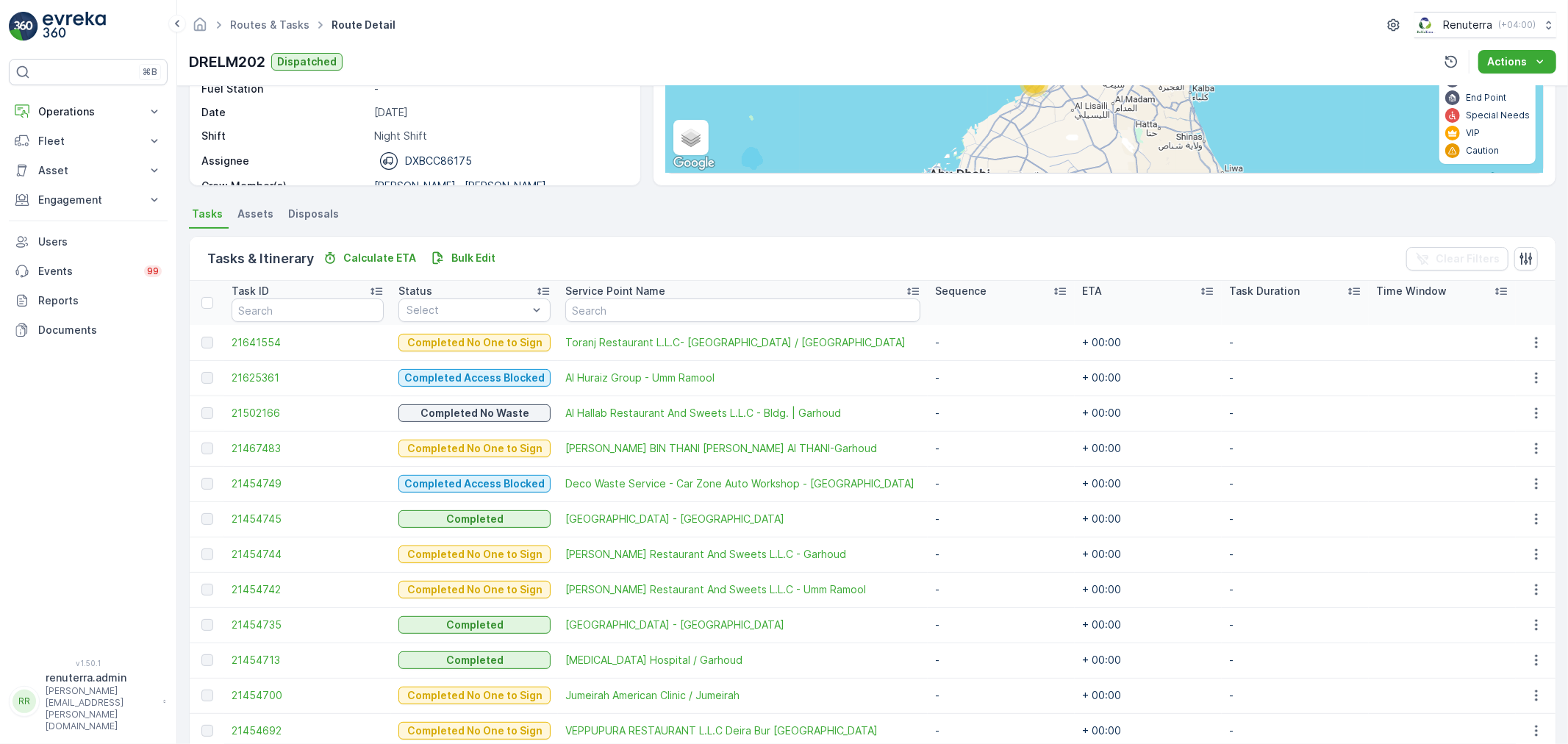
scroll to position [163, 0]
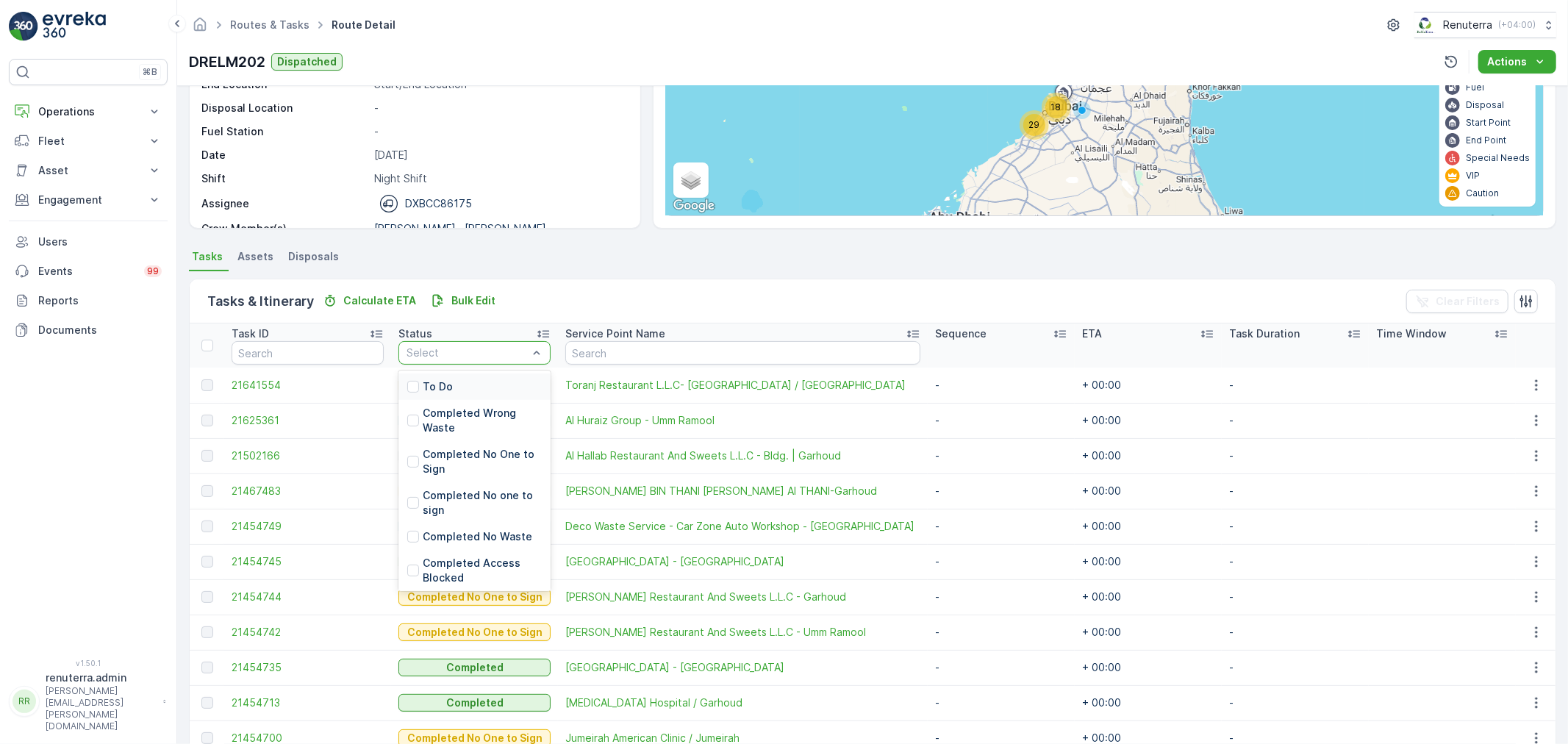
click at [454, 384] on div "To Do" at bounding box center [475, 387] width 152 height 27
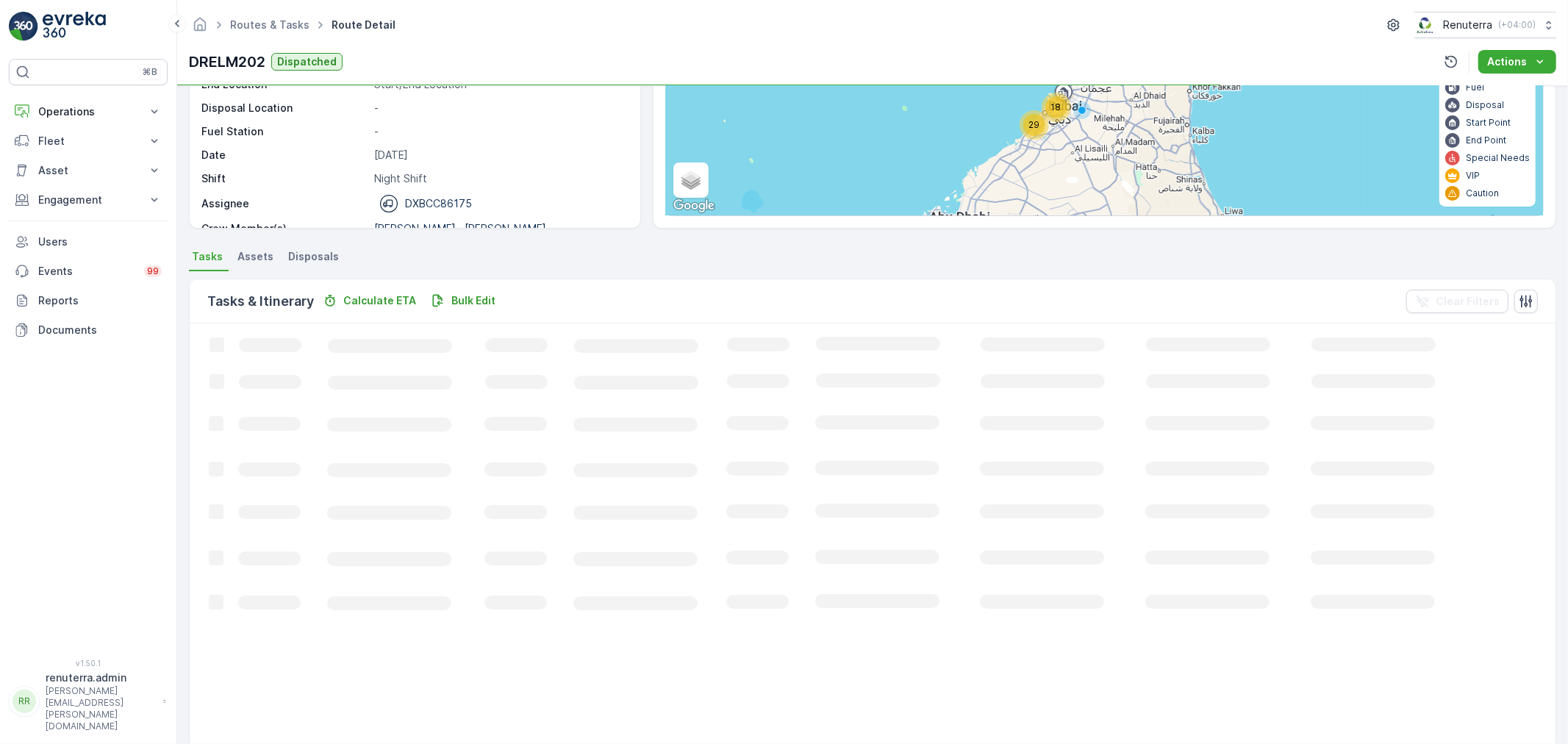
scroll to position [15, 0]
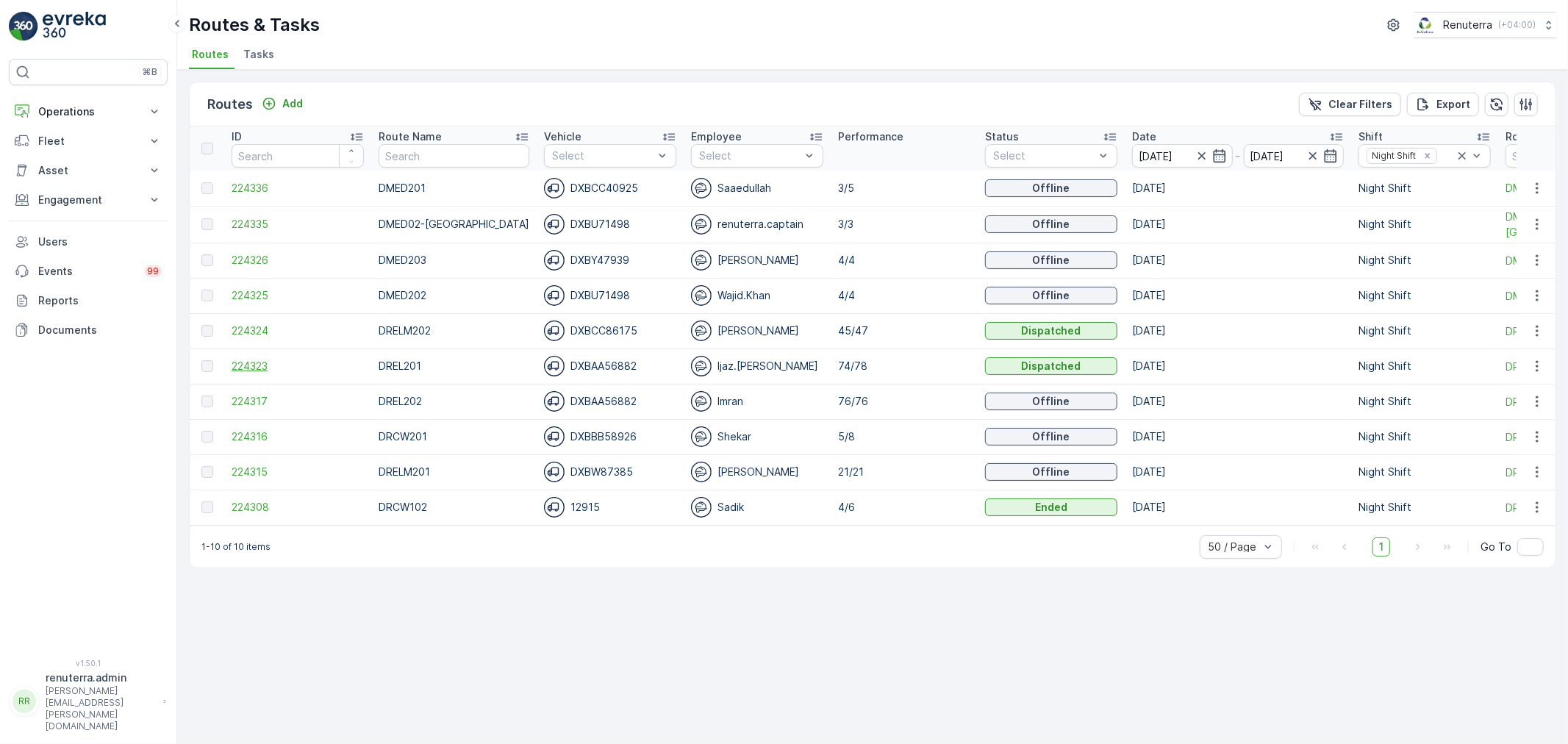
click at [263, 359] on span "224323" at bounding box center [298, 366] width 132 height 15
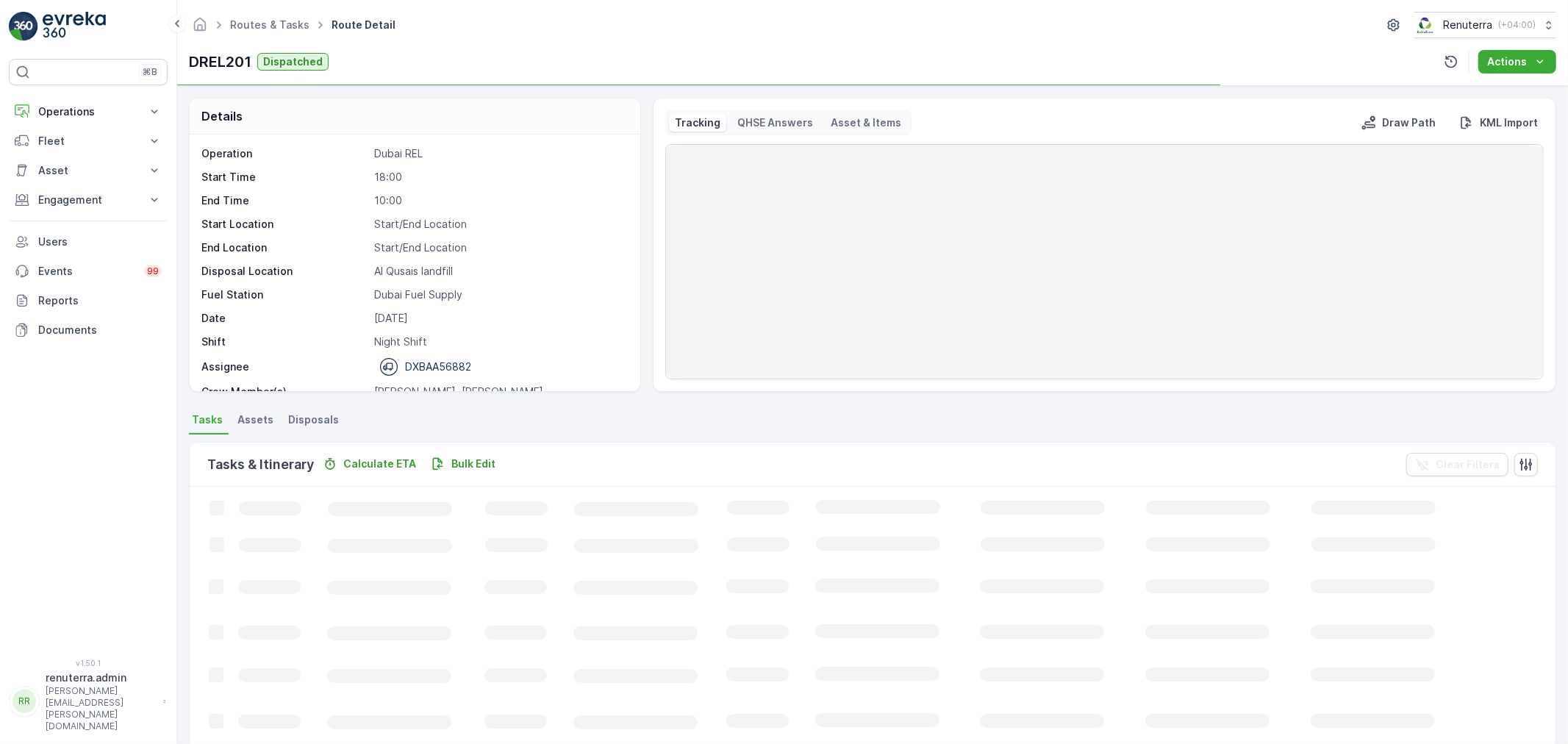
scroll to position [82, 0]
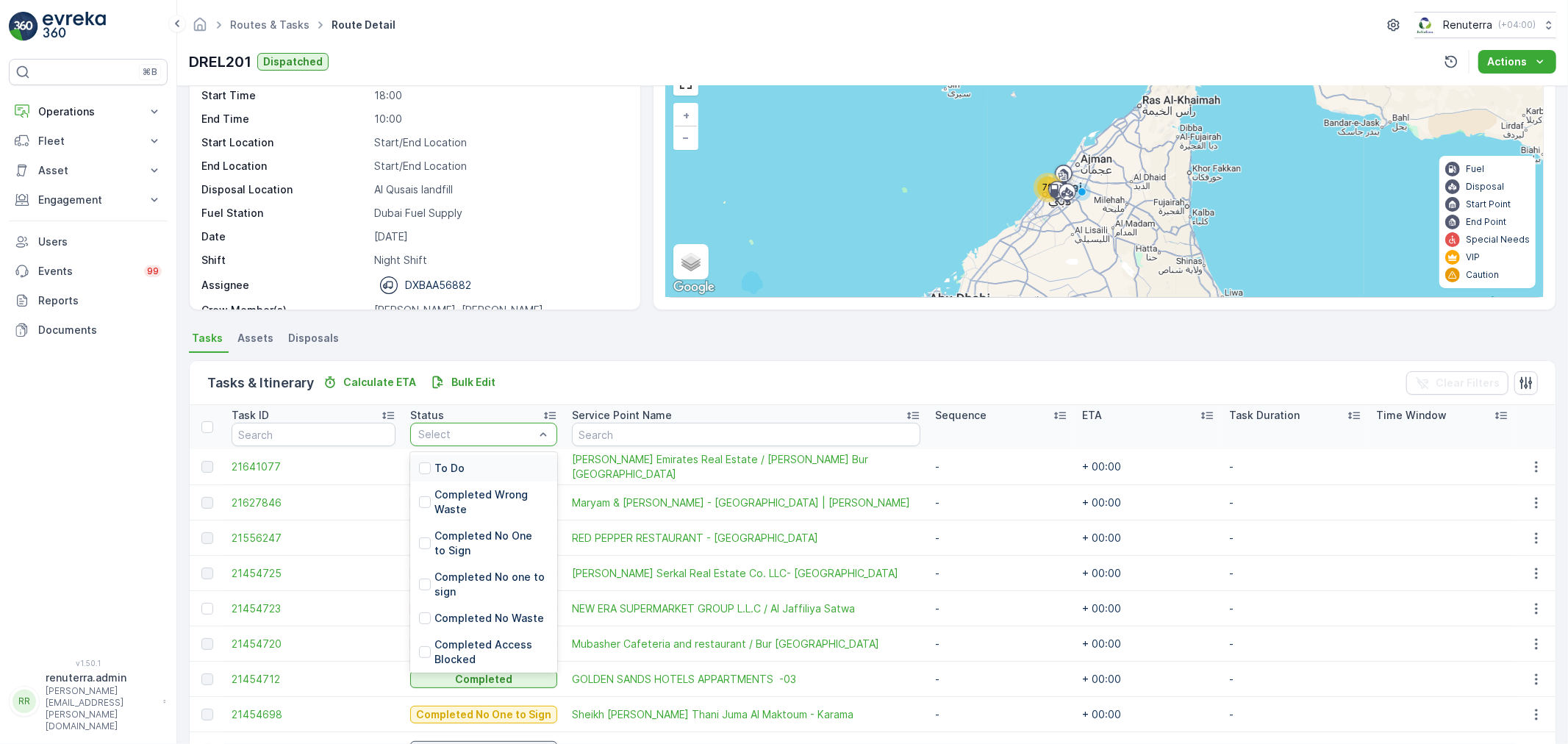
click at [451, 453] on div "To Do Completed Wrong Waste Completed No One to Sign Completed No one to sign C…" at bounding box center [484, 562] width 147 height 220
click at [448, 463] on p "To Do" at bounding box center [449, 468] width 30 height 15
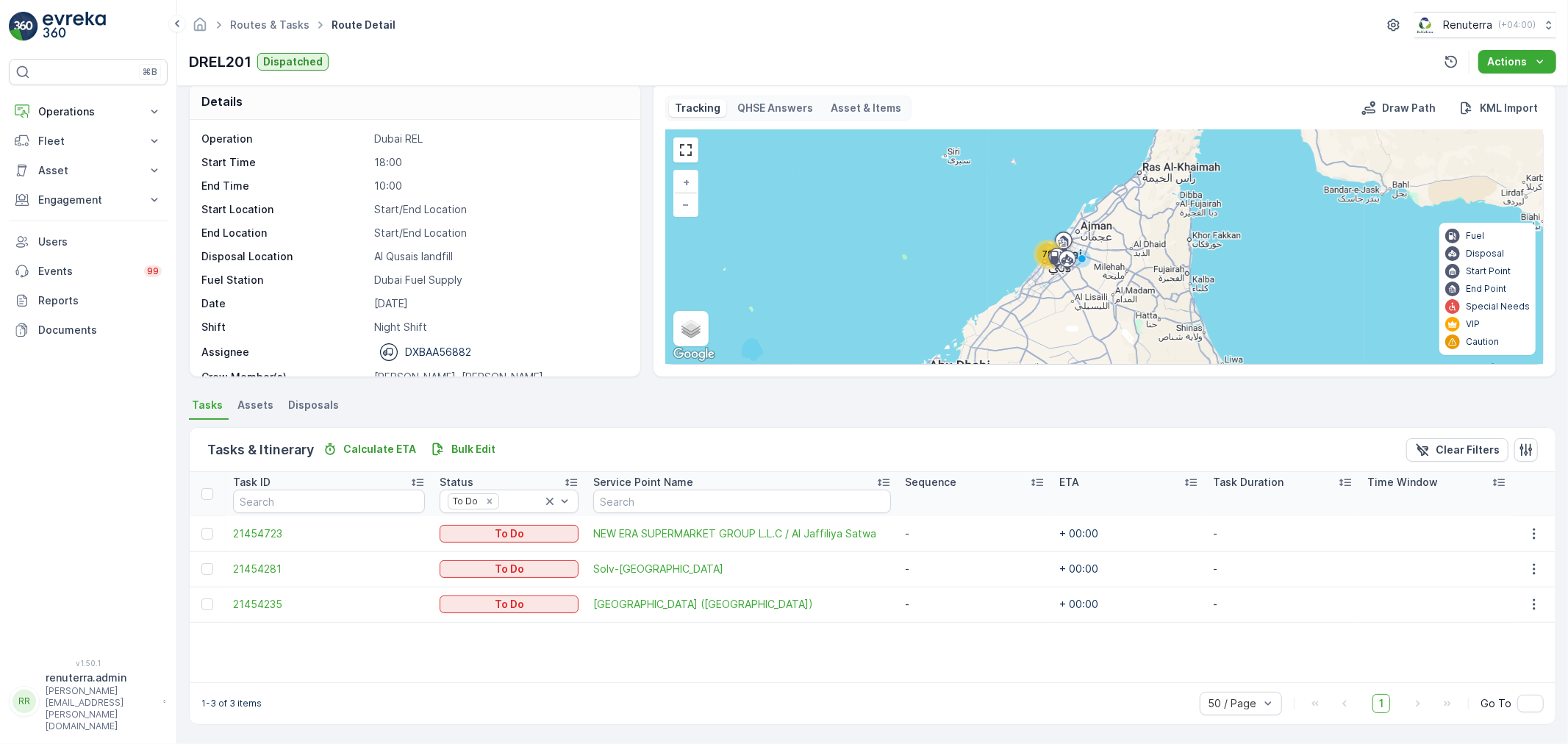
scroll to position [15, 0]
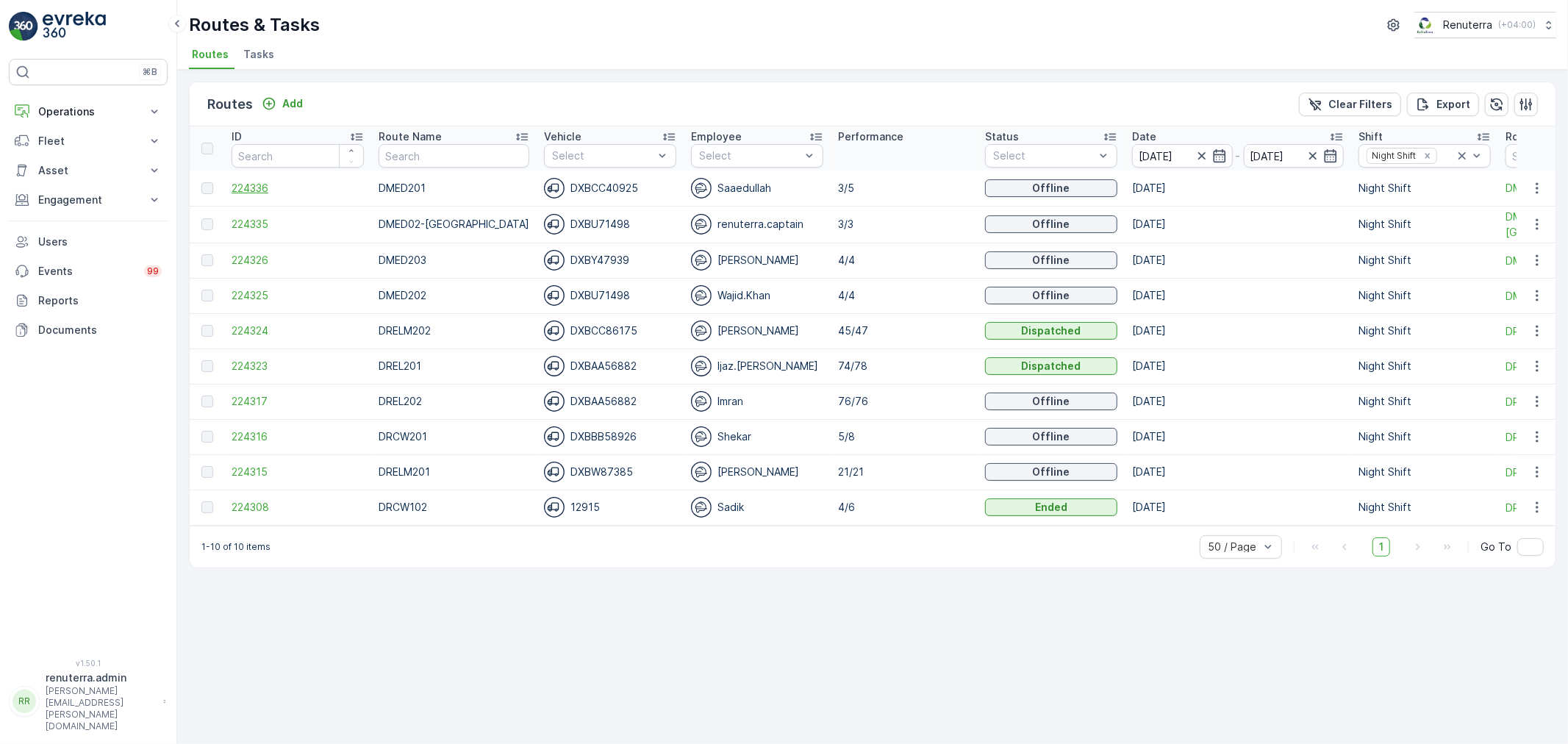
click at [248, 186] on span "224336" at bounding box center [298, 188] width 132 height 15
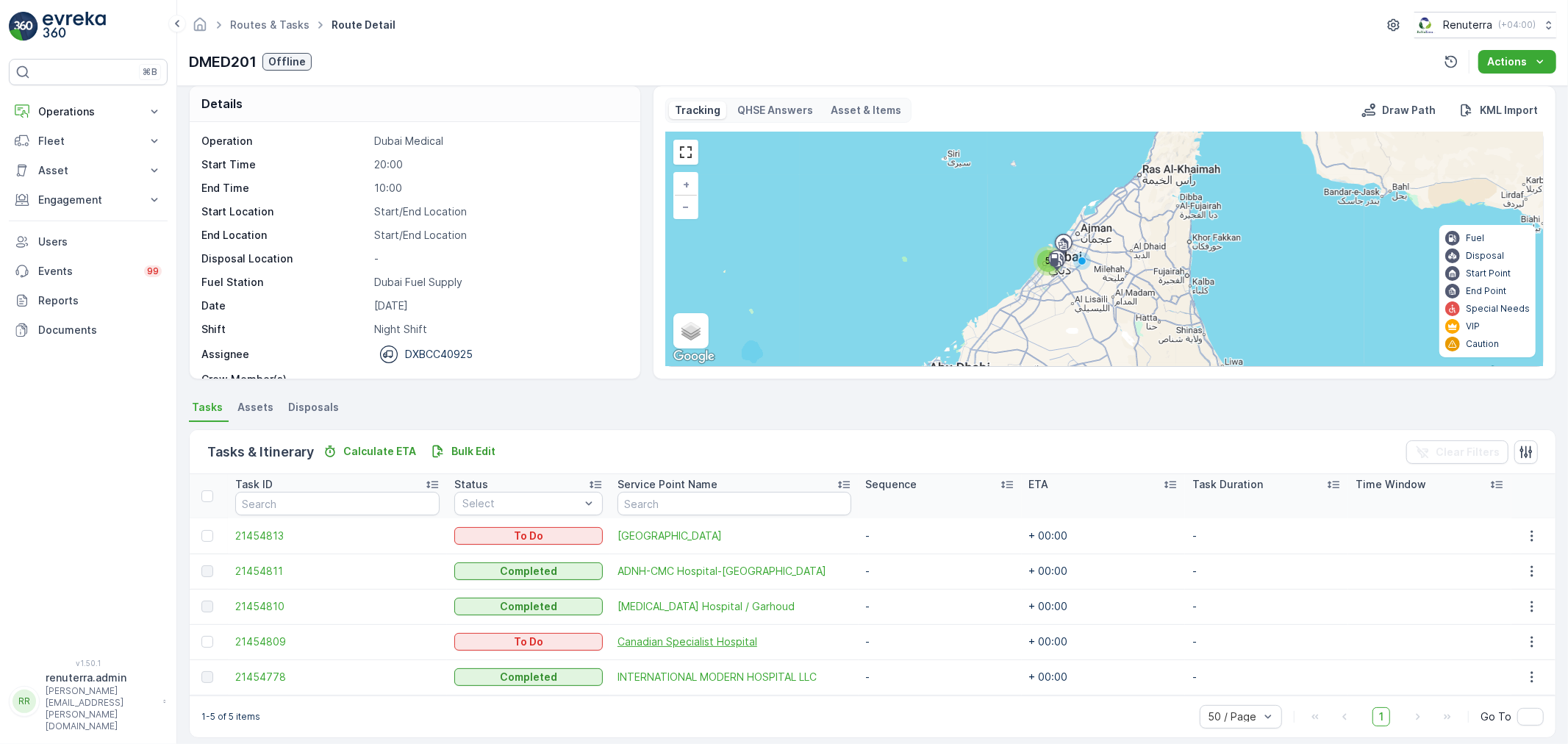
scroll to position [25, 0]
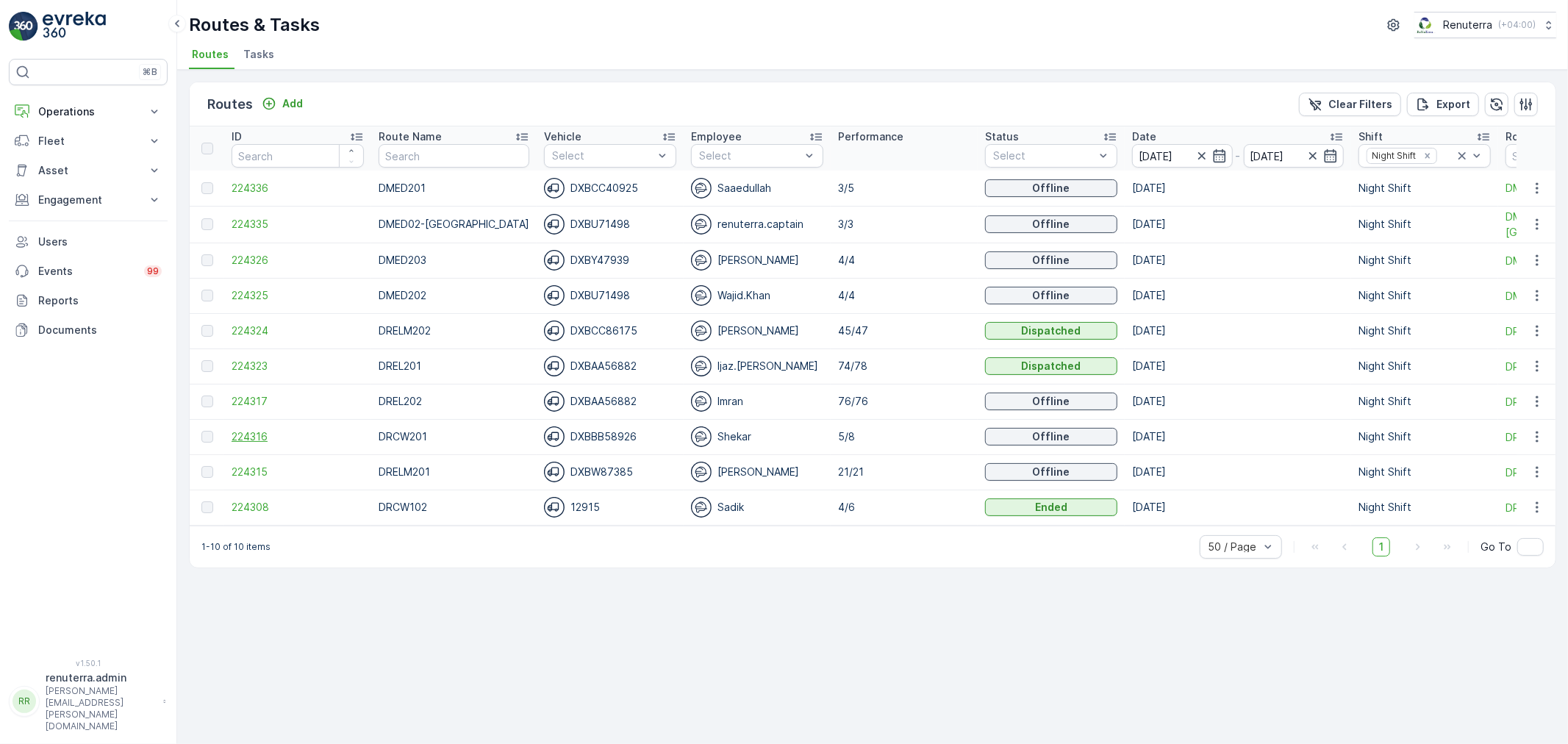
click at [274, 440] on span "224316" at bounding box center [298, 437] width 132 height 15
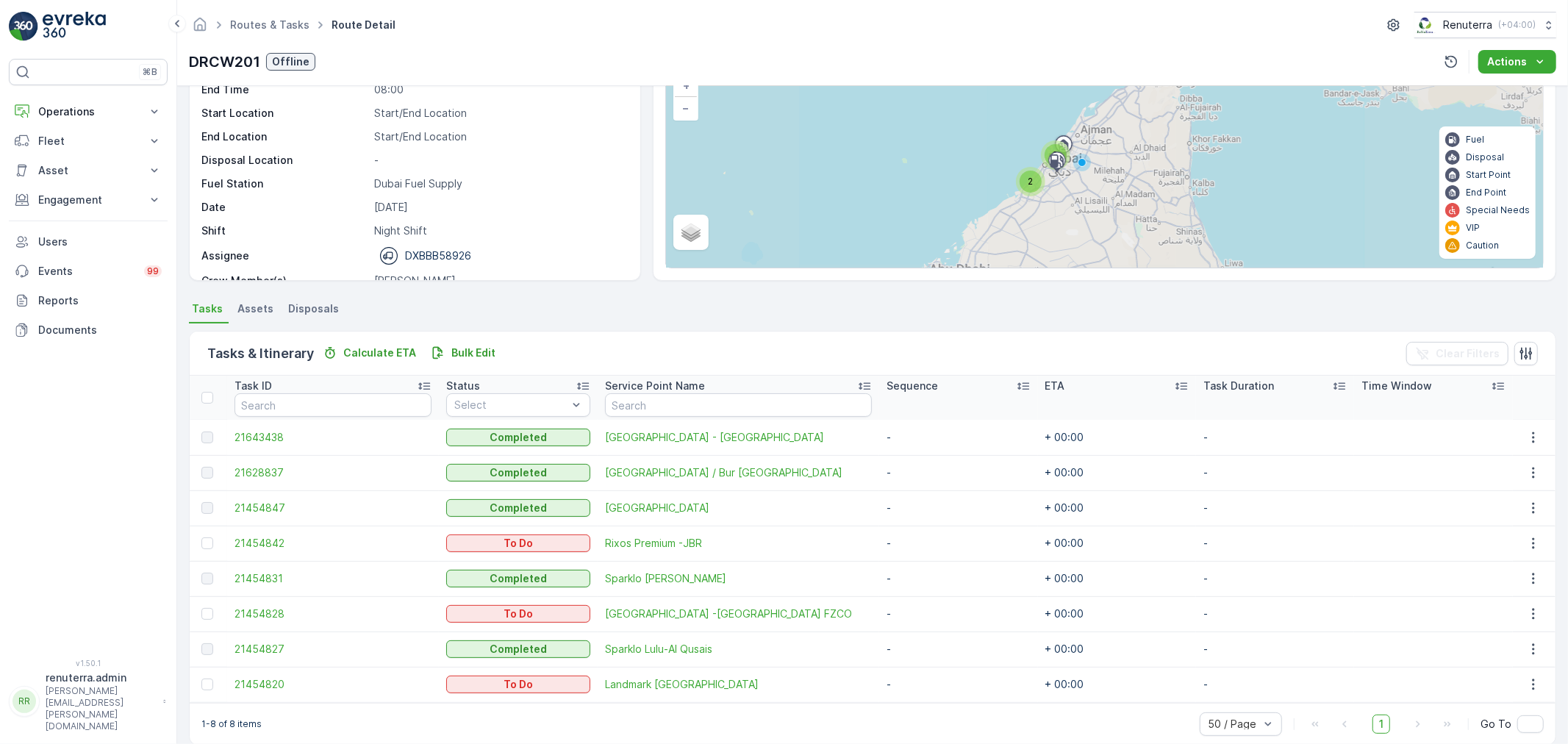
scroll to position [130, 0]
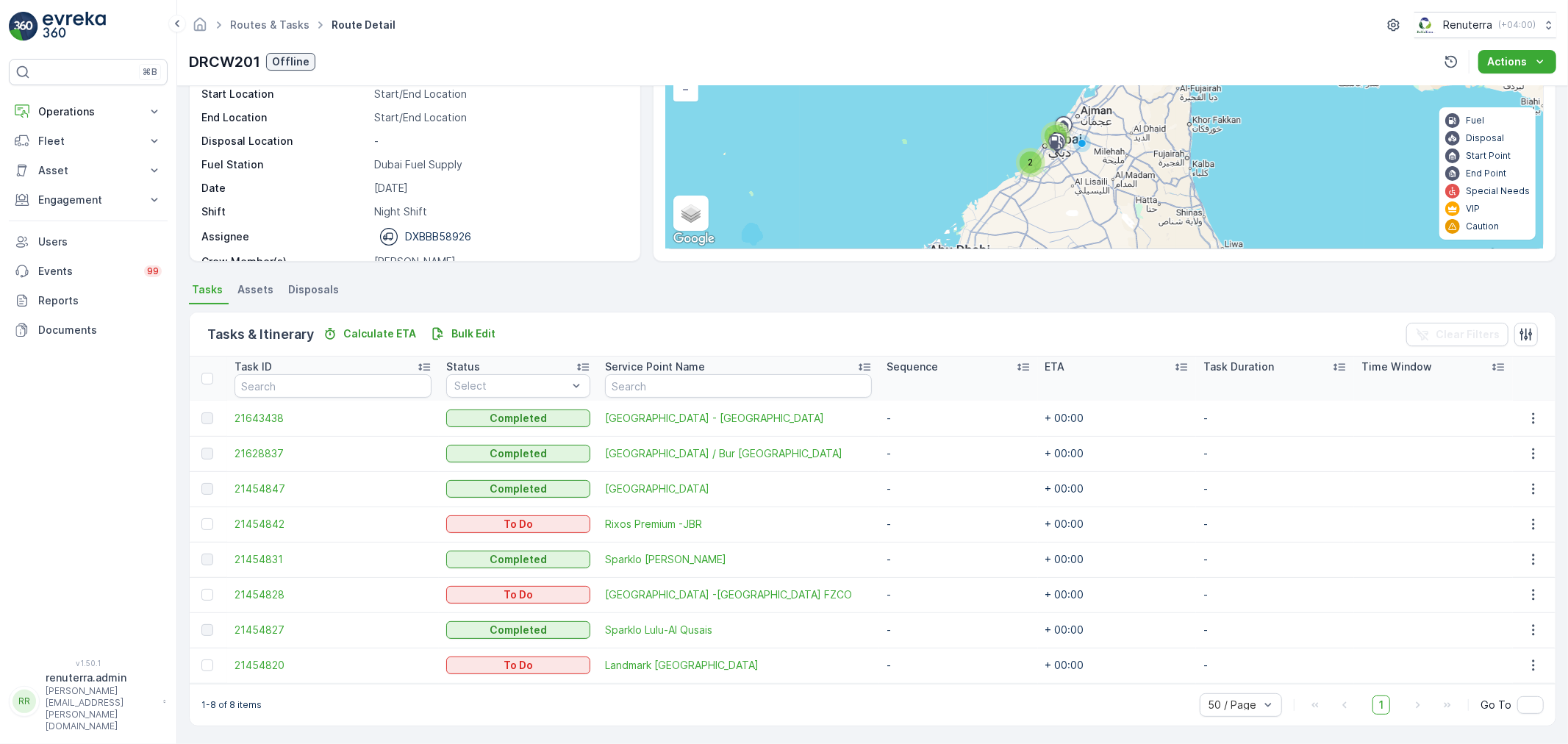
drag, startPoint x: 201, startPoint y: 596, endPoint x: 215, endPoint y: 596, distance: 14.0
click at [203, 596] on div at bounding box center [207, 595] width 12 height 12
click at [201, 590] on input "checkbox" at bounding box center [201, 590] width 0 height 0
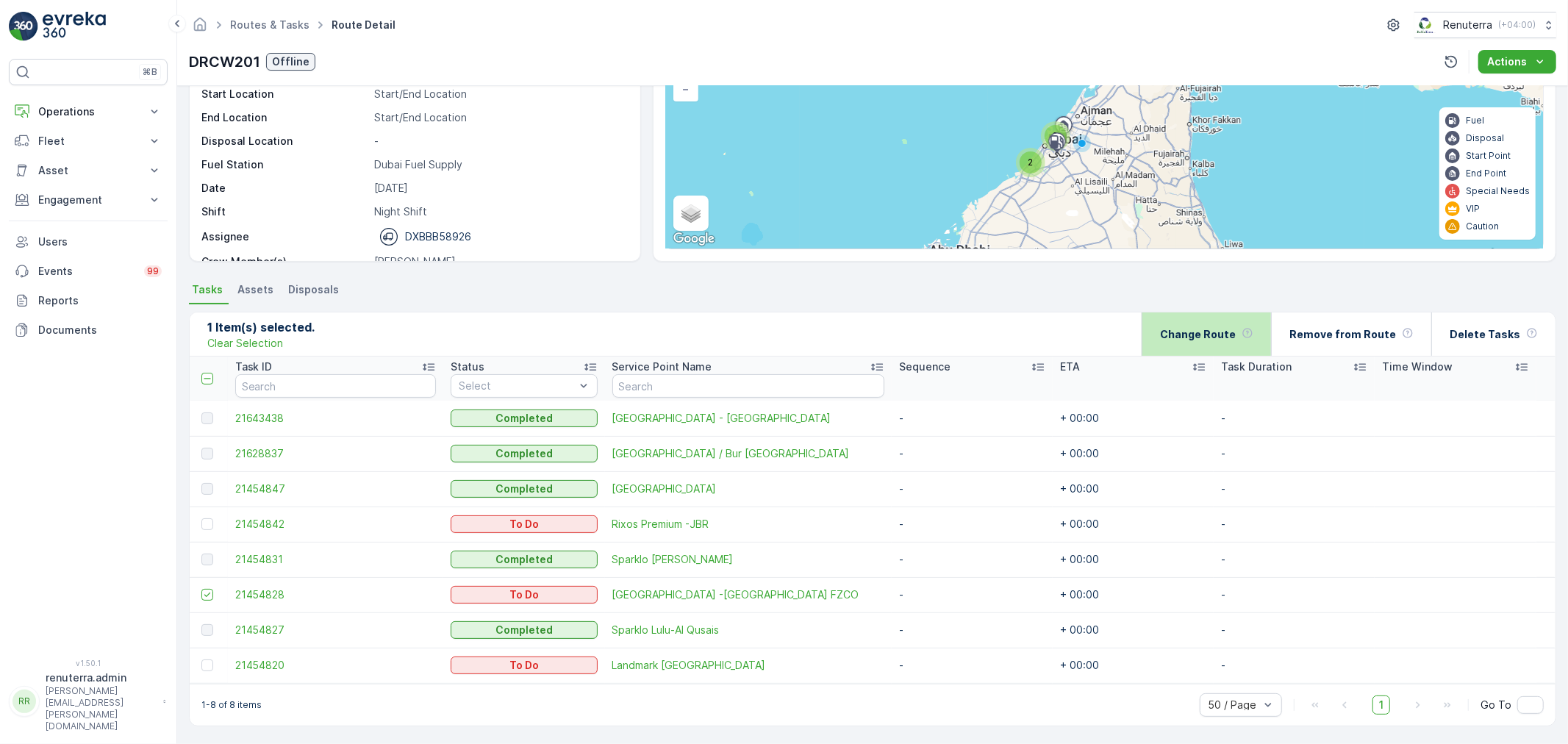
click at [1210, 337] on p "Change Route" at bounding box center [1198, 335] width 76 height 15
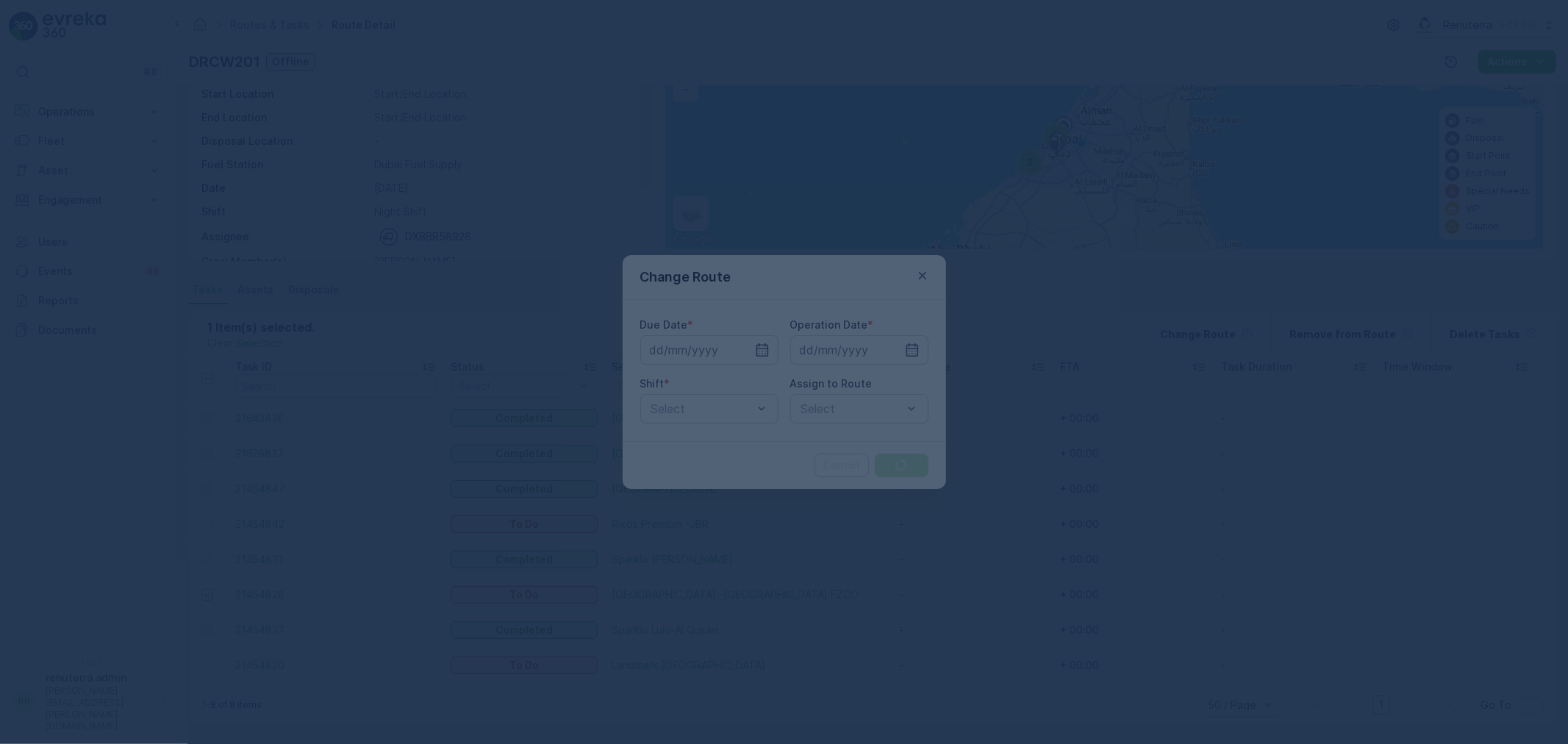
type input "[DATE]"
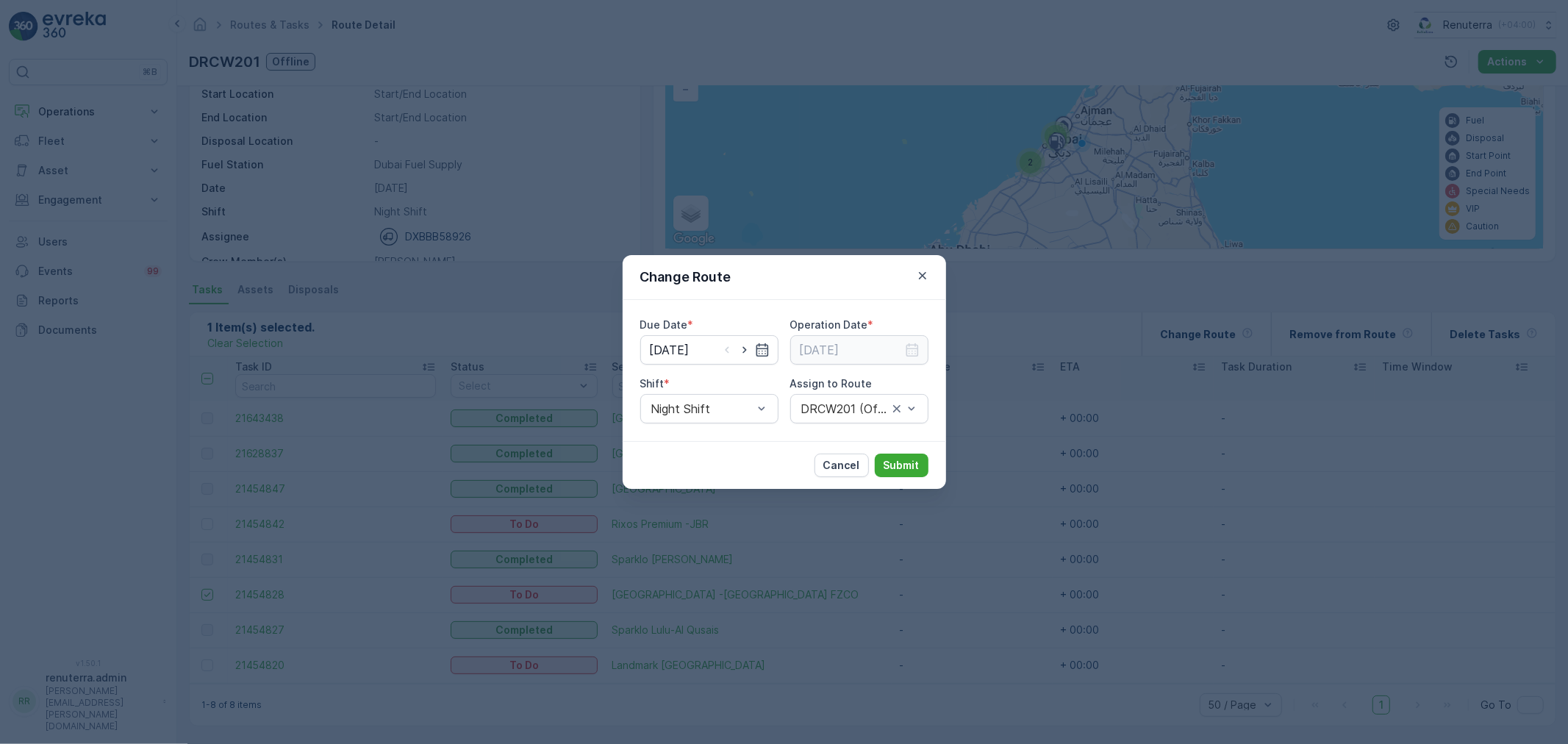
drag, startPoint x: 744, startPoint y: 350, endPoint x: 820, endPoint y: 354, distance: 76.1
click at [748, 350] on icon "button" at bounding box center [744, 350] width 15 height 15
type input "[DATE]"
drag, startPoint x: 956, startPoint y: 344, endPoint x: 924, endPoint y: 347, distance: 32.1
click at [954, 344] on div "Change Route Due Date * [DATE] Operation Date * Shift * Night Shift Assign to R…" at bounding box center [784, 372] width 1568 height 744
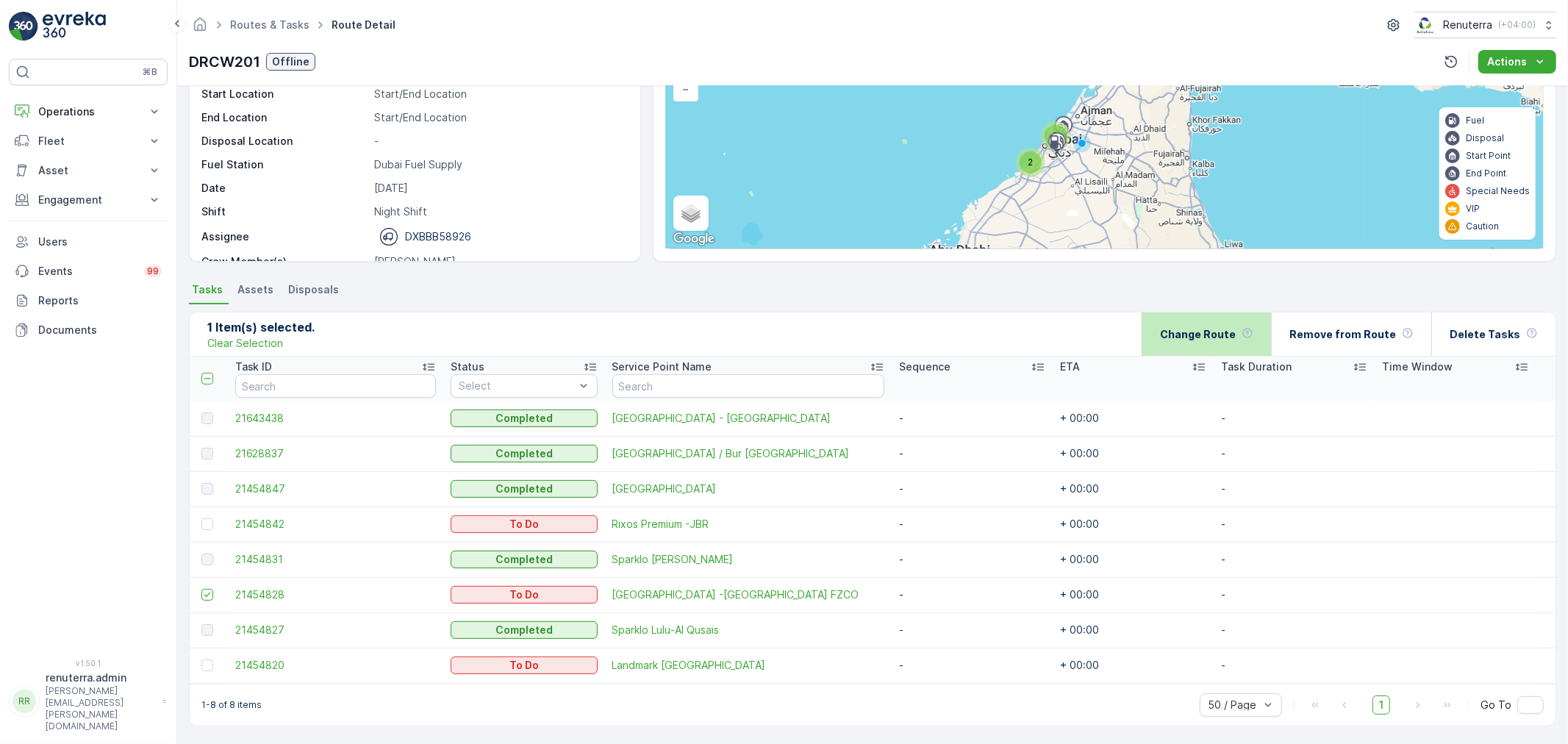
click at [1198, 332] on p "Change Route" at bounding box center [1198, 335] width 76 height 15
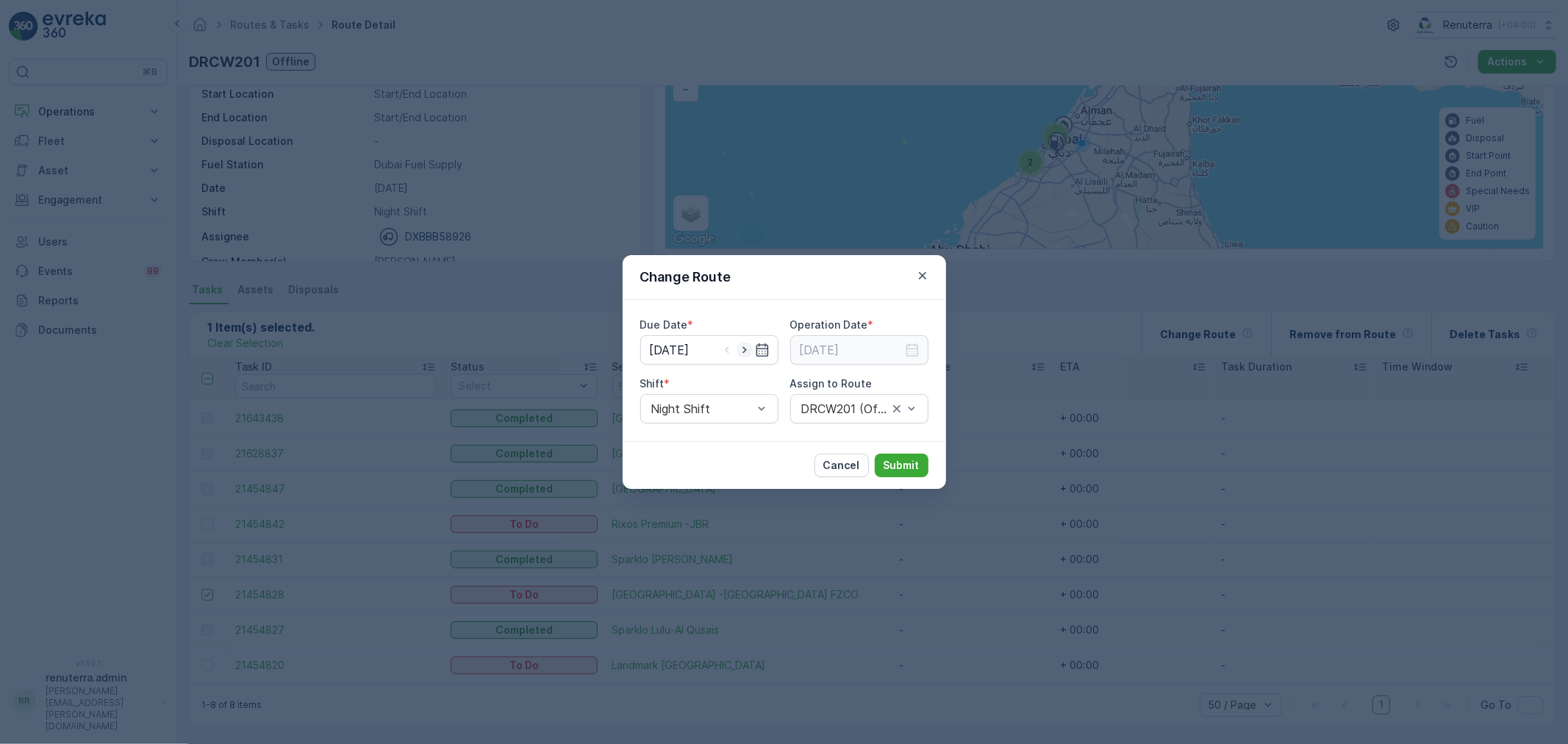
click at [745, 351] on icon "button" at bounding box center [744, 350] width 15 height 15
type input "[DATE]"
click at [911, 351] on icon "button" at bounding box center [912, 350] width 15 height 15
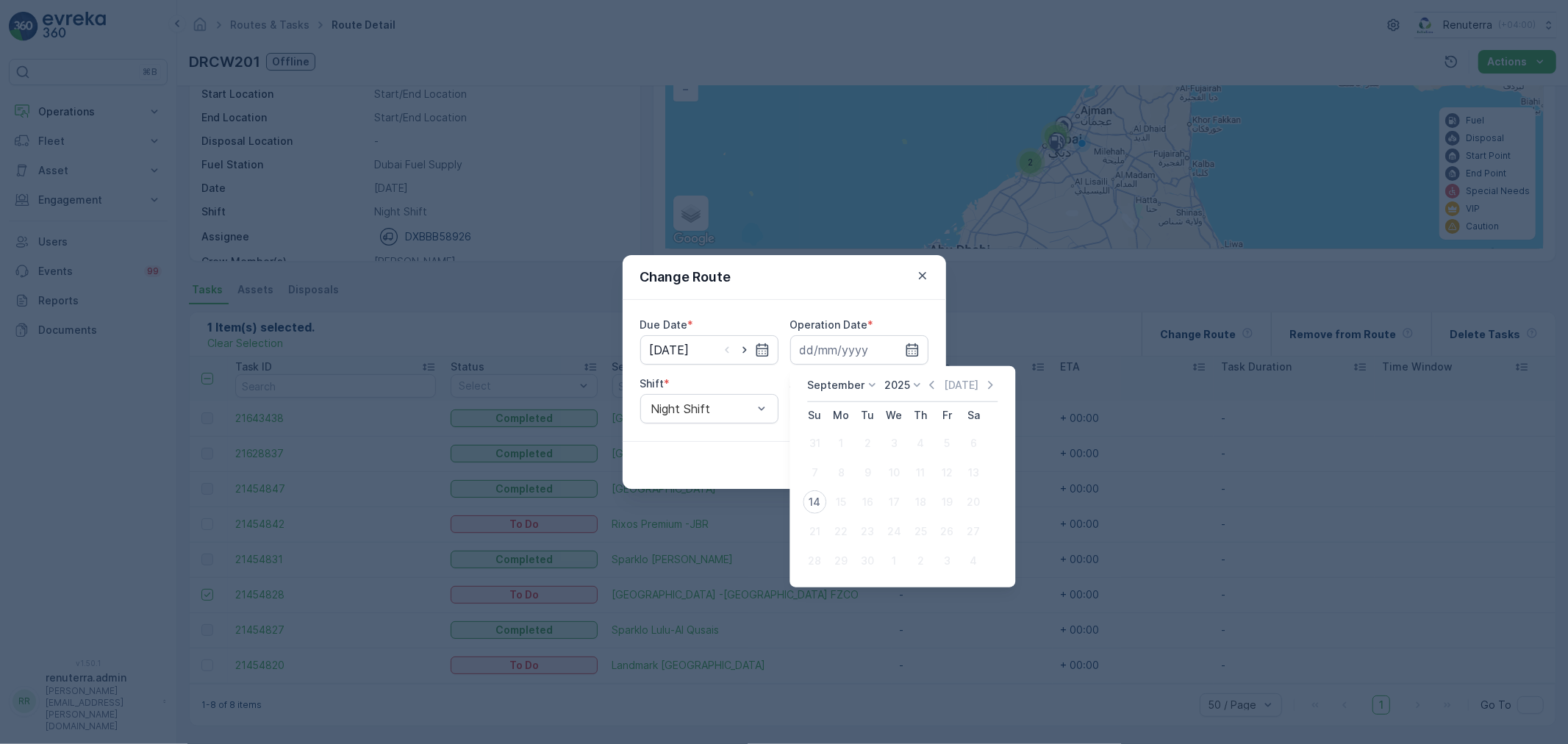
drag, startPoint x: 817, startPoint y: 503, endPoint x: 715, endPoint y: 446, distance: 116.8
click at [813, 498] on div "14" at bounding box center [815, 503] width 24 height 24
type input "[DATE]"
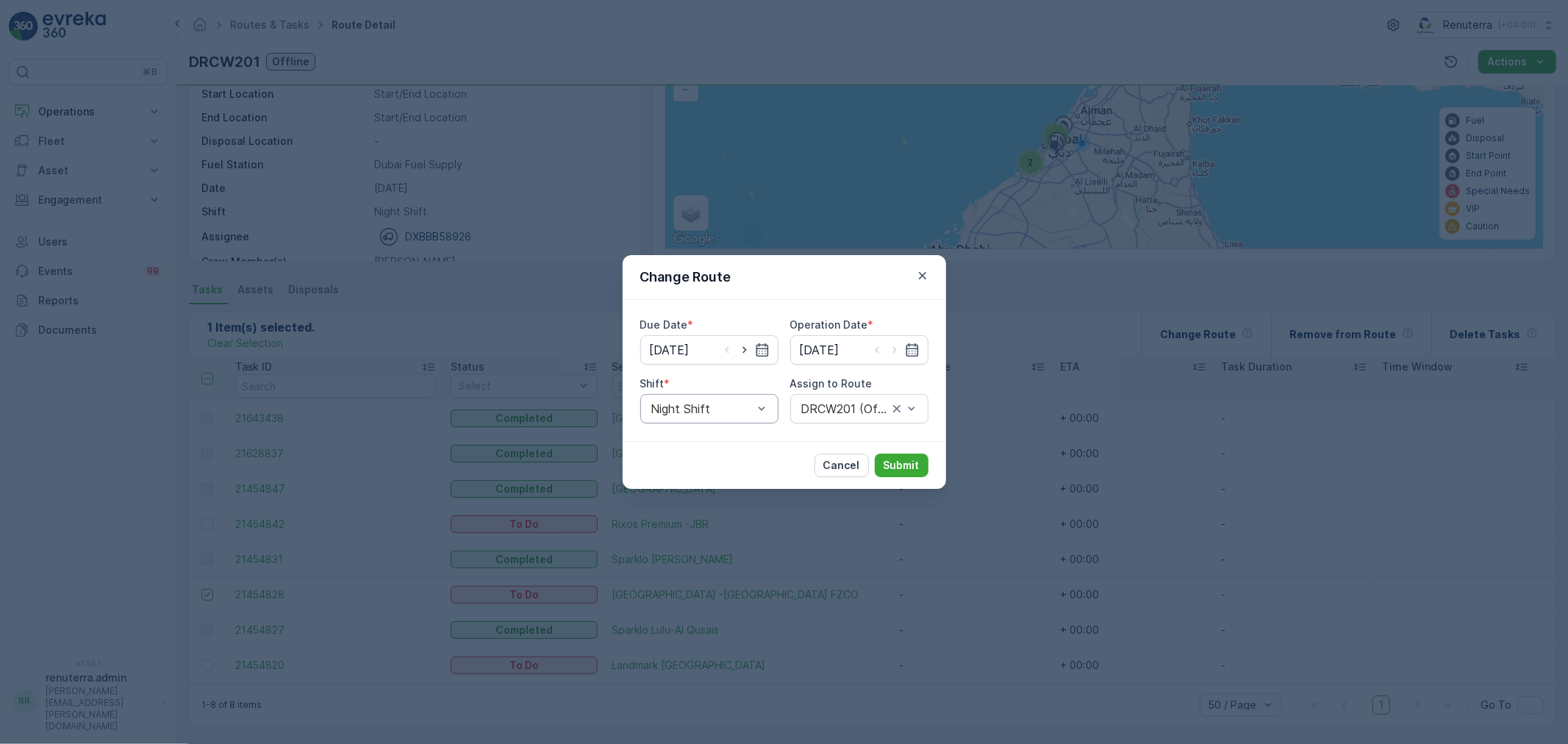
click at [679, 399] on div "Night Shift" at bounding box center [709, 409] width 138 height 30
click at [688, 445] on span "Day Shift" at bounding box center [675, 445] width 53 height 13
click at [855, 420] on div "Select" at bounding box center [860, 409] width 138 height 30
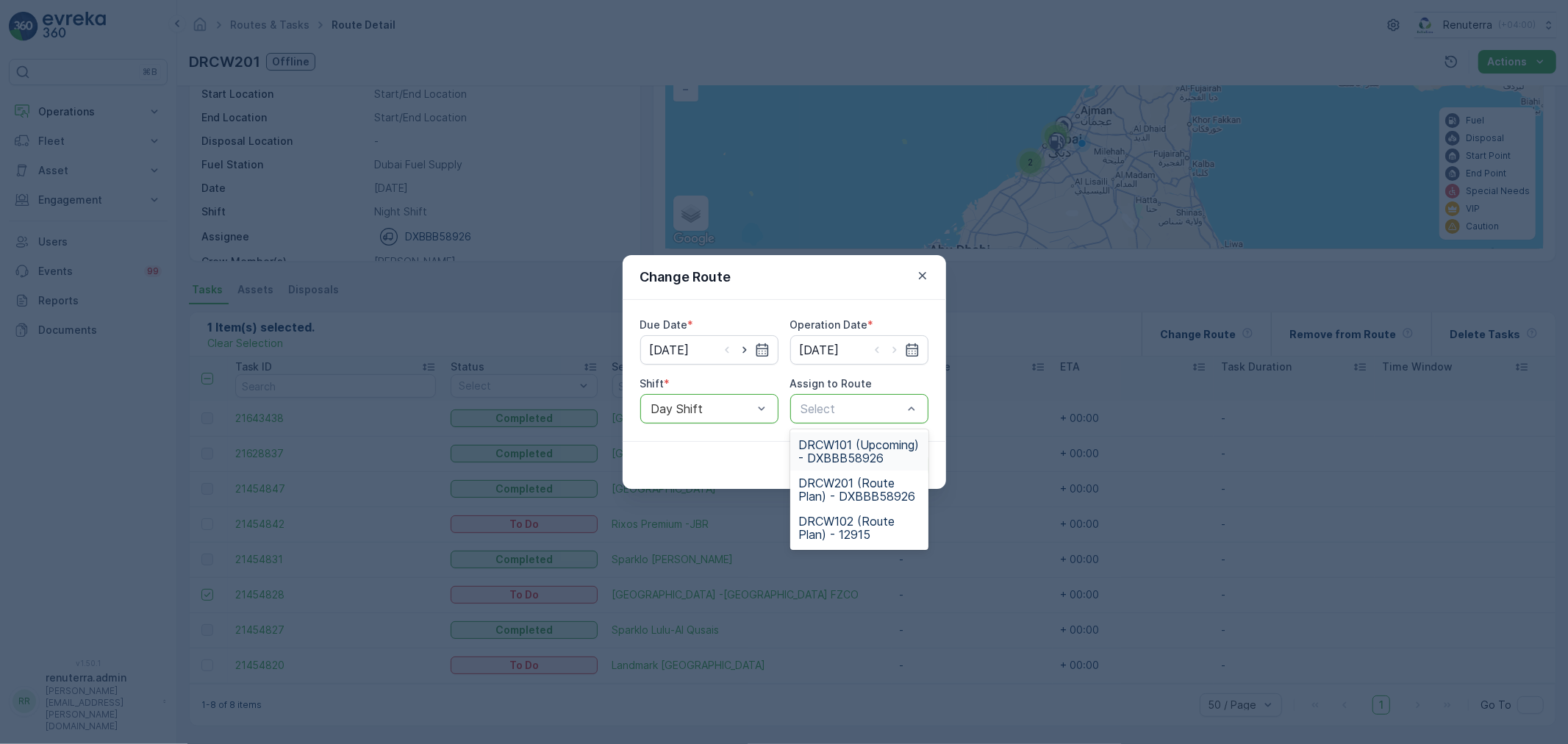
click at [855, 449] on span "DRCW101 (Upcoming) - DXBBB58926" at bounding box center [860, 452] width 121 height 27
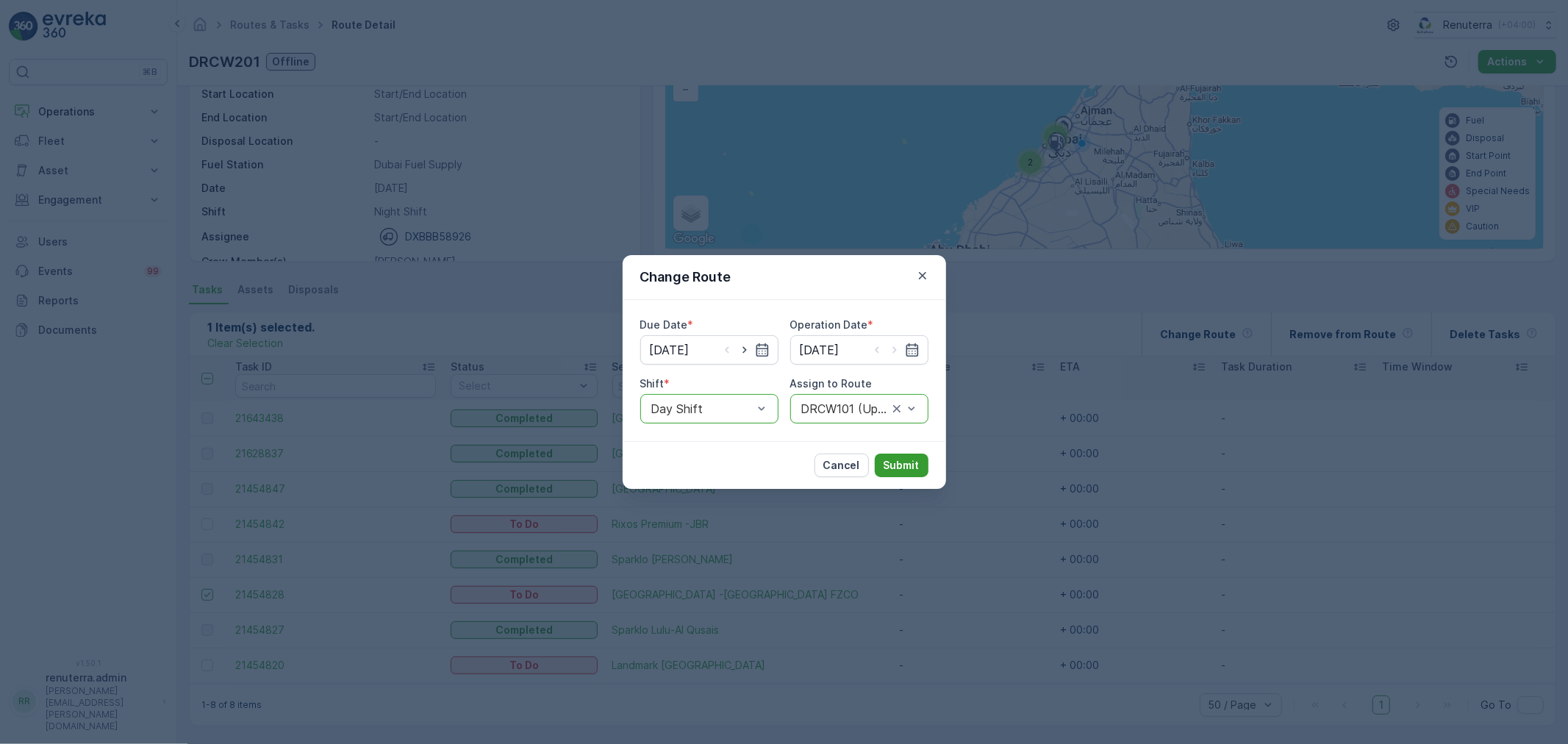
click at [904, 463] on p "Submit" at bounding box center [902, 466] width 36 height 15
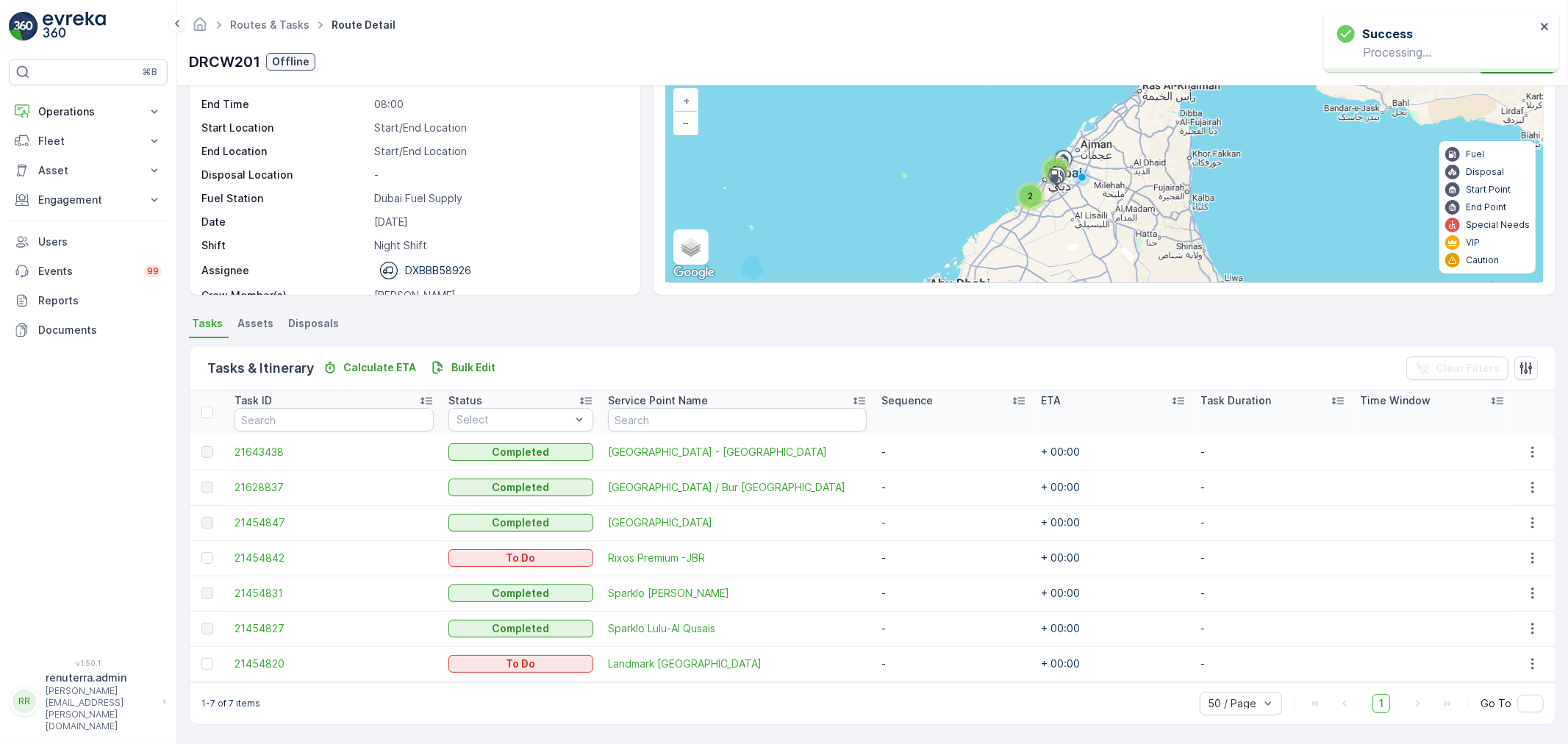
scroll to position [96, 0]
click at [74, 105] on p "Operations" at bounding box center [89, 111] width 100 height 15
click at [66, 173] on p "Routes & Tasks" at bounding box center [75, 178] width 76 height 15
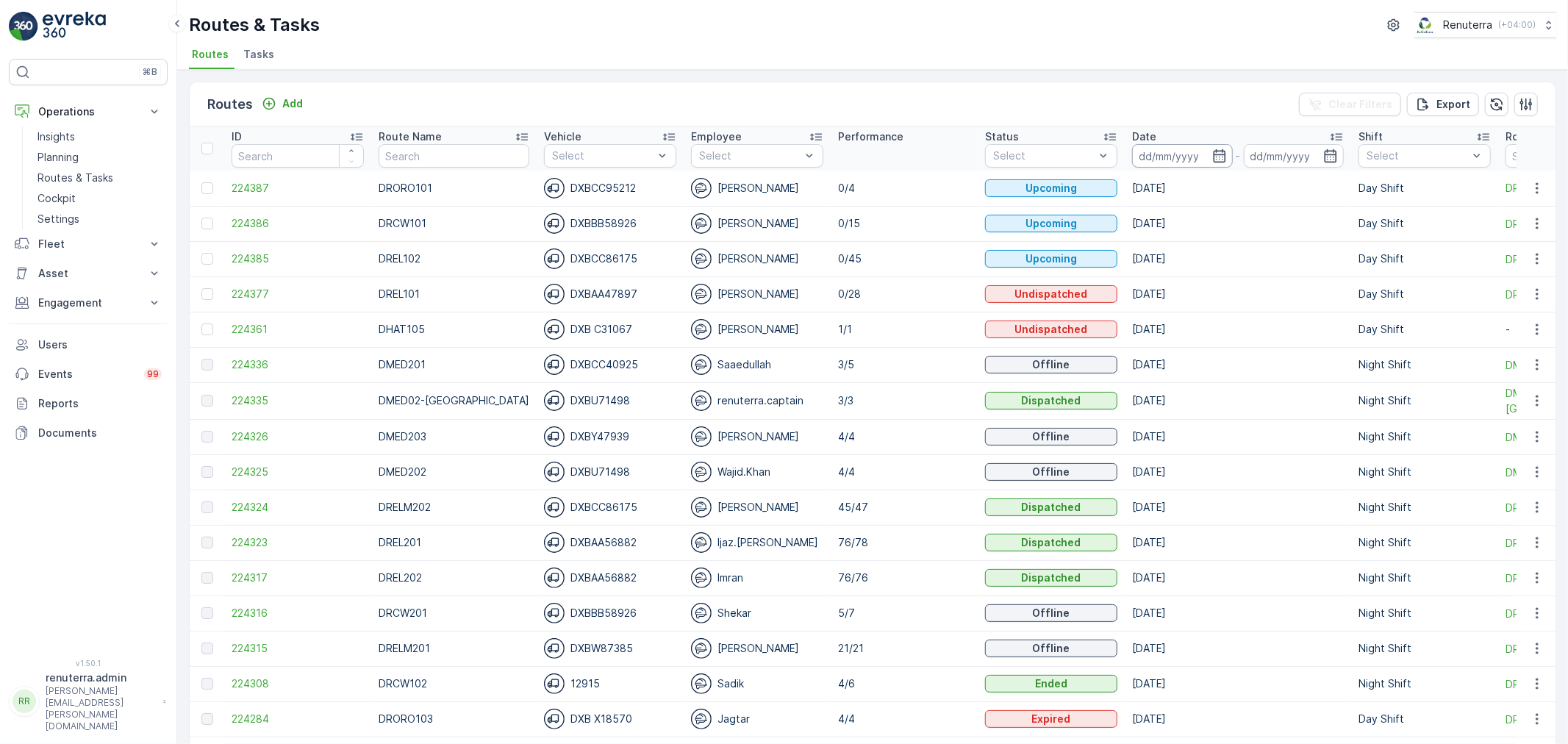
click at [1191, 156] on input at bounding box center [1182, 156] width 101 height 24
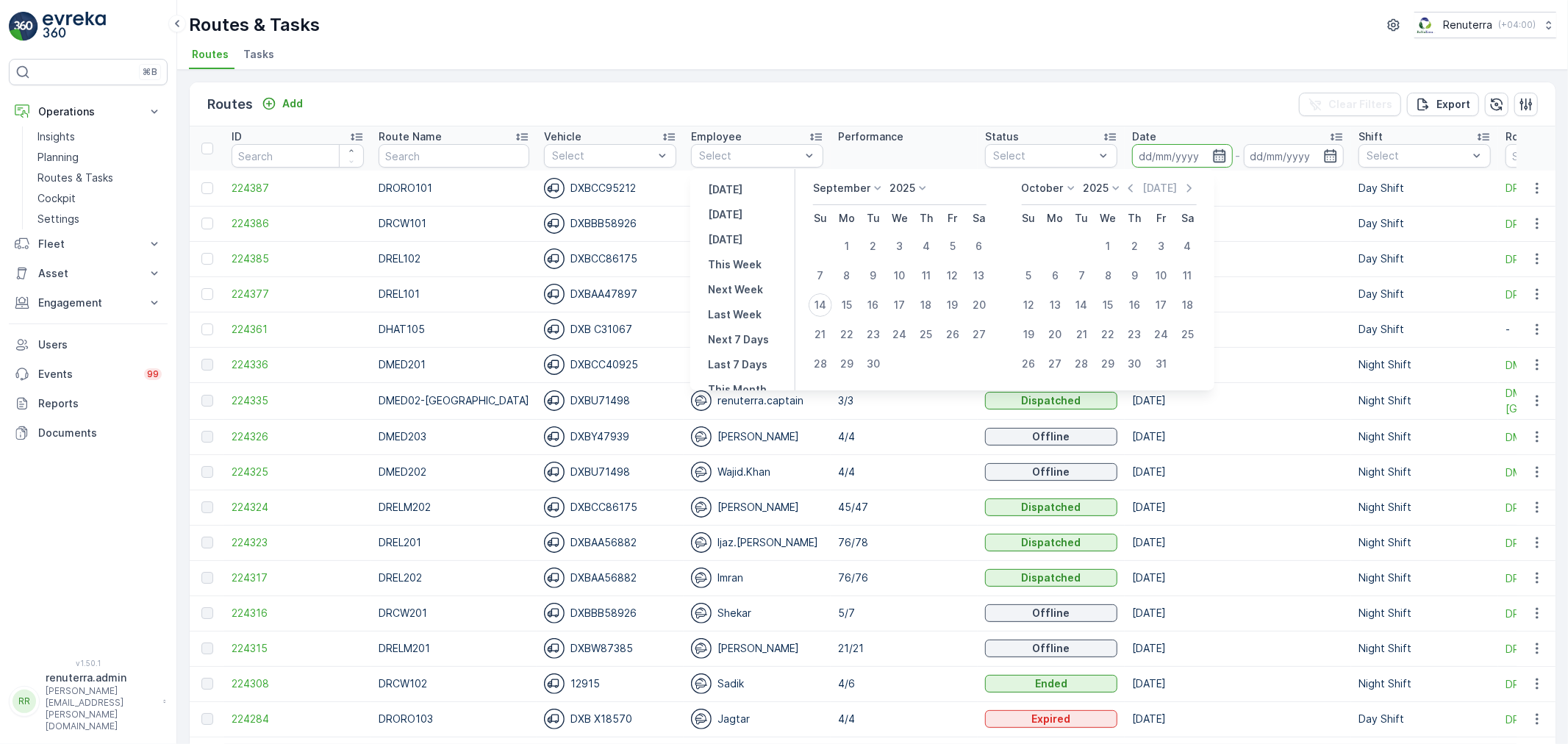
click at [1212, 153] on icon "button" at bounding box center [1219, 156] width 15 height 15
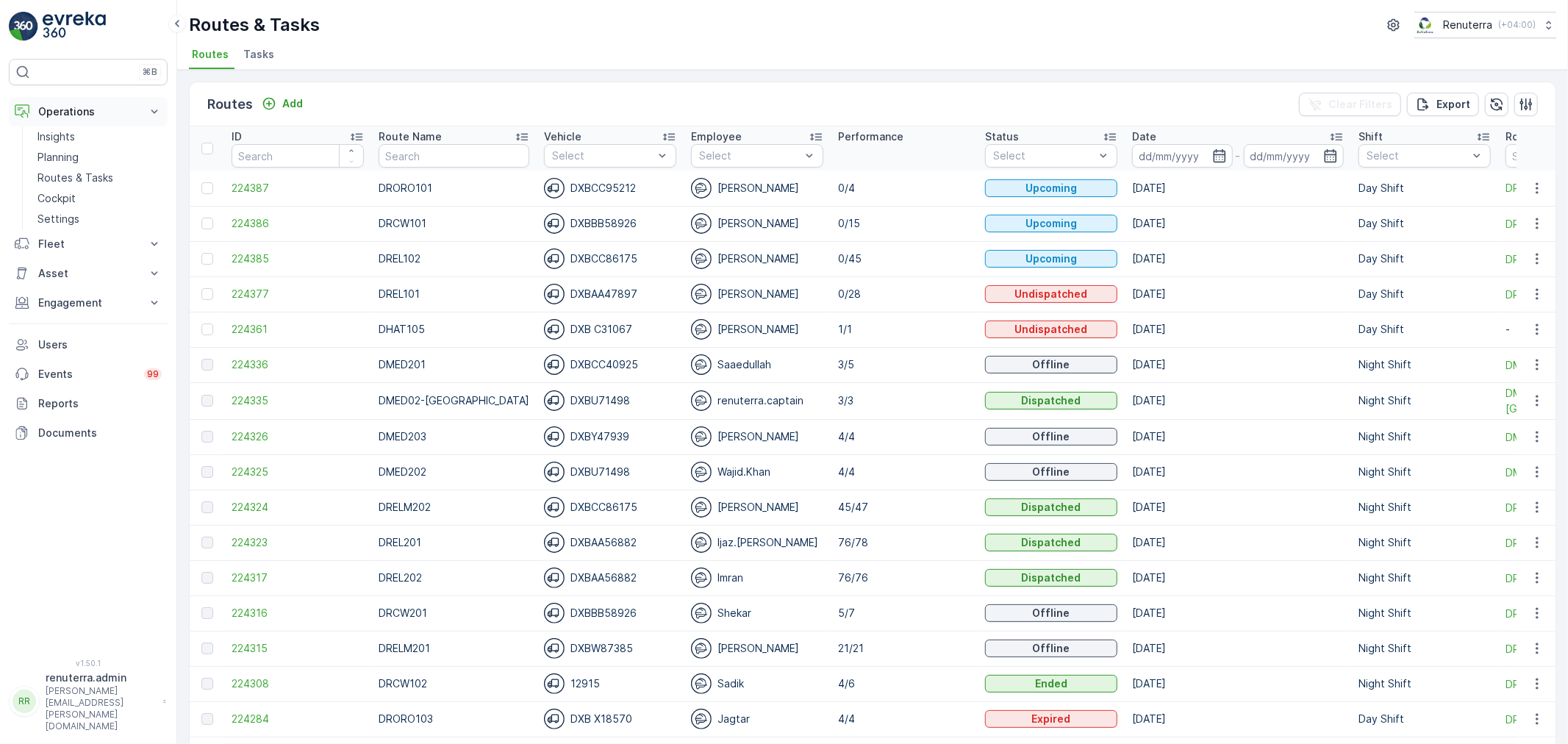
click at [67, 111] on p "Operations" at bounding box center [89, 111] width 100 height 15
click at [56, 213] on p "Settings" at bounding box center [58, 219] width 42 height 15
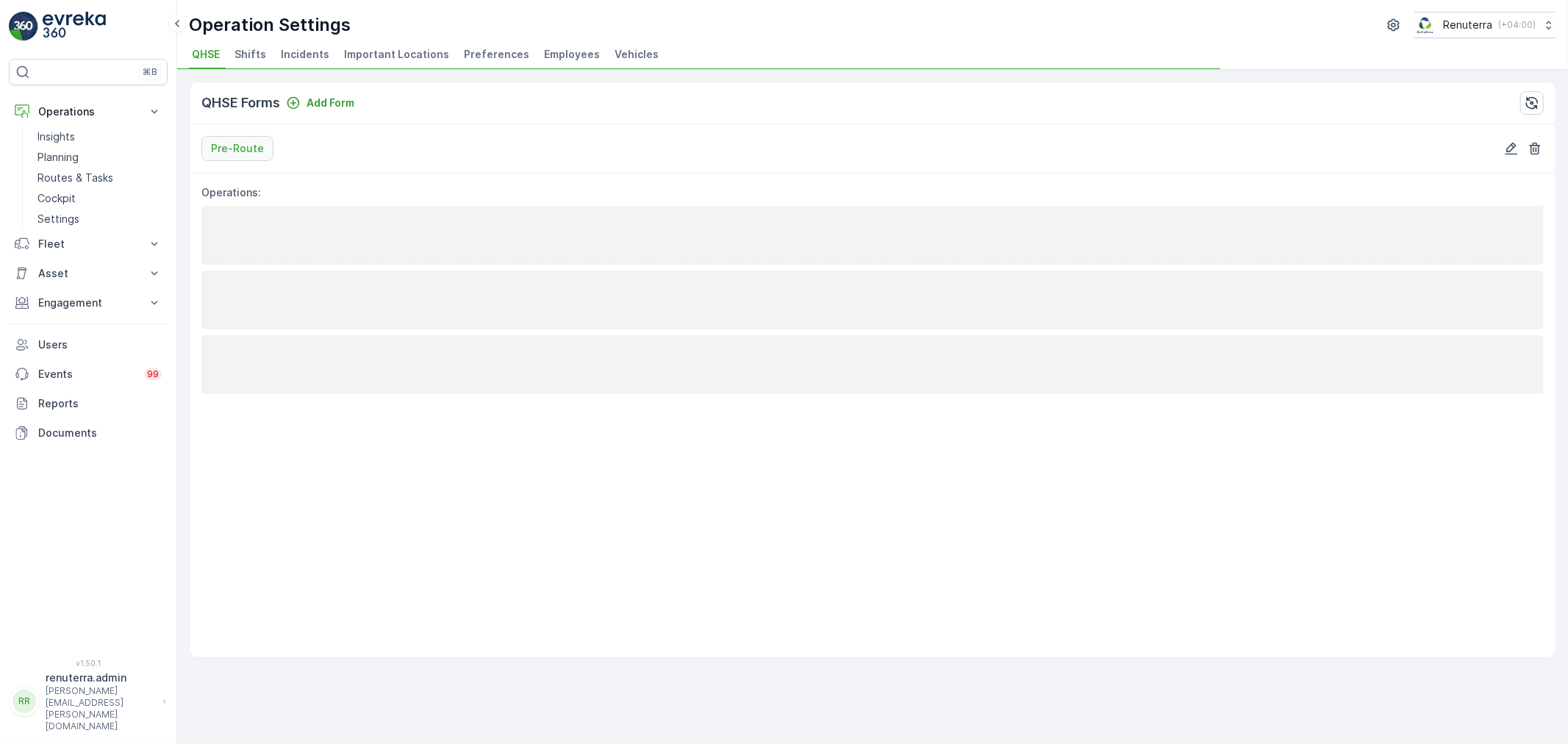
click at [578, 49] on span "Employees" at bounding box center [571, 54] width 56 height 15
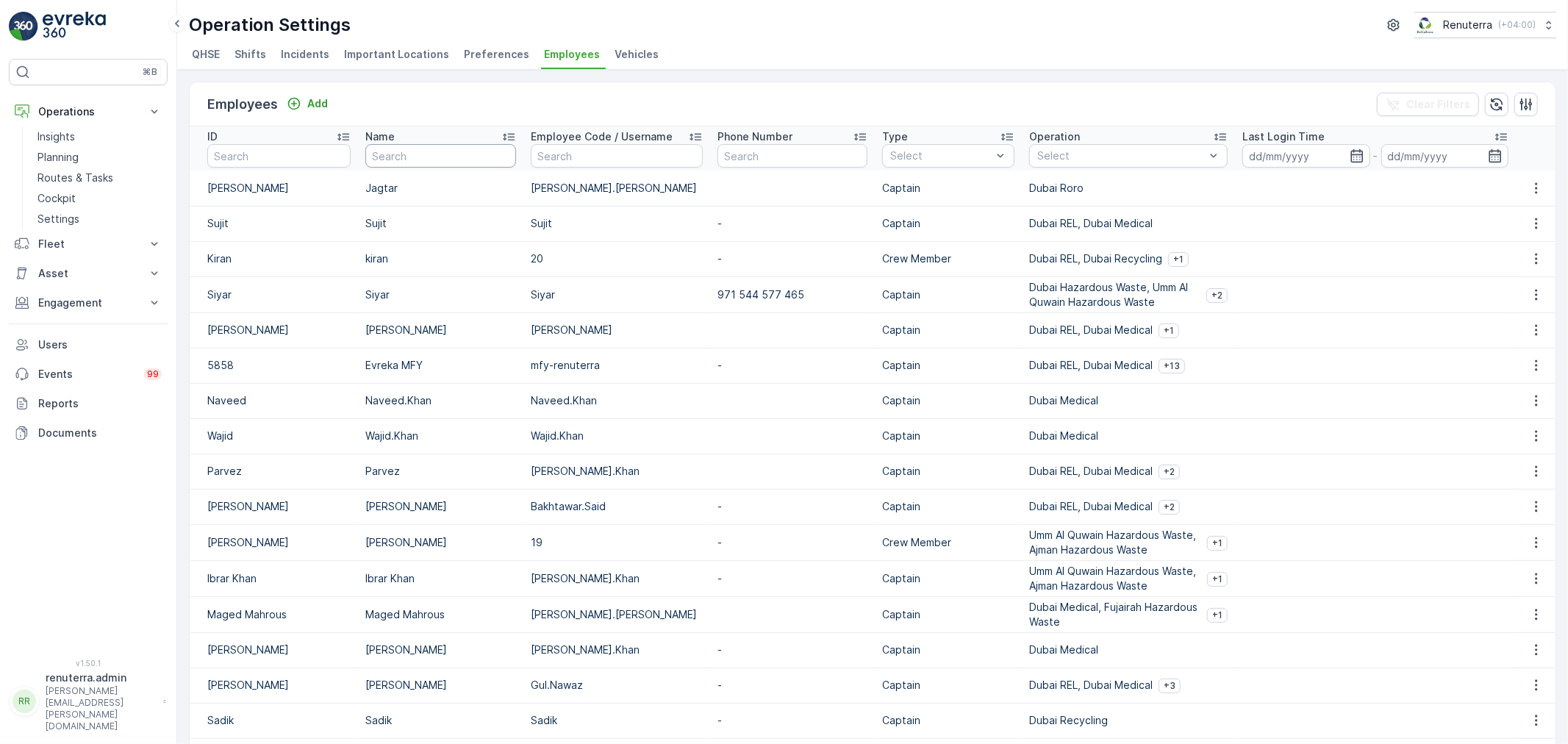
drag, startPoint x: 408, startPoint y: 168, endPoint x: 415, endPoint y: 160, distance: 10.6
click at [410, 166] on input "text" at bounding box center [440, 156] width 150 height 24
type input "raz"
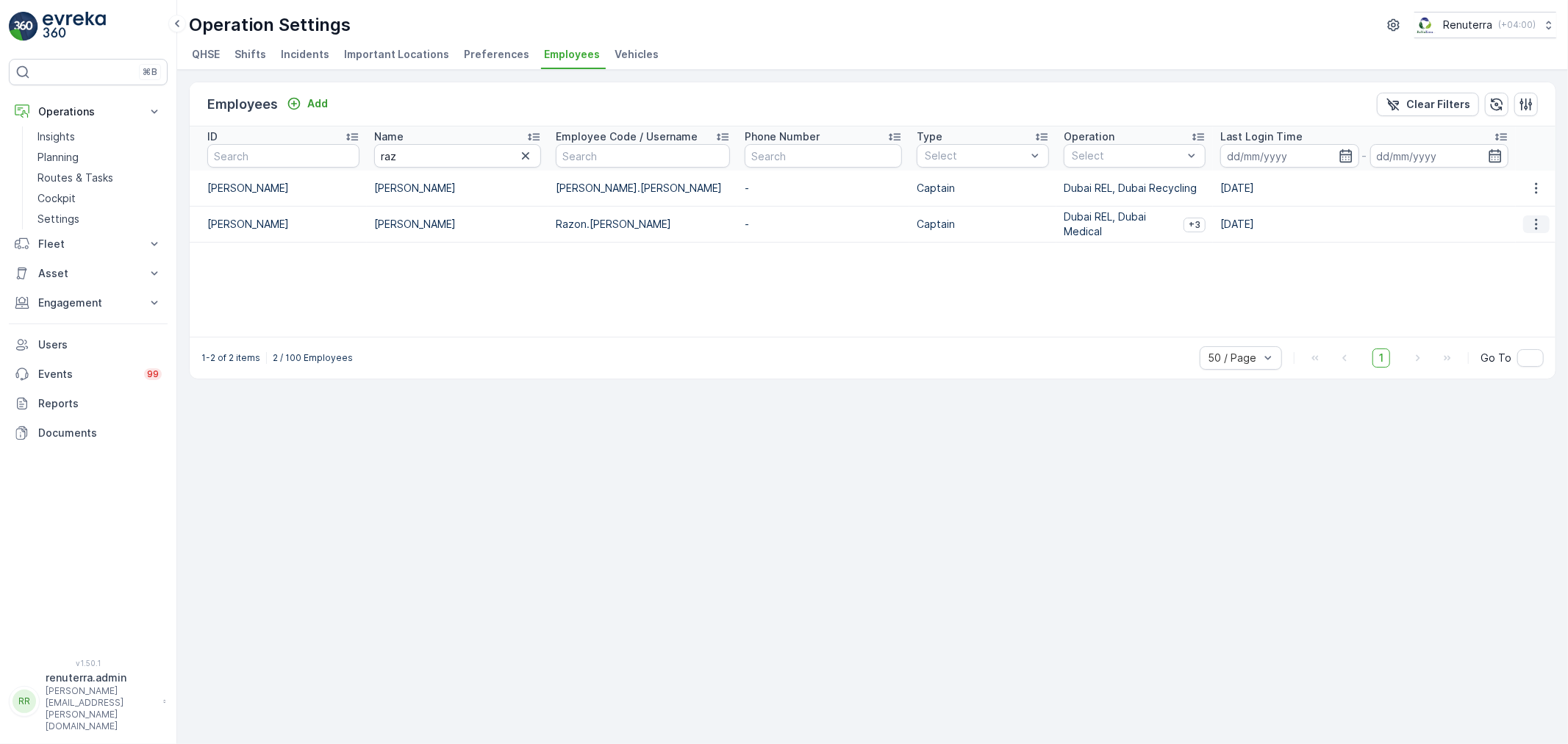
click at [1545, 221] on button "button" at bounding box center [1537, 224] width 27 height 18
click at [1540, 243] on span "Edit" at bounding box center [1537, 245] width 19 height 15
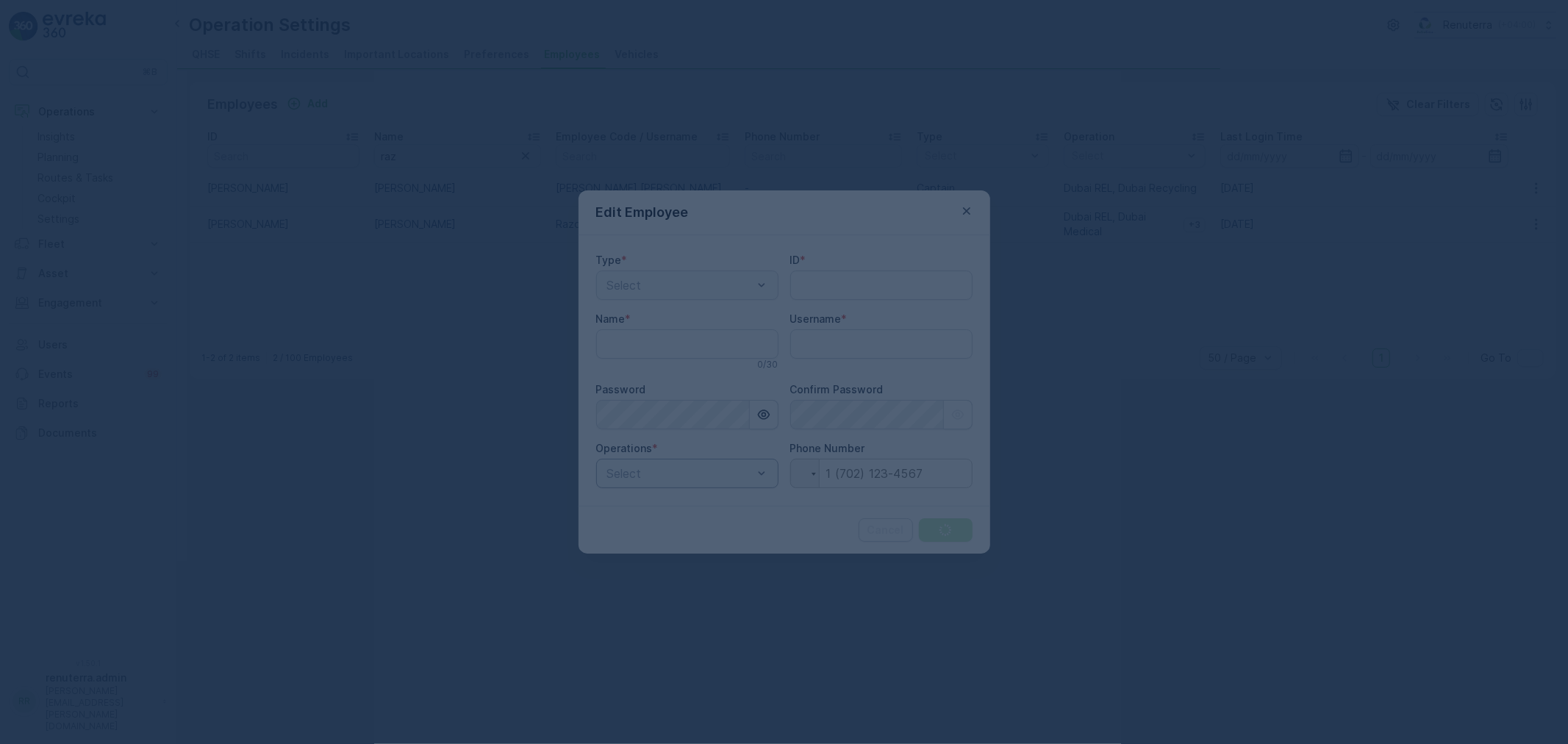
type input "[PERSON_NAME]"
type input "Razon.[PERSON_NAME]"
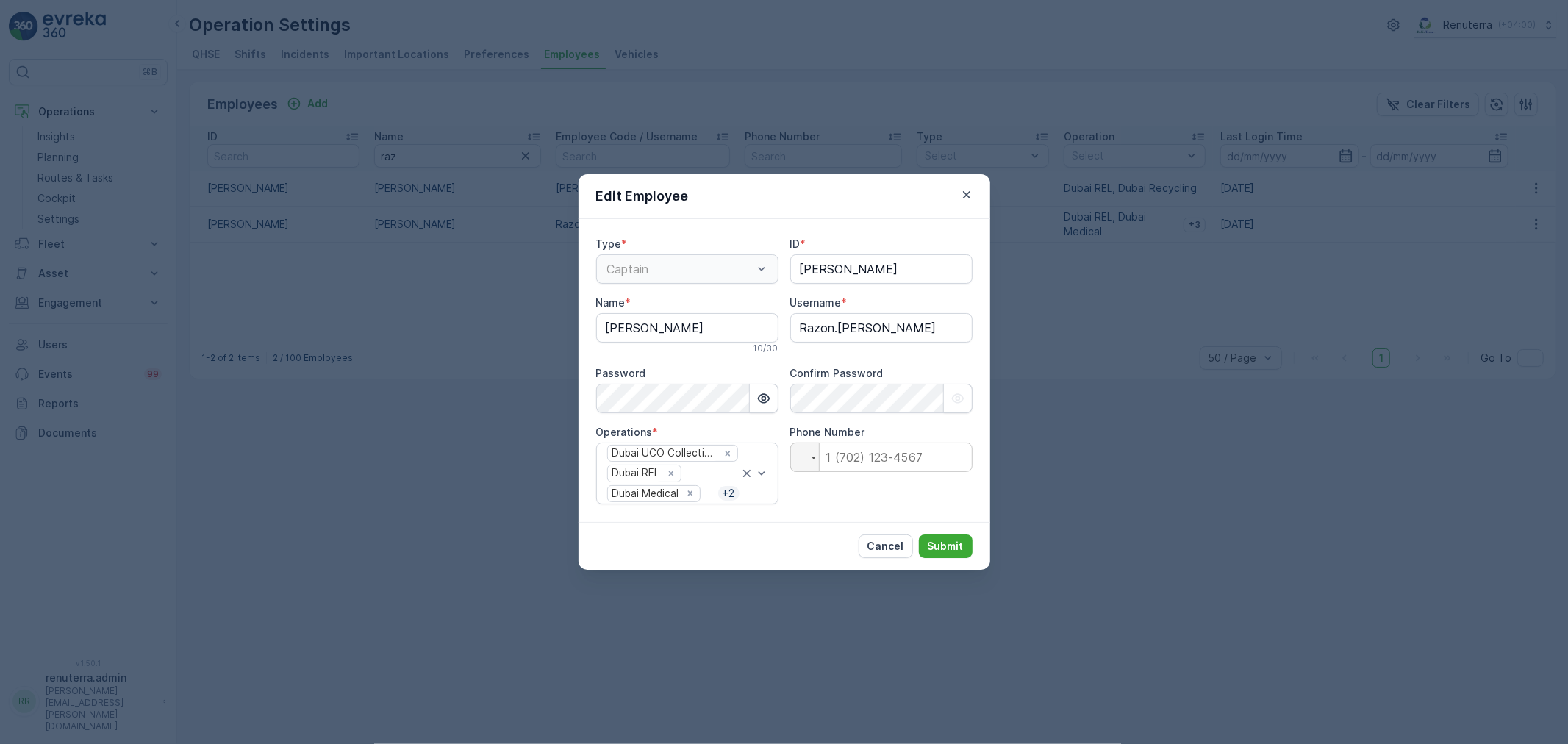
click at [969, 182] on div "Edit Employee" at bounding box center [784, 196] width 411 height 45
click at [965, 186] on button "button" at bounding box center [966, 194] width 18 height 18
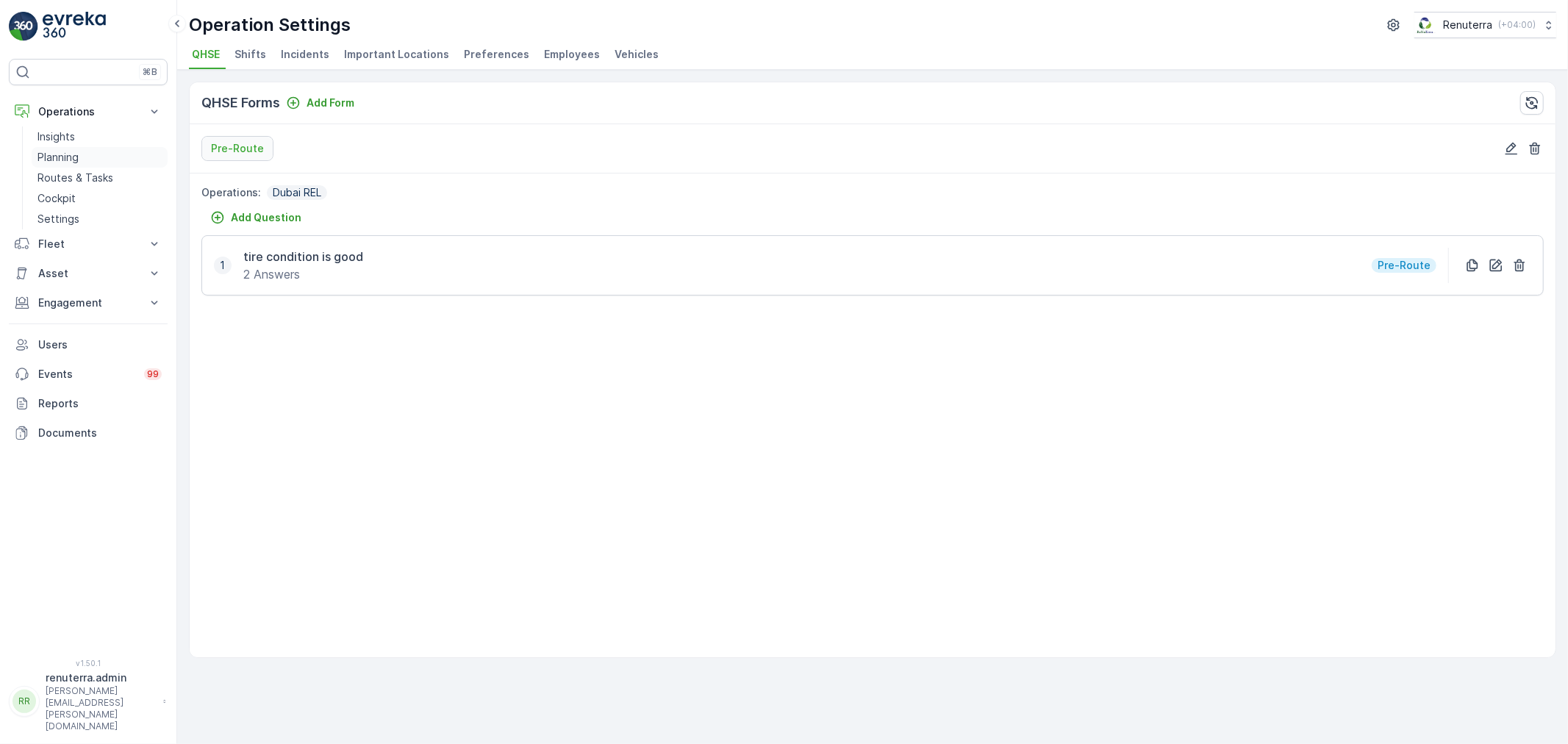
click at [85, 159] on link "Planning" at bounding box center [100, 158] width 136 height 20
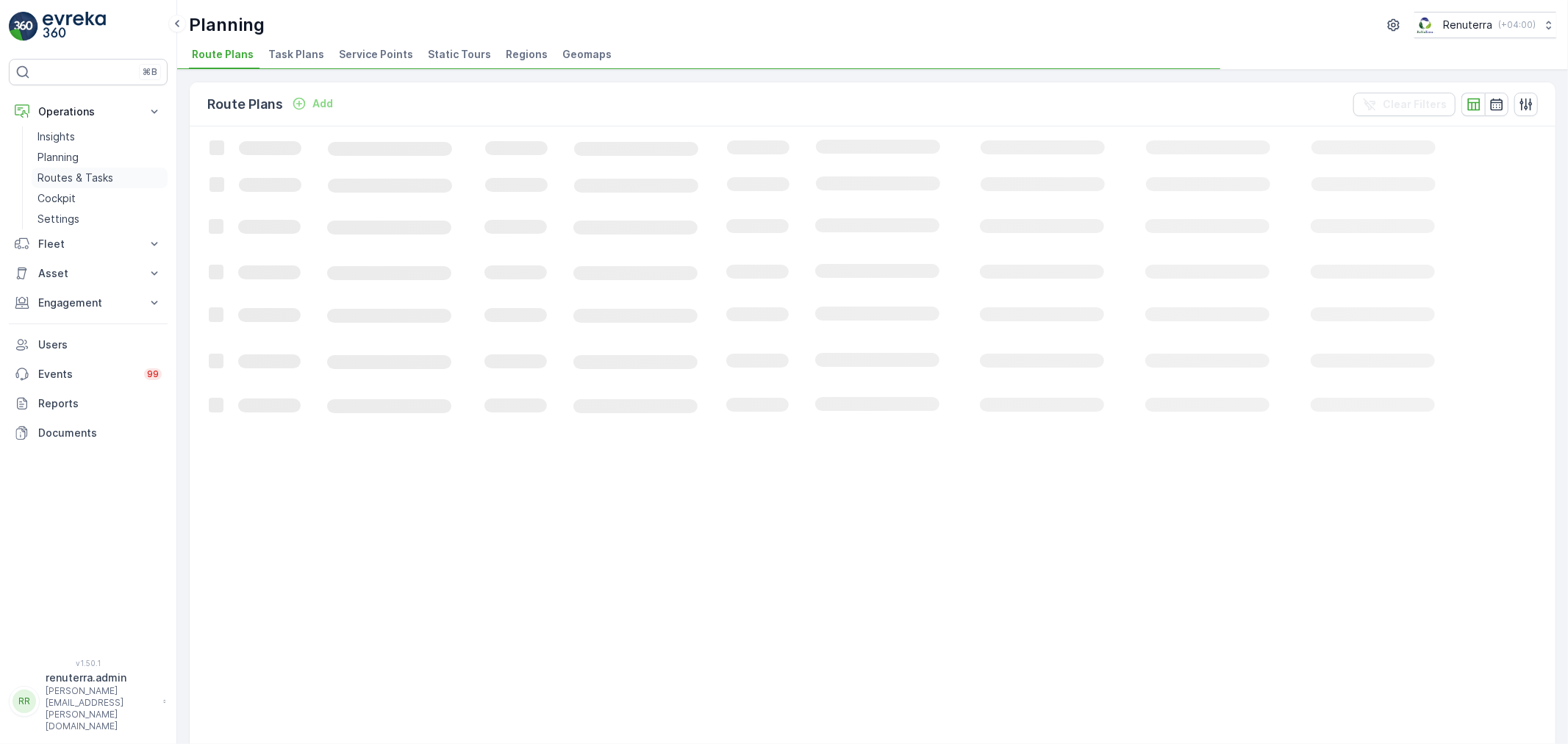
click at [81, 169] on link "Routes & Tasks" at bounding box center [100, 178] width 136 height 20
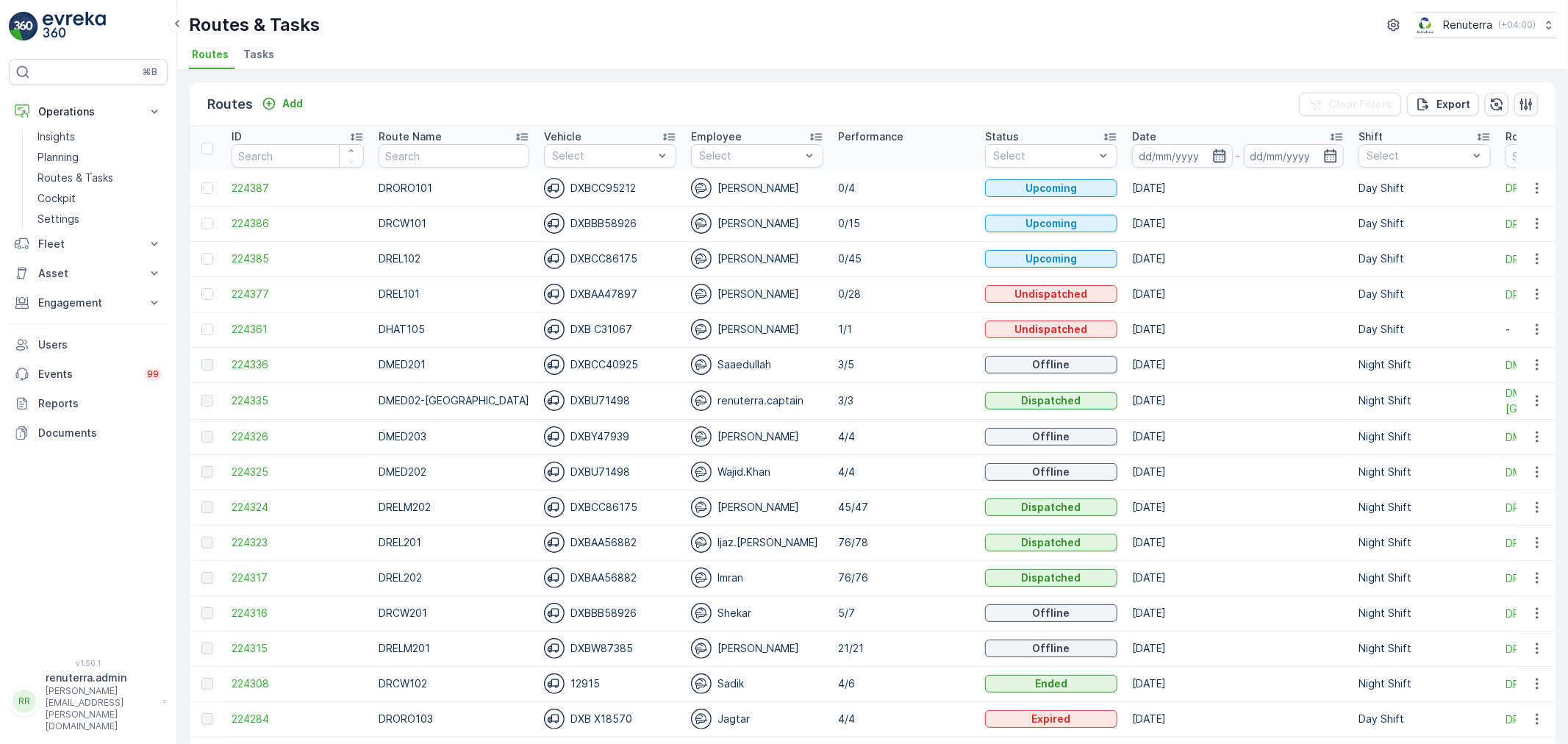
click at [1212, 149] on icon "button" at bounding box center [1219, 156] width 15 height 15
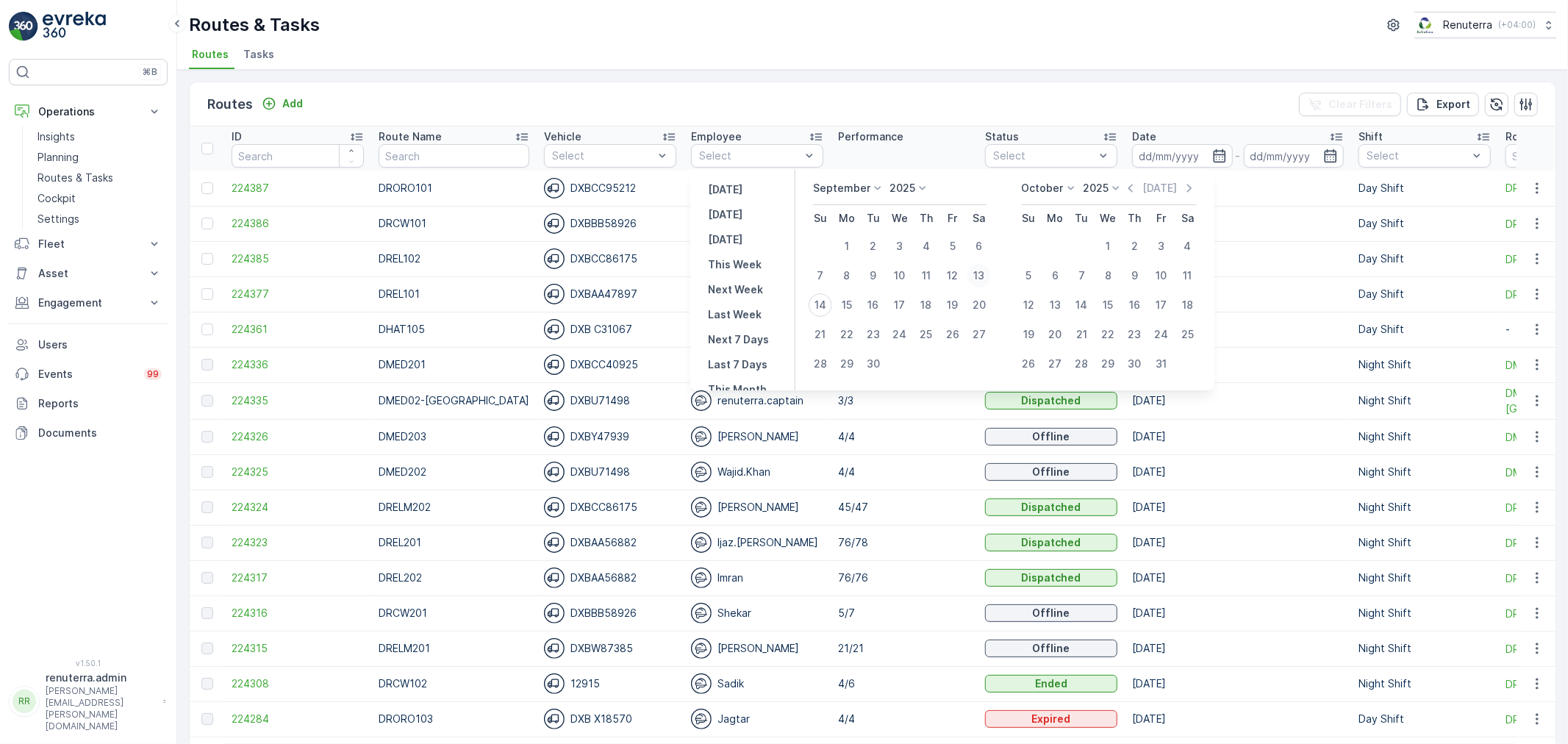
click at [983, 270] on div "13" at bounding box center [980, 276] width 24 height 24
type input "[DATE]"
click at [983, 270] on div "13" at bounding box center [980, 276] width 24 height 24
type input "[DATE]"
click at [982, 272] on div "13" at bounding box center [980, 276] width 24 height 24
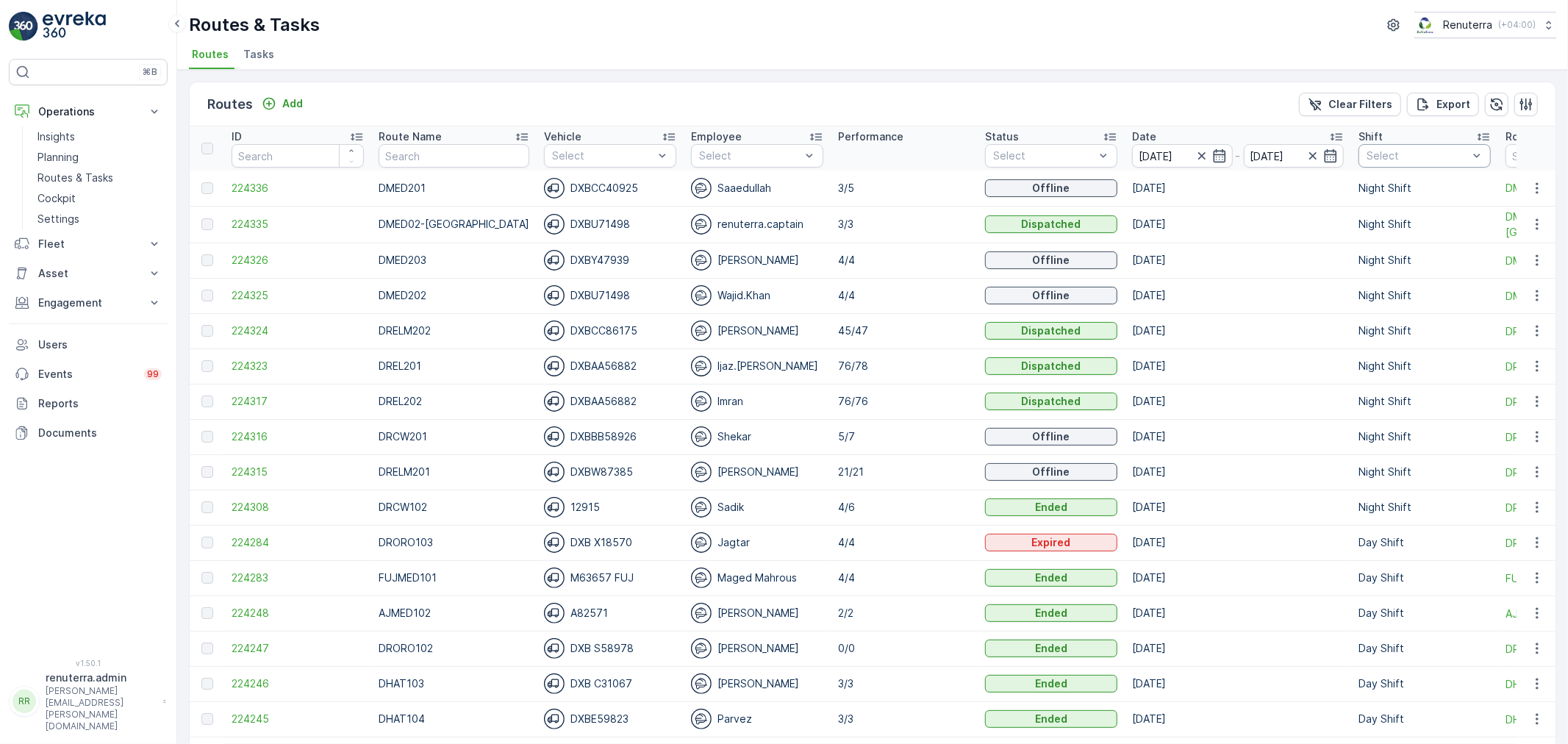
click at [1385, 165] on div "Select" at bounding box center [1425, 156] width 132 height 24
click at [1365, 252] on div "Night Shift" at bounding box center [1425, 263] width 132 height 27
